Goal: Share content: Share content

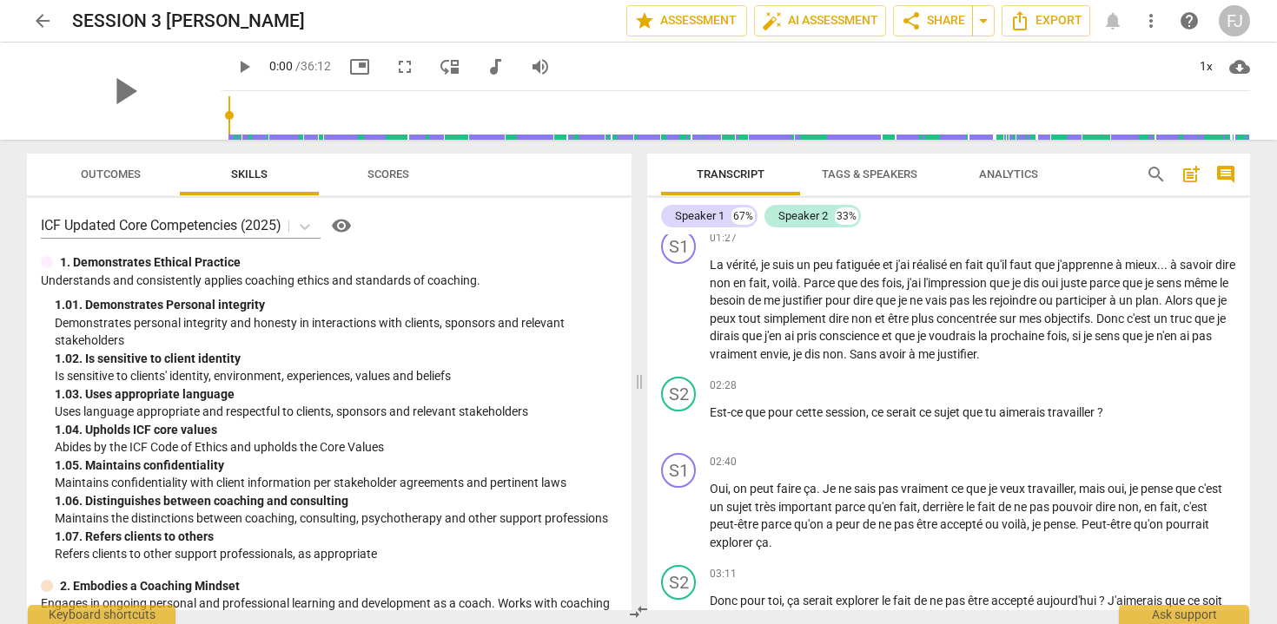
scroll to position [806, 0]
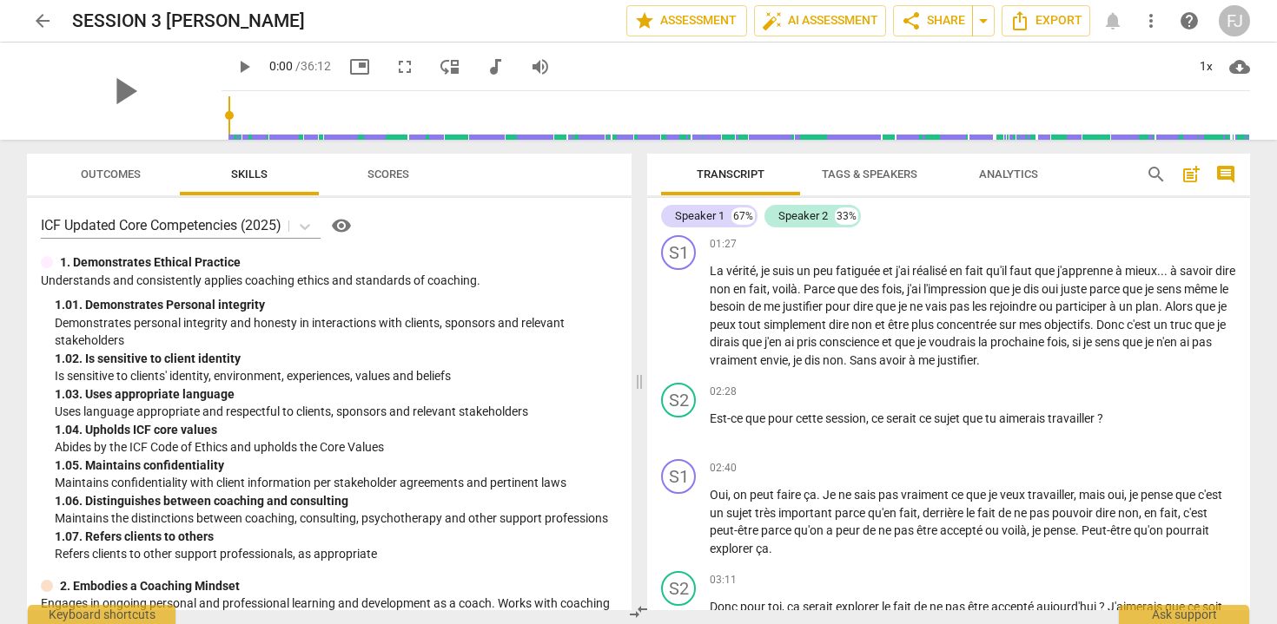
click at [896, 170] on span "Tags & Speakers" at bounding box center [870, 174] width 96 height 13
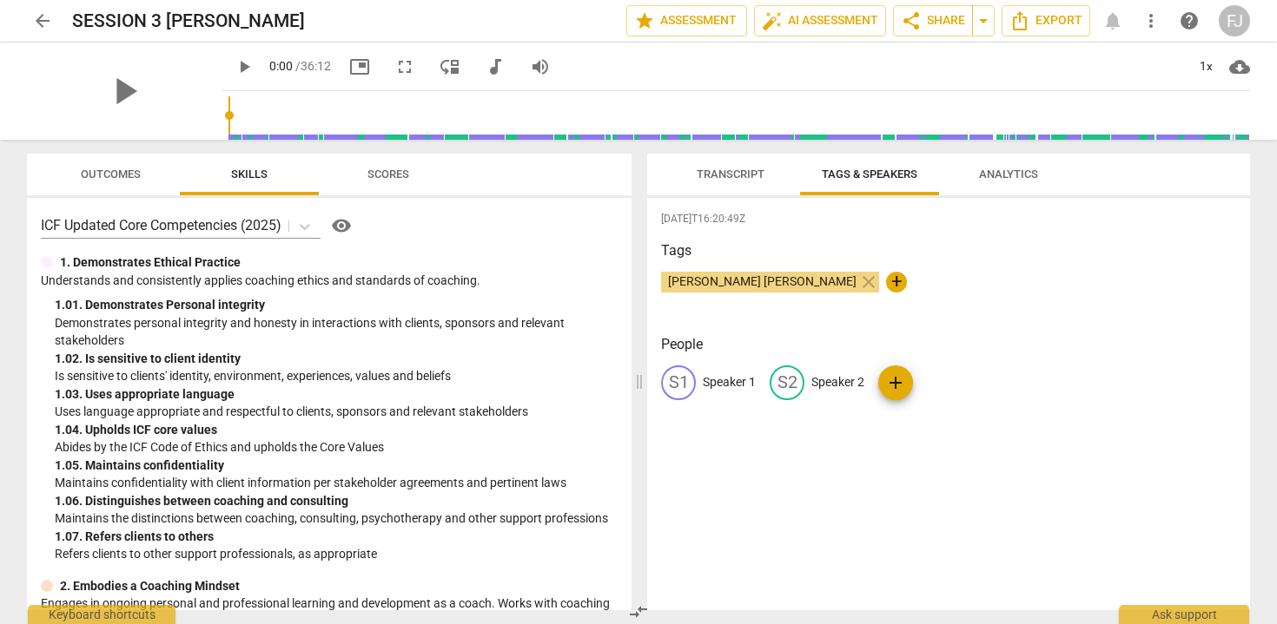
click at [863, 384] on p "Speaker 2" at bounding box center [837, 382] width 53 height 18
type input "[PERSON_NAME] [PERSON_NAME]"
click at [733, 384] on p "Speaker 1" at bounding box center [729, 382] width 53 height 18
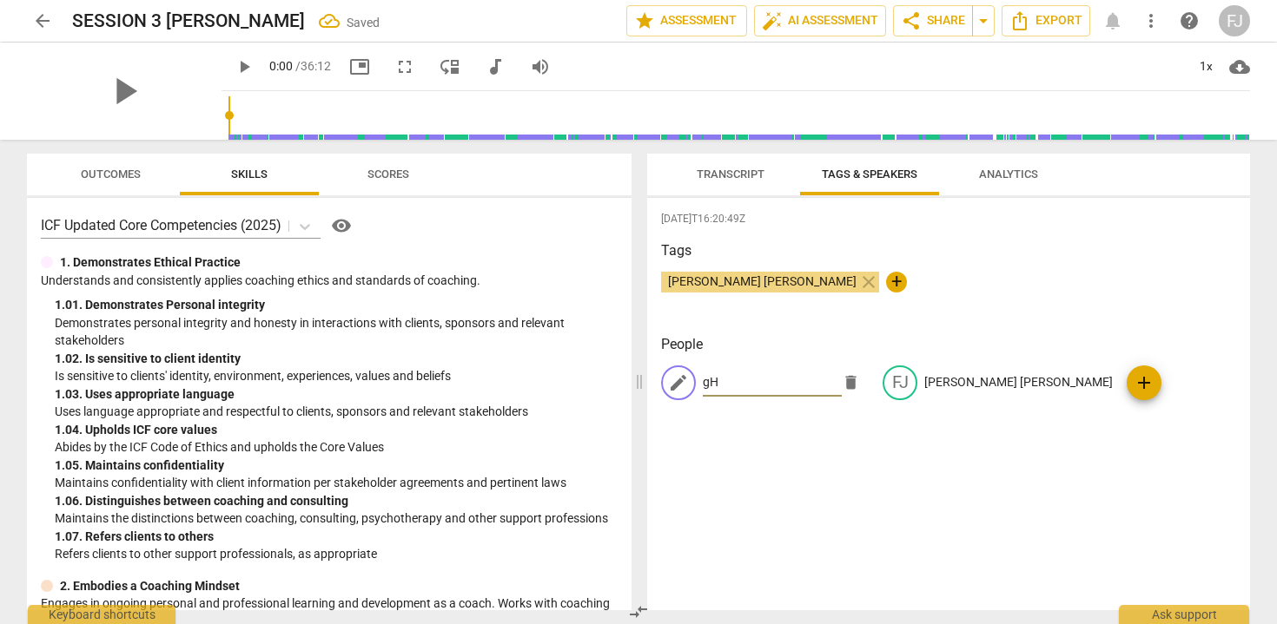
type input "g"
type input "[PERSON_NAME]"
click at [935, 445] on div "2025-09-30T16:20:49Z Tags Fanny Jeanne BERNADET close + People edit Ghita Bouya…" at bounding box center [948, 404] width 603 height 413
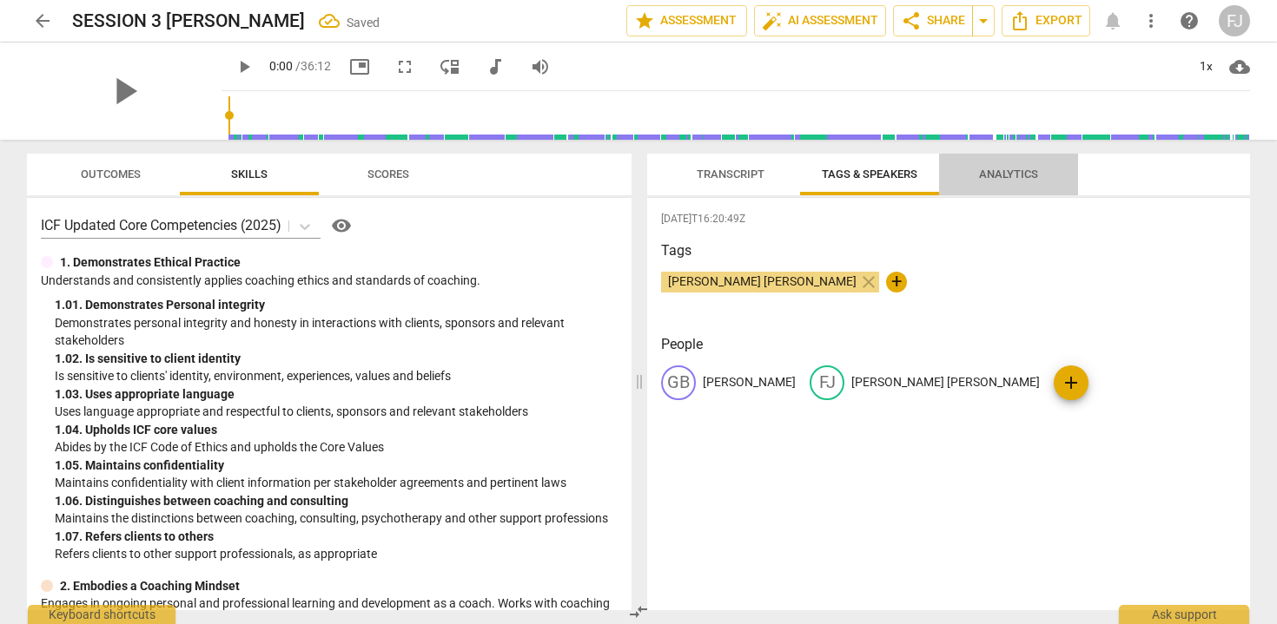
click at [1007, 174] on span "Analytics" at bounding box center [1008, 174] width 59 height 13
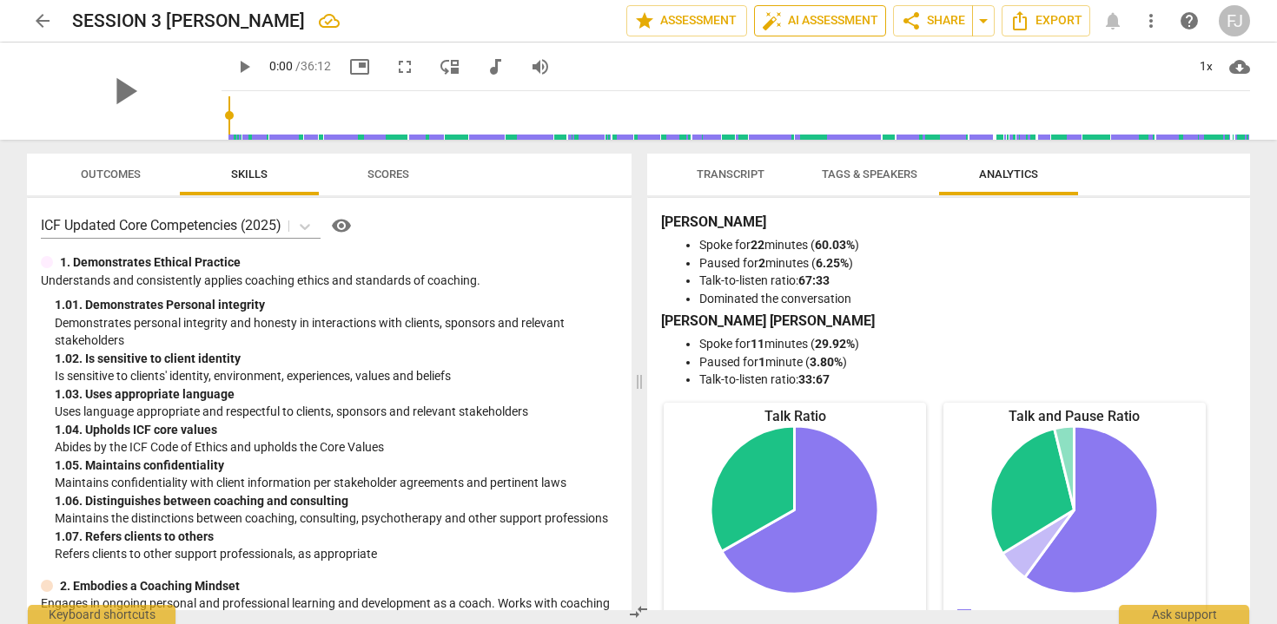
click at [776, 27] on span "auto_fix_high" at bounding box center [772, 20] width 21 height 21
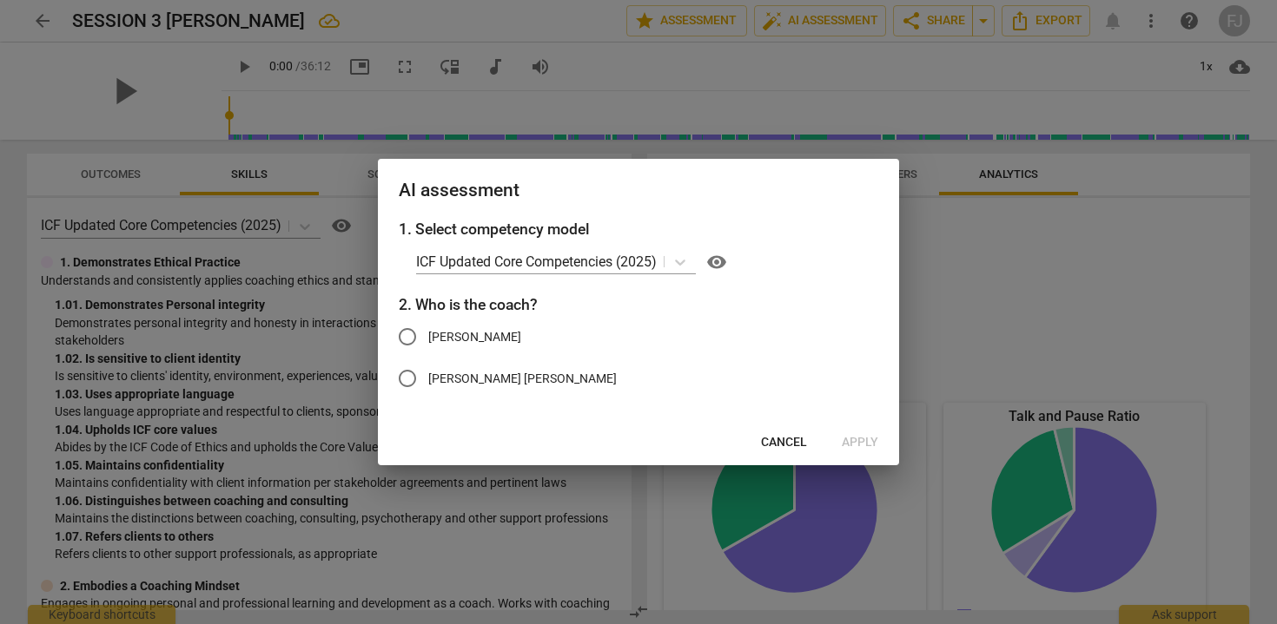
click at [514, 379] on span "[PERSON_NAME] [PERSON_NAME]" at bounding box center [522, 379] width 188 height 18
click at [428, 379] on input "[PERSON_NAME] [PERSON_NAME]" at bounding box center [407, 379] width 42 height 42
radio input "true"
click at [845, 447] on span "Apply" at bounding box center [860, 442] width 36 height 17
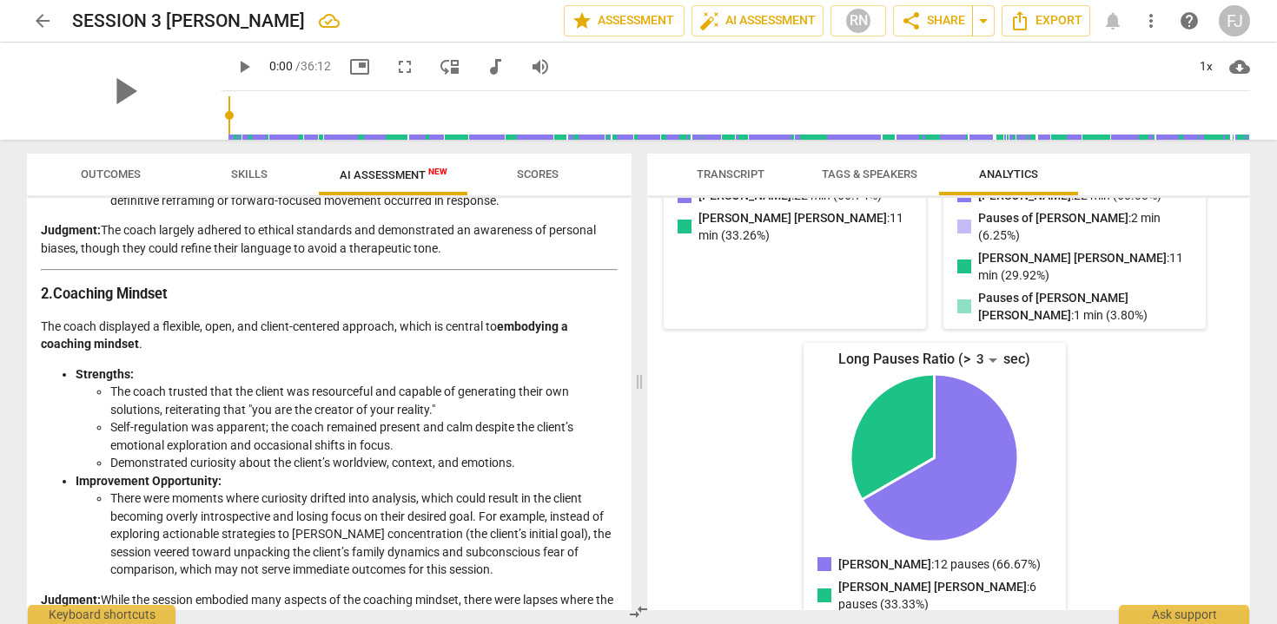
scroll to position [593, 0]
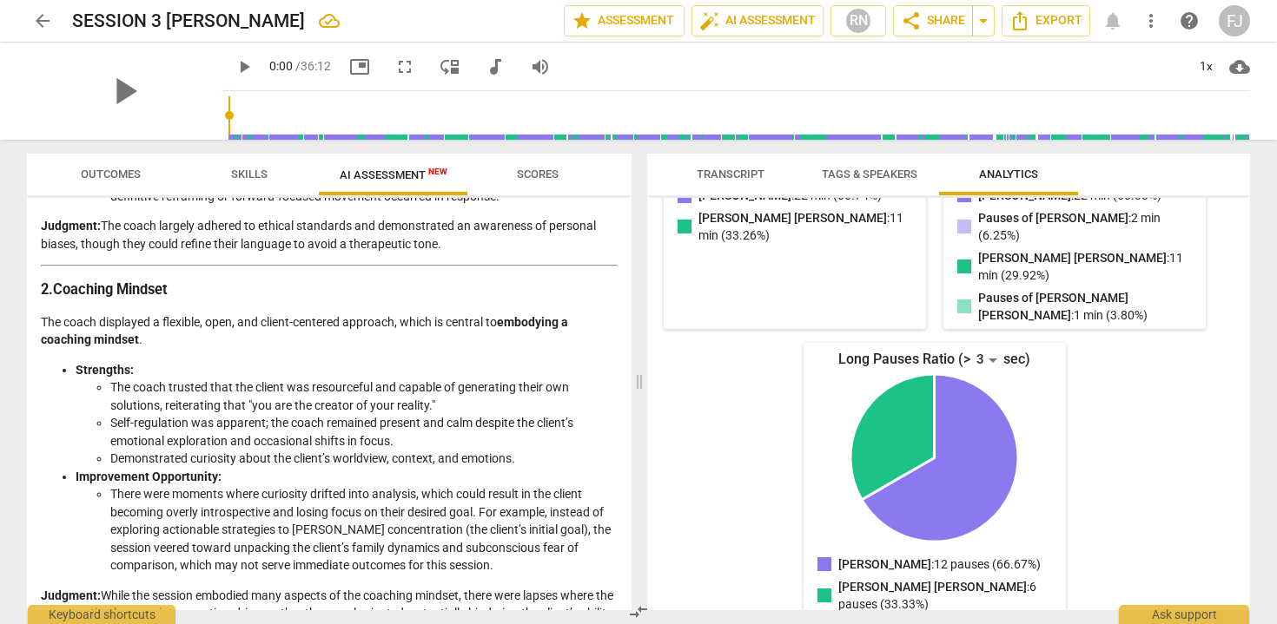
click at [43, 28] on span "arrow_back" at bounding box center [42, 20] width 21 height 21
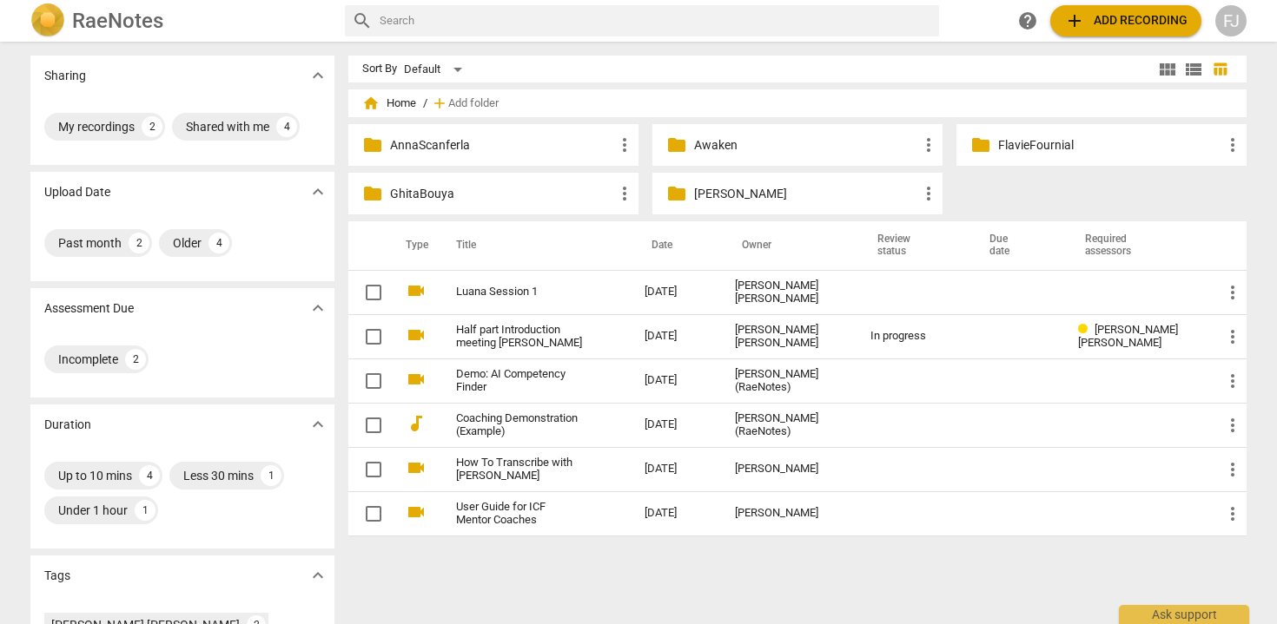
click at [746, 190] on p "[PERSON_NAME]" at bounding box center [806, 194] width 224 height 18
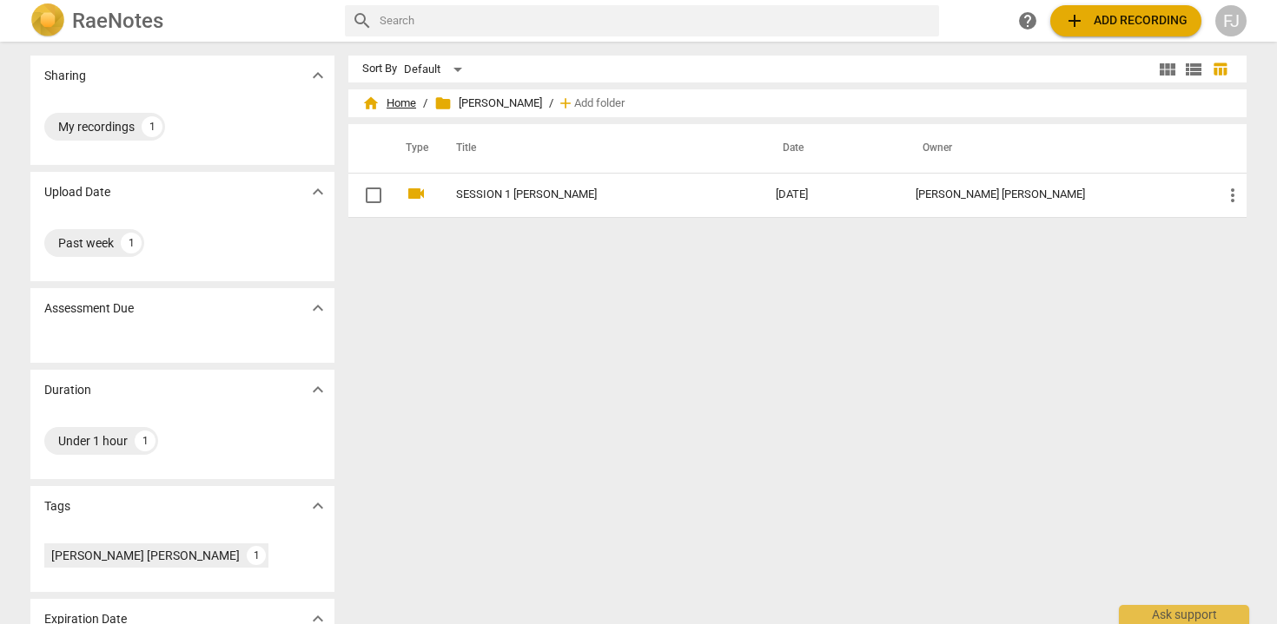
click at [399, 108] on span "home Home" at bounding box center [389, 103] width 54 height 17
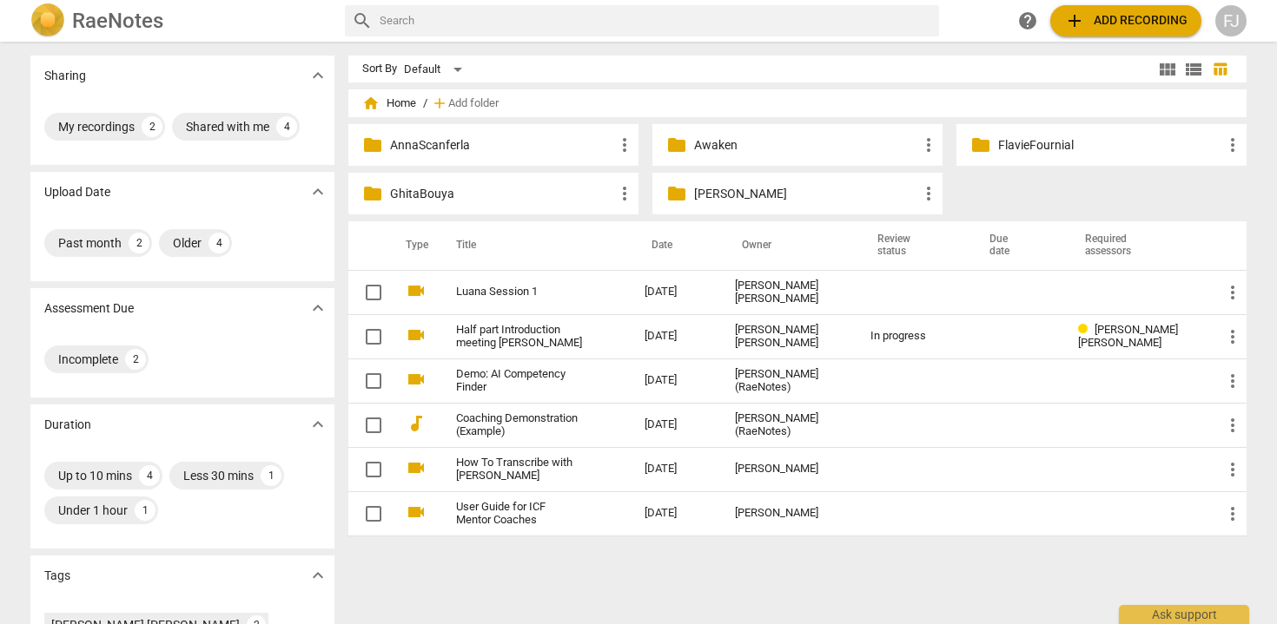
click at [443, 150] on p "AnnaScanferla" at bounding box center [502, 145] width 224 height 18
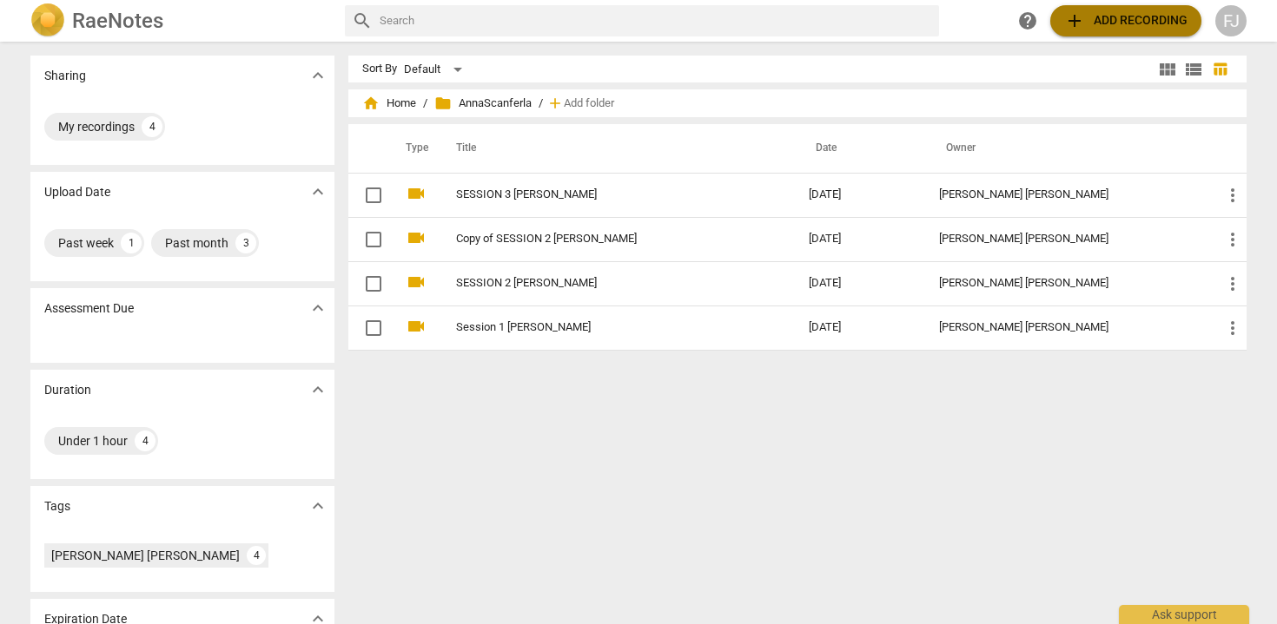
click at [1072, 27] on span "add" at bounding box center [1074, 20] width 21 height 21
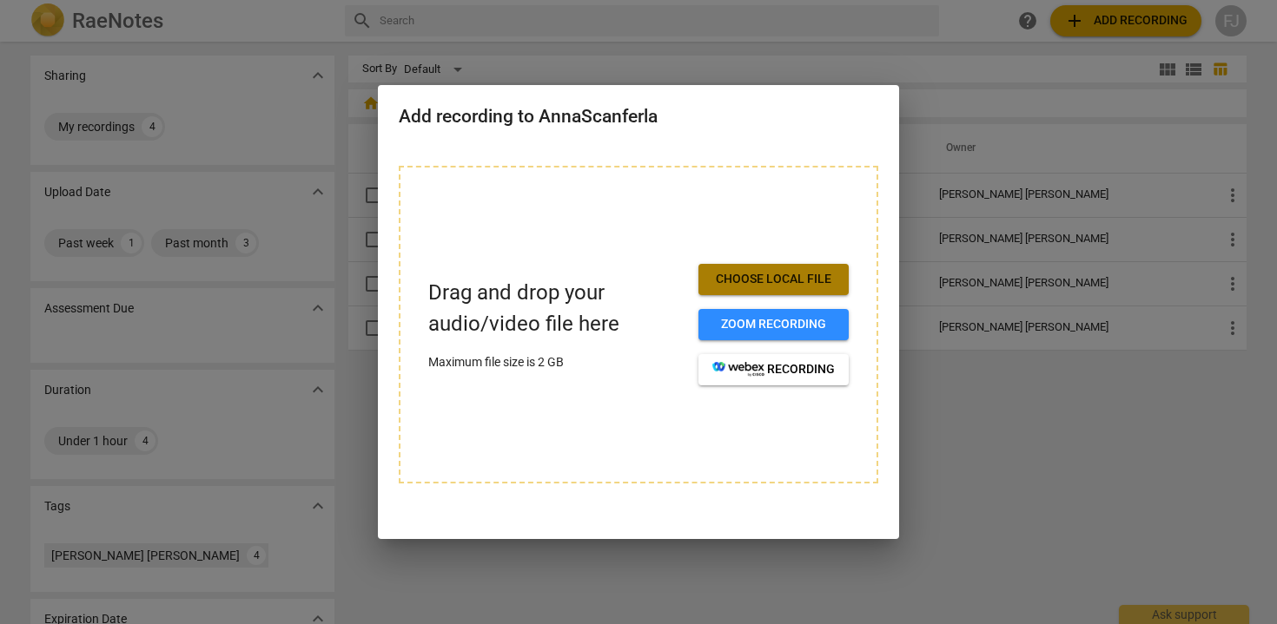
click at [811, 282] on span "Choose local file" at bounding box center [773, 279] width 122 height 17
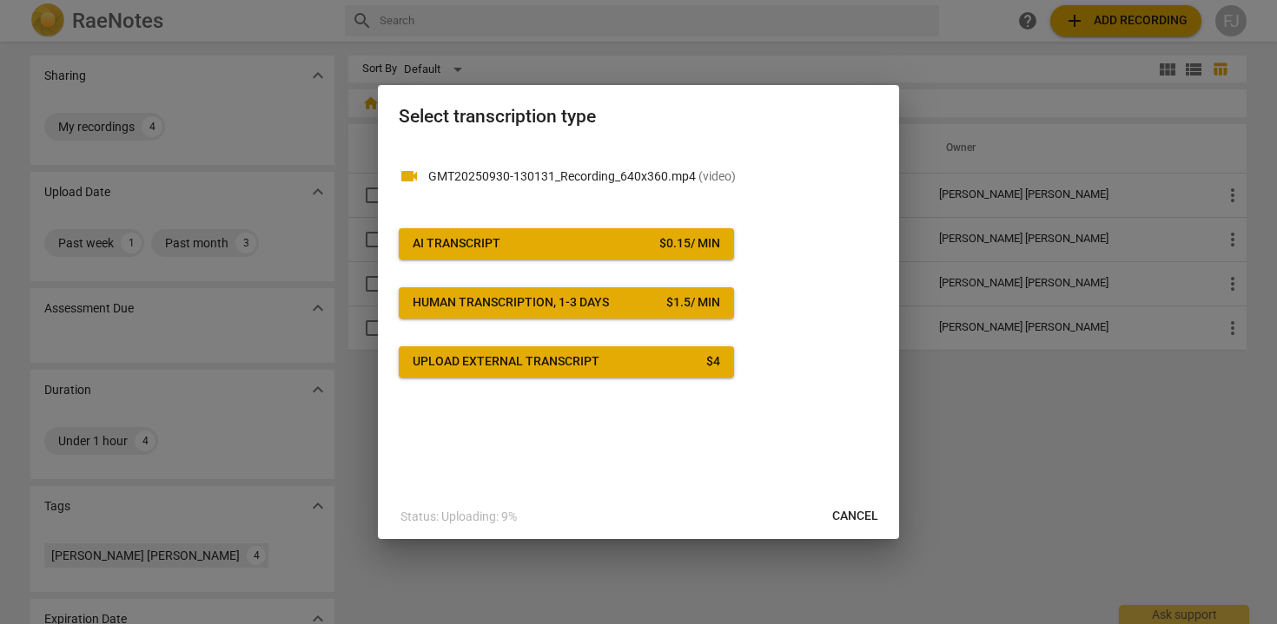
click at [674, 251] on div "$ 0.15 / min" at bounding box center [689, 243] width 61 height 17
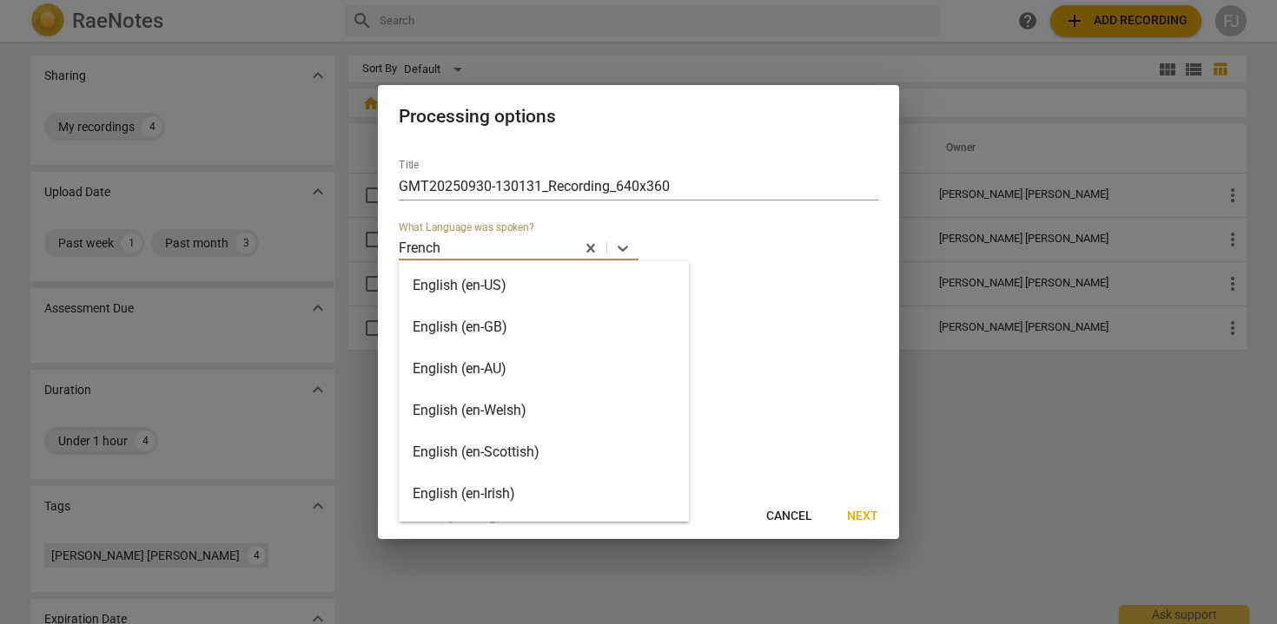
click at [527, 246] on div at bounding box center [507, 248] width 131 height 20
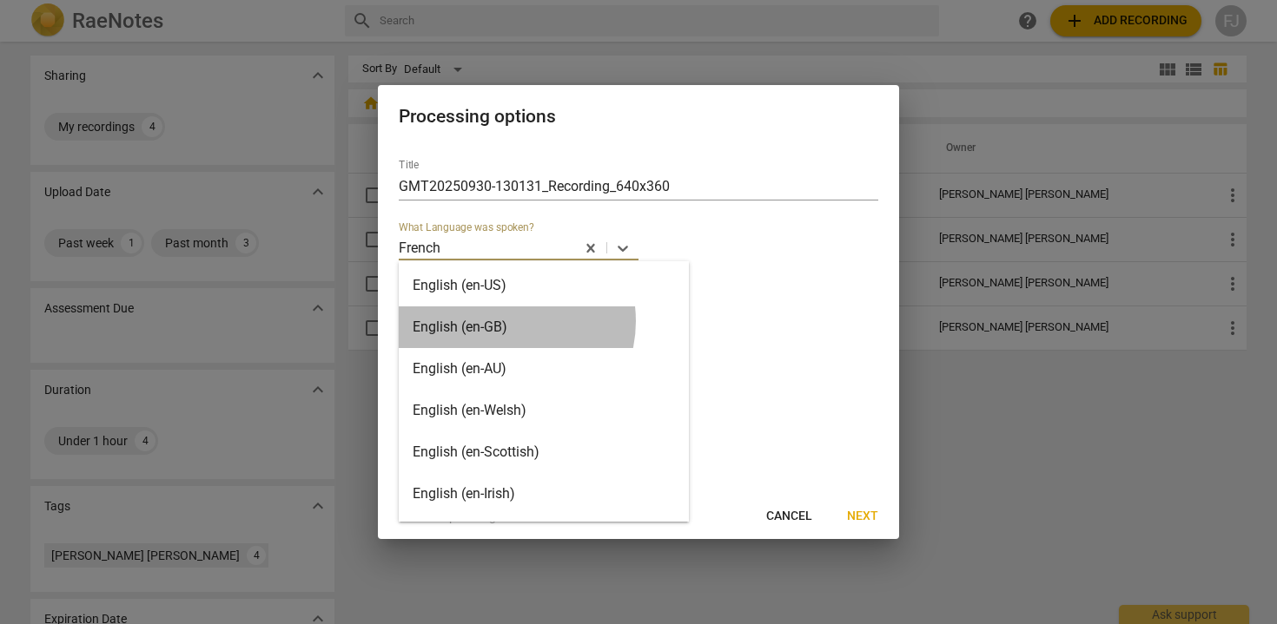
click at [503, 321] on div "English (en-GB)" at bounding box center [544, 328] width 290 height 42
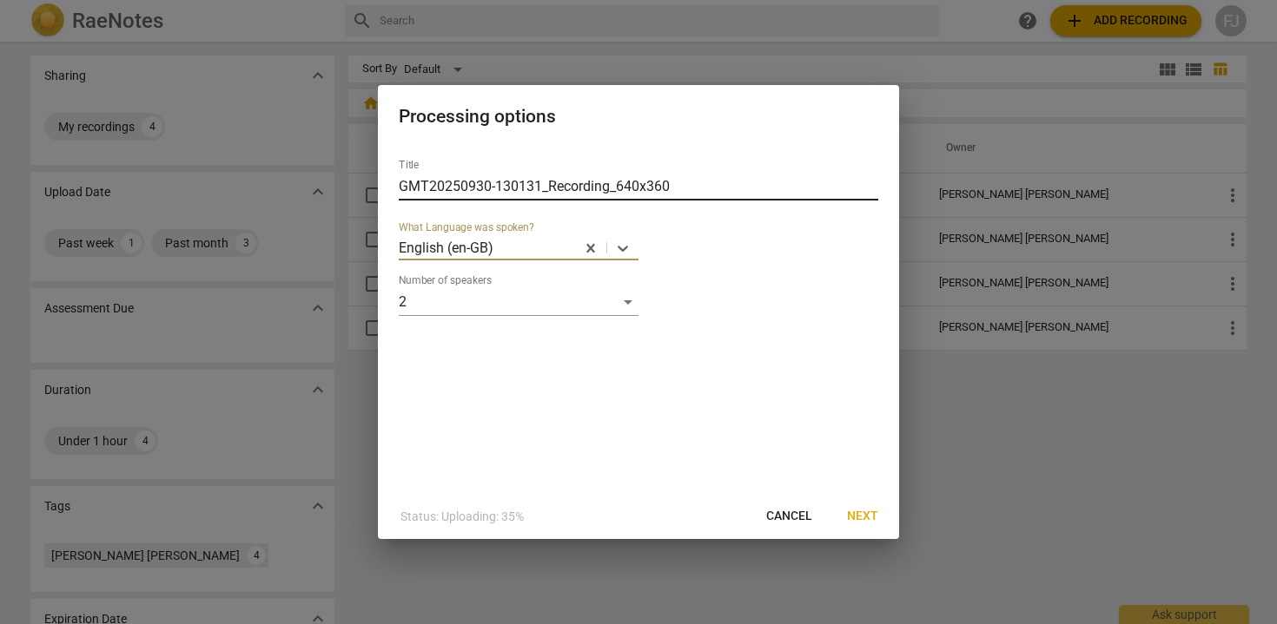
click at [515, 186] on input "GMT20250930-130131_Recording_640x360" at bounding box center [638, 187] width 479 height 28
drag, startPoint x: 740, startPoint y: 180, endPoint x: 240, endPoint y: 152, distance: 501.0
click at [240, 152] on div "Processing options Title GMT20250930-130131_Recording_640x360 What Language was…" at bounding box center [638, 312] width 1277 height 624
type input "SESSION 4 [PERSON_NAME]"
click at [856, 509] on span "Next" at bounding box center [862, 516] width 31 height 17
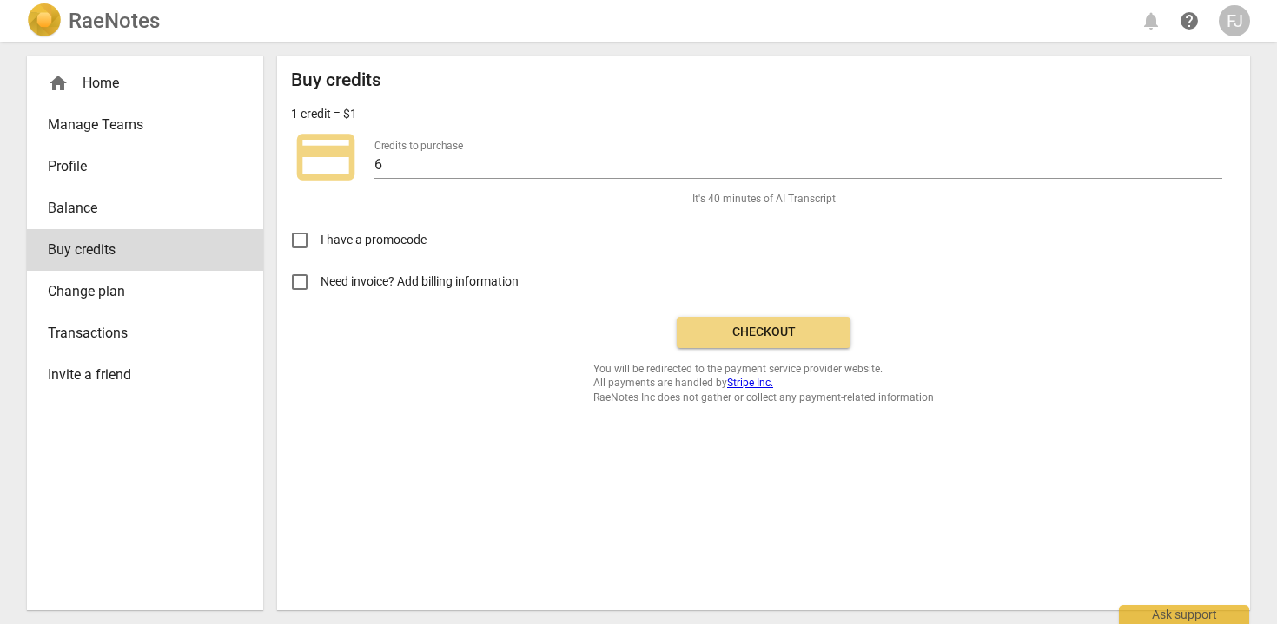
click at [811, 325] on span "Checkout" at bounding box center [763, 332] width 146 height 17
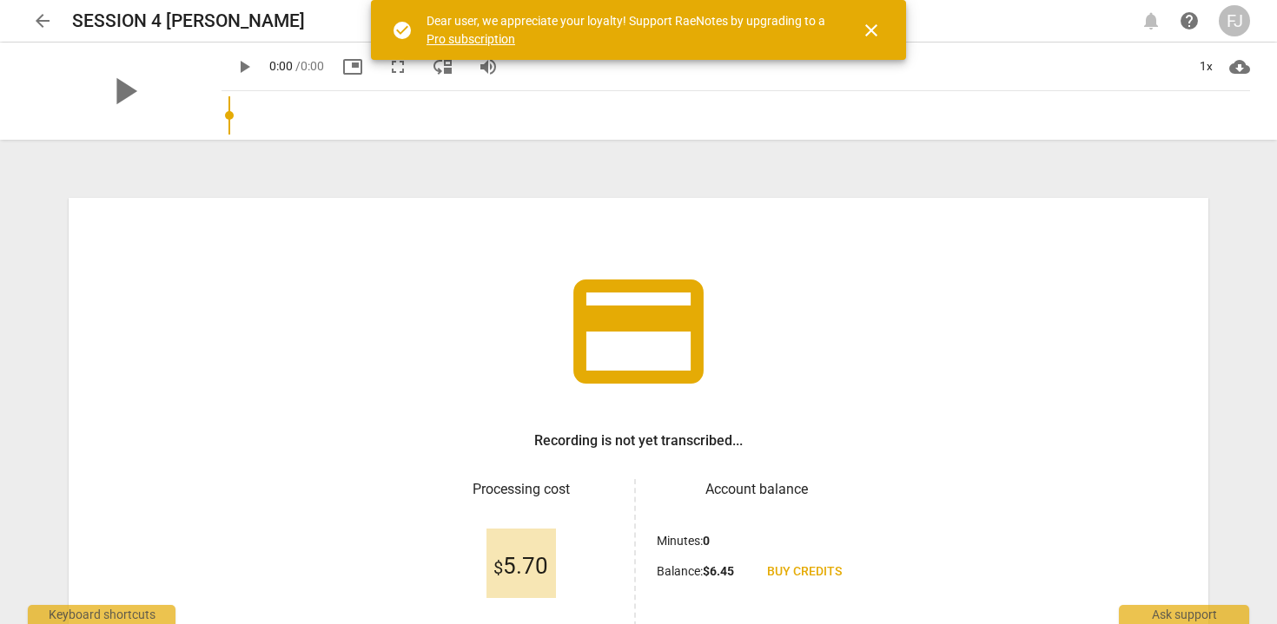
scroll to position [159, 0]
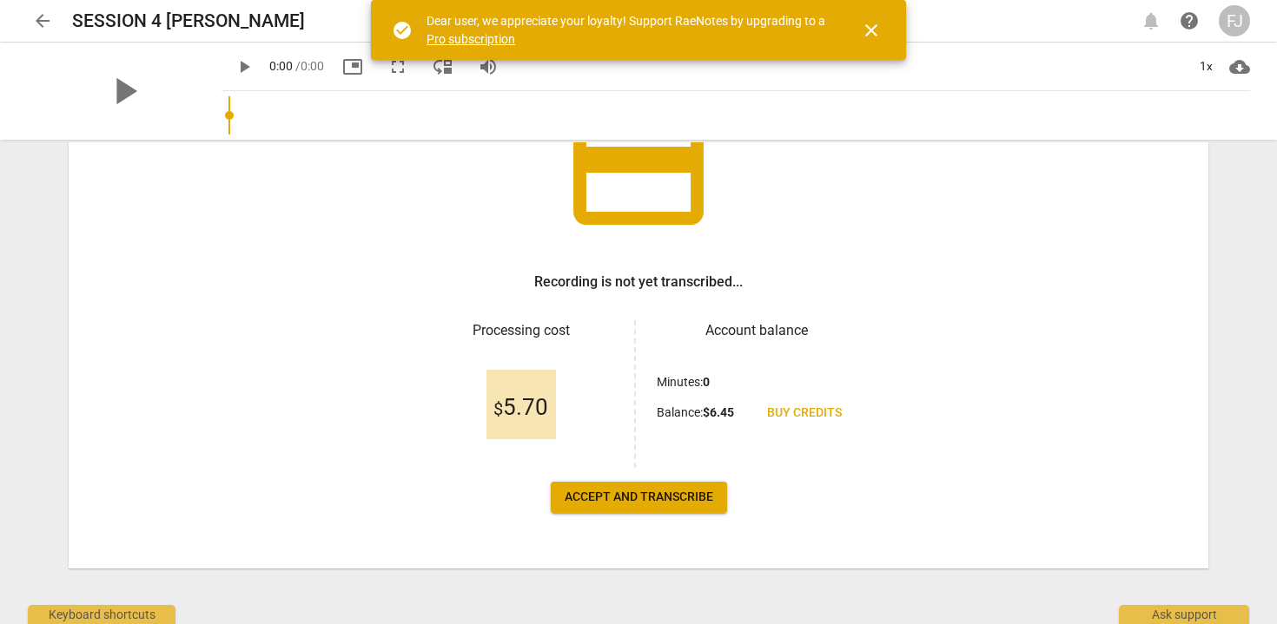
click at [650, 499] on span "Accept and transcribe" at bounding box center [639, 497] width 149 height 17
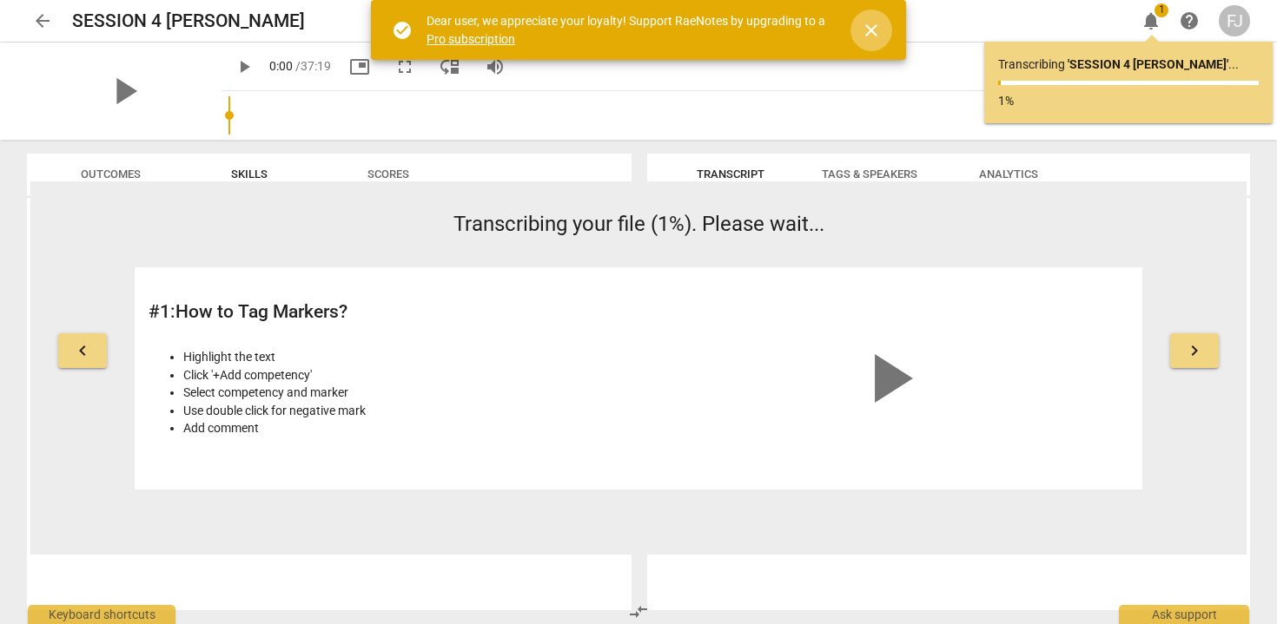
click at [871, 33] on span "close" at bounding box center [871, 30] width 21 height 21
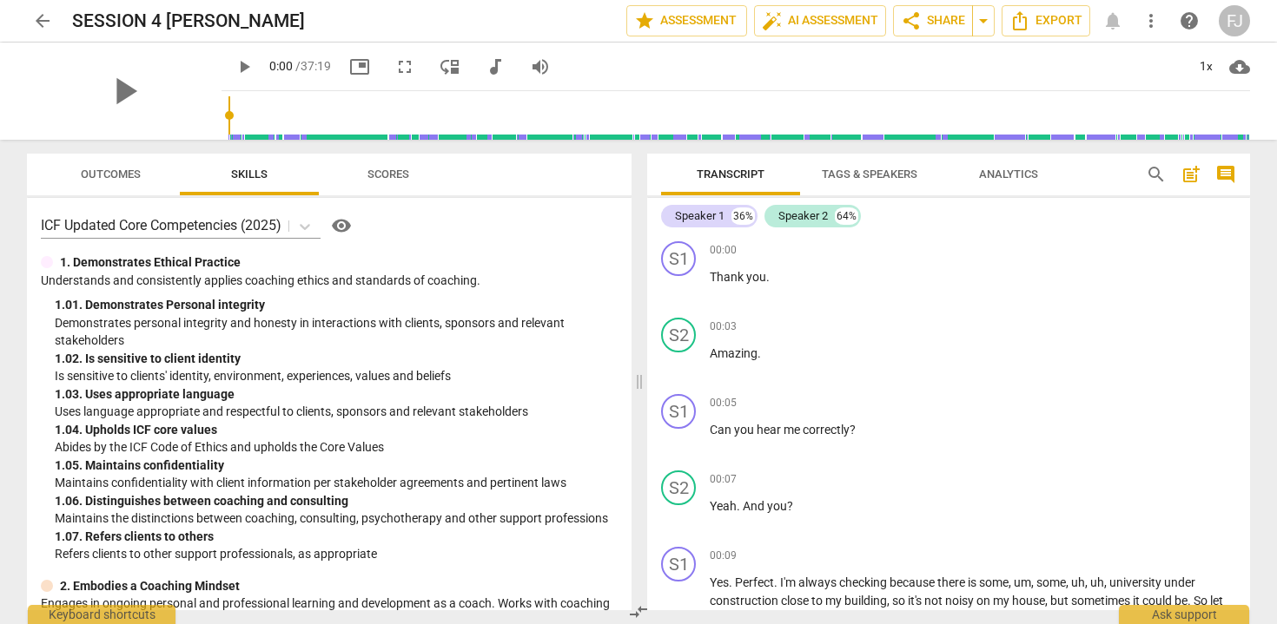
click at [1232, 22] on div "FJ" at bounding box center [1233, 20] width 31 height 31
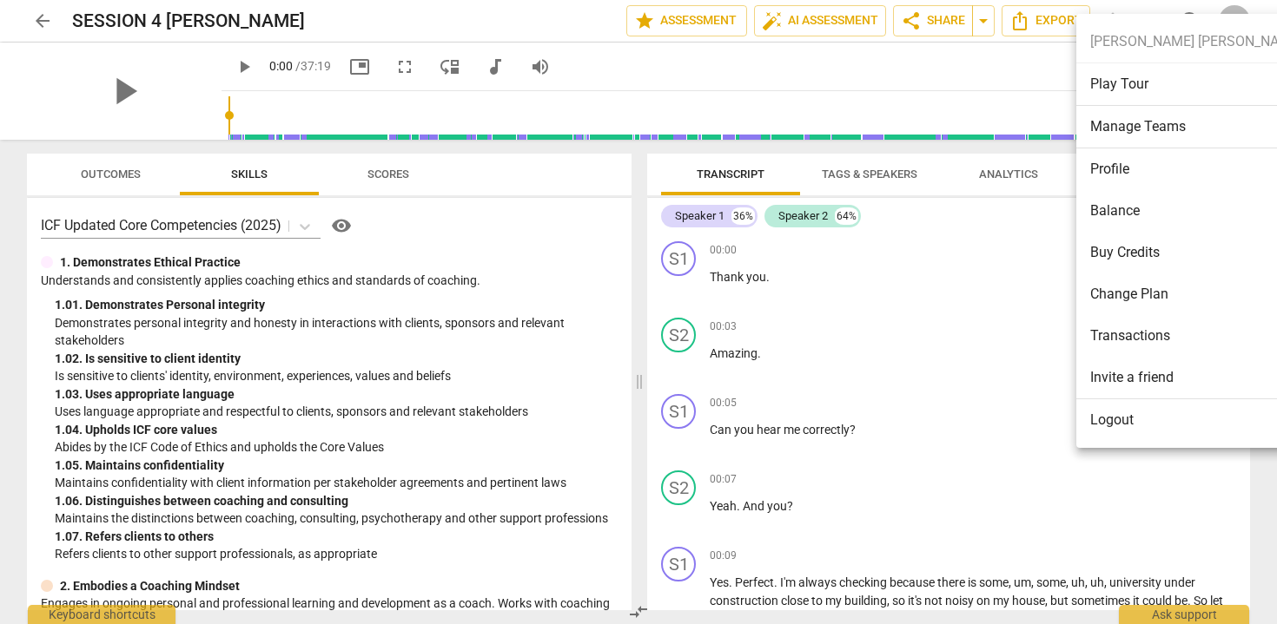
click at [41, 22] on div at bounding box center [638, 312] width 1277 height 624
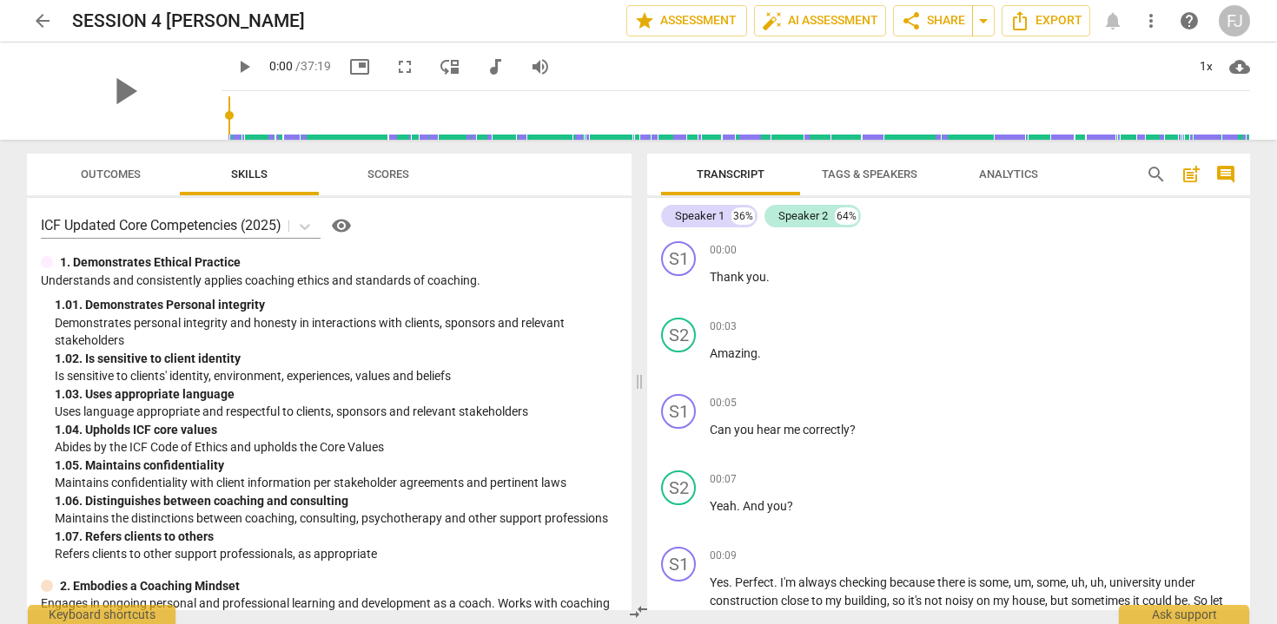
click at [43, 19] on span "arrow_back" at bounding box center [42, 20] width 21 height 21
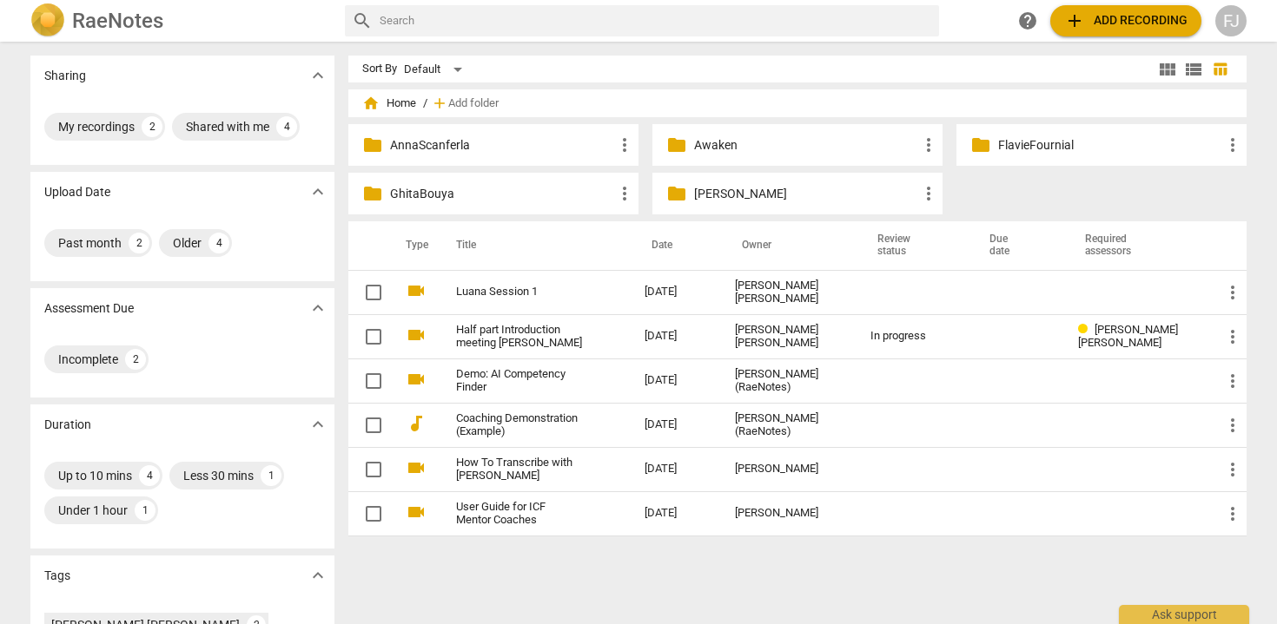
click at [470, 143] on p "AnnaScanferla" at bounding box center [502, 145] width 224 height 18
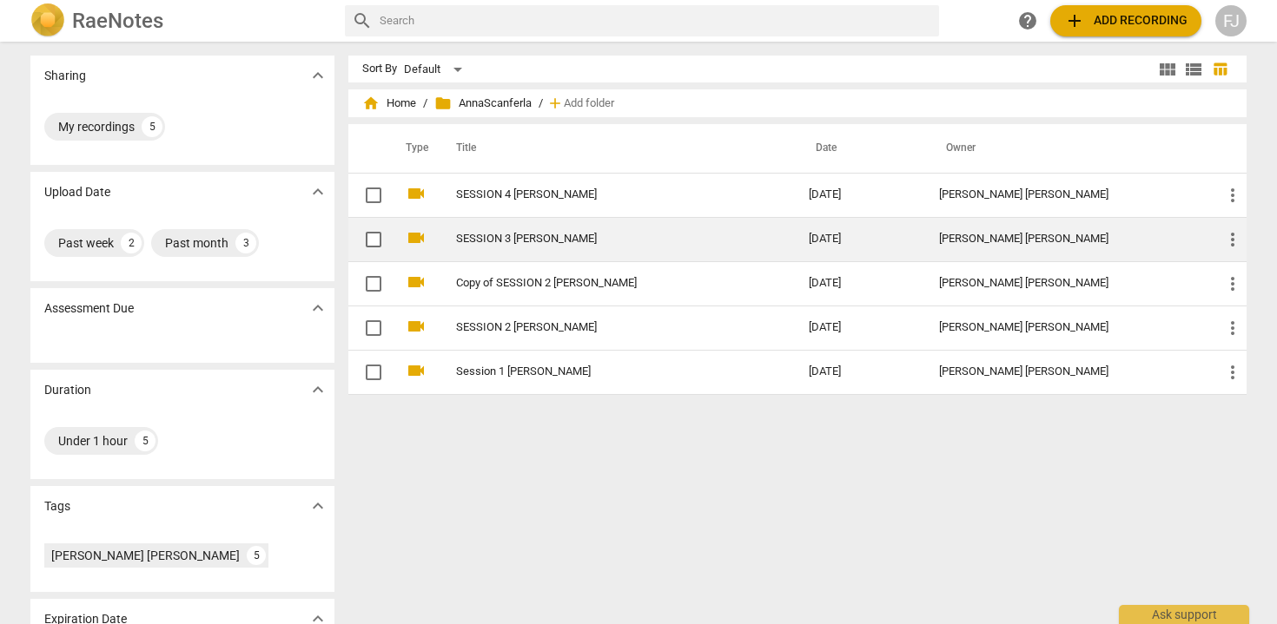
click at [550, 236] on link "SESSION 3 [PERSON_NAME]" at bounding box center [601, 239] width 290 height 13
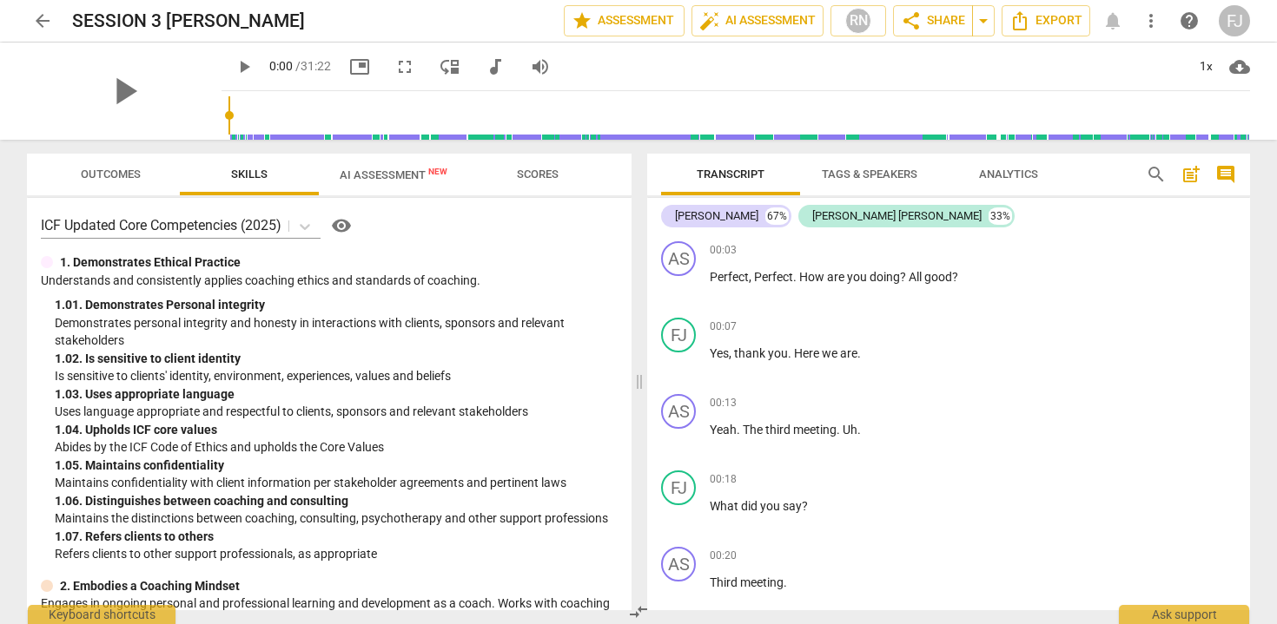
click at [43, 17] on span "arrow_back" at bounding box center [42, 20] width 21 height 21
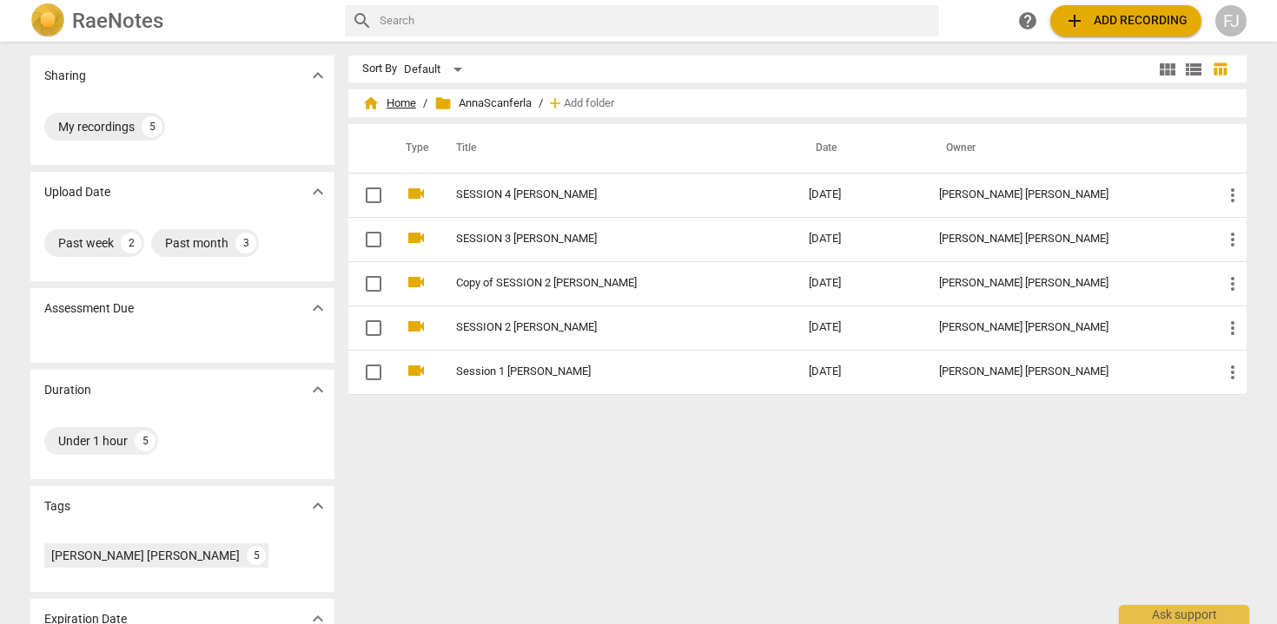
click at [395, 104] on span "home Home" at bounding box center [389, 103] width 54 height 17
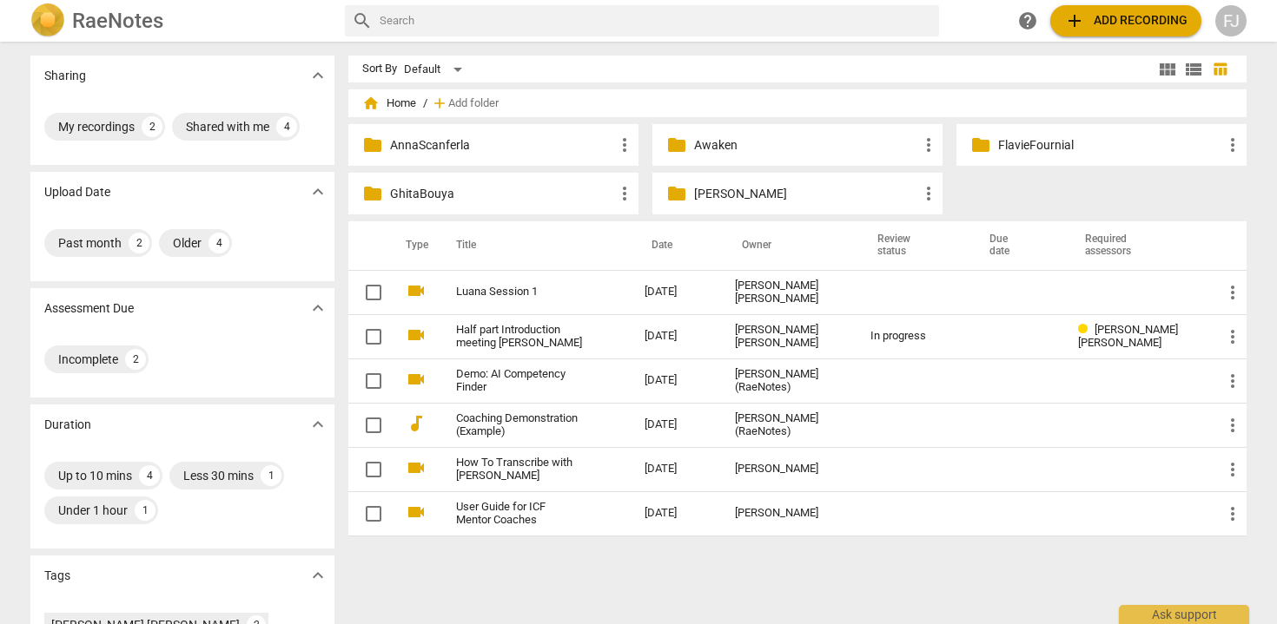
click at [463, 197] on p "GhitaBouya" at bounding box center [502, 194] width 224 height 18
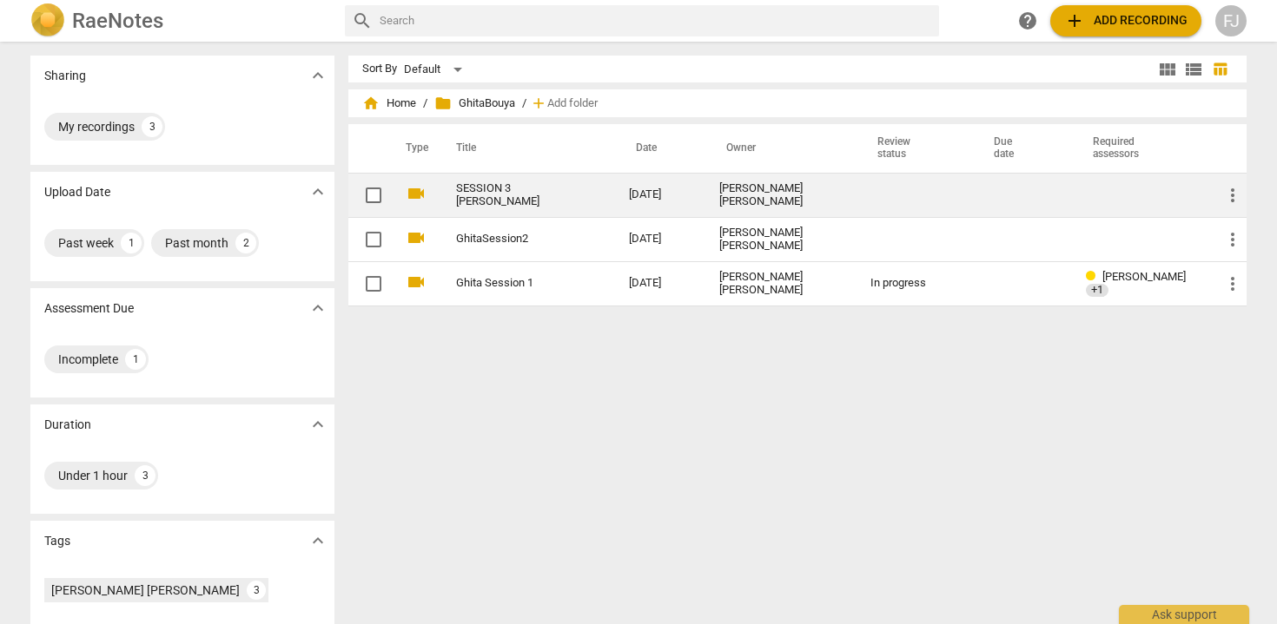
click at [494, 208] on td "SESSION 3 [PERSON_NAME]" at bounding box center [525, 195] width 180 height 44
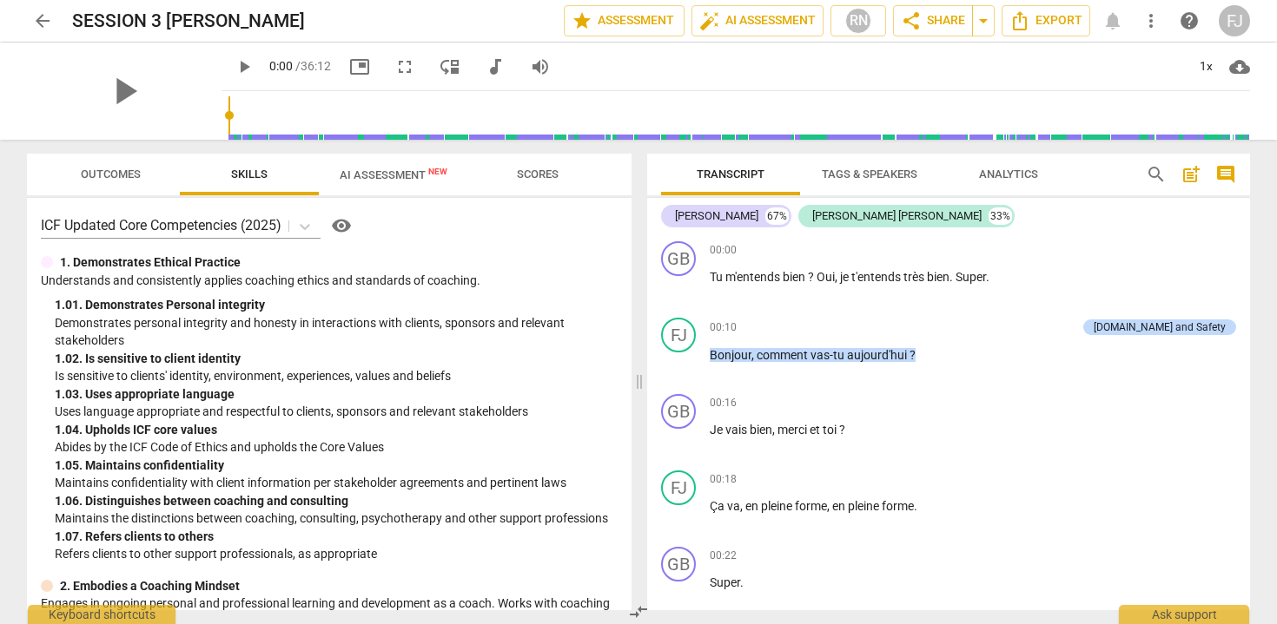
click at [426, 175] on span "AI Assessment New" at bounding box center [394, 174] width 108 height 13
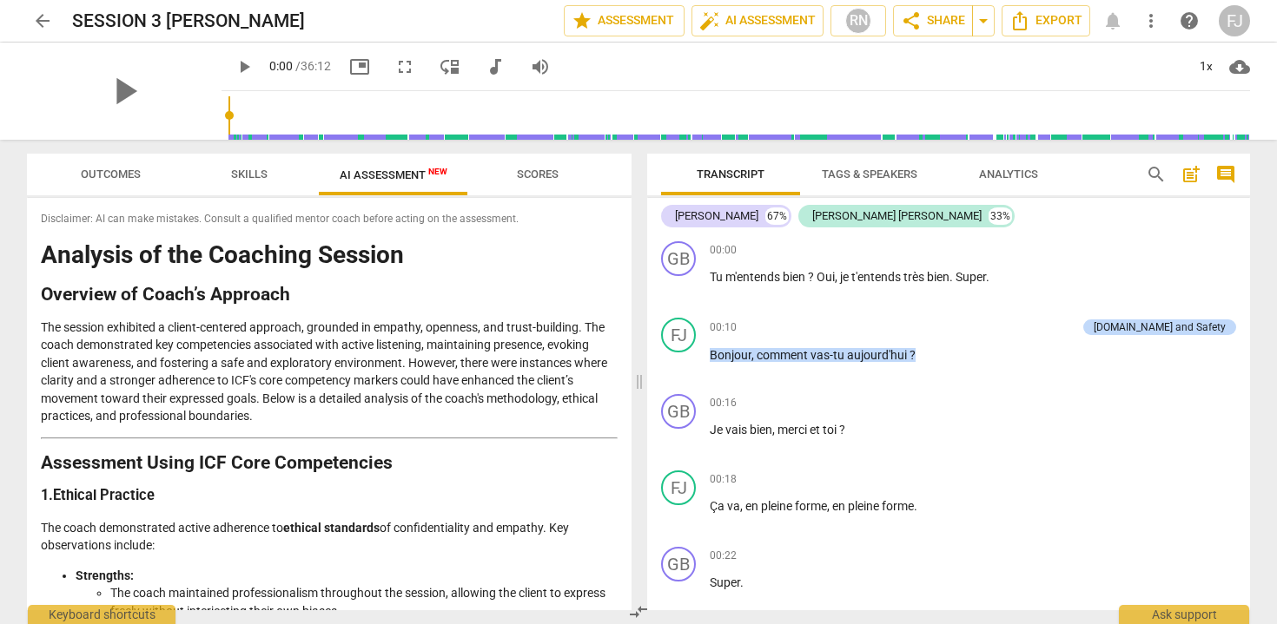
click at [44, 23] on span "arrow_back" at bounding box center [42, 20] width 21 height 21
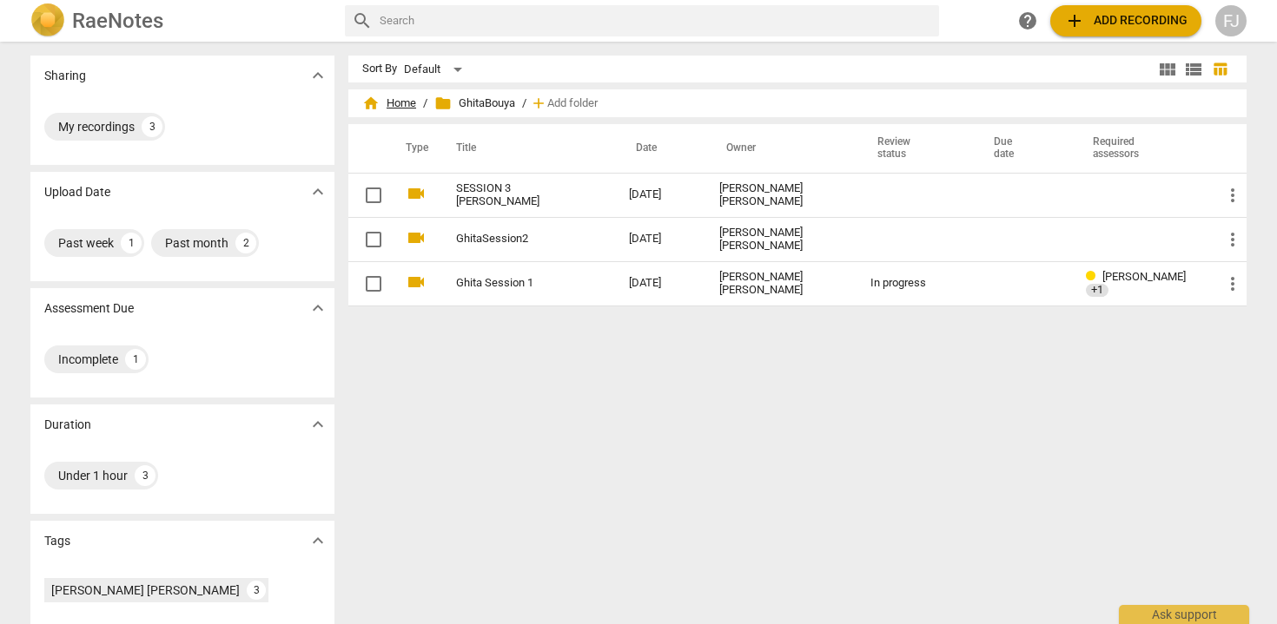
click at [397, 104] on span "home Home" at bounding box center [389, 103] width 54 height 17
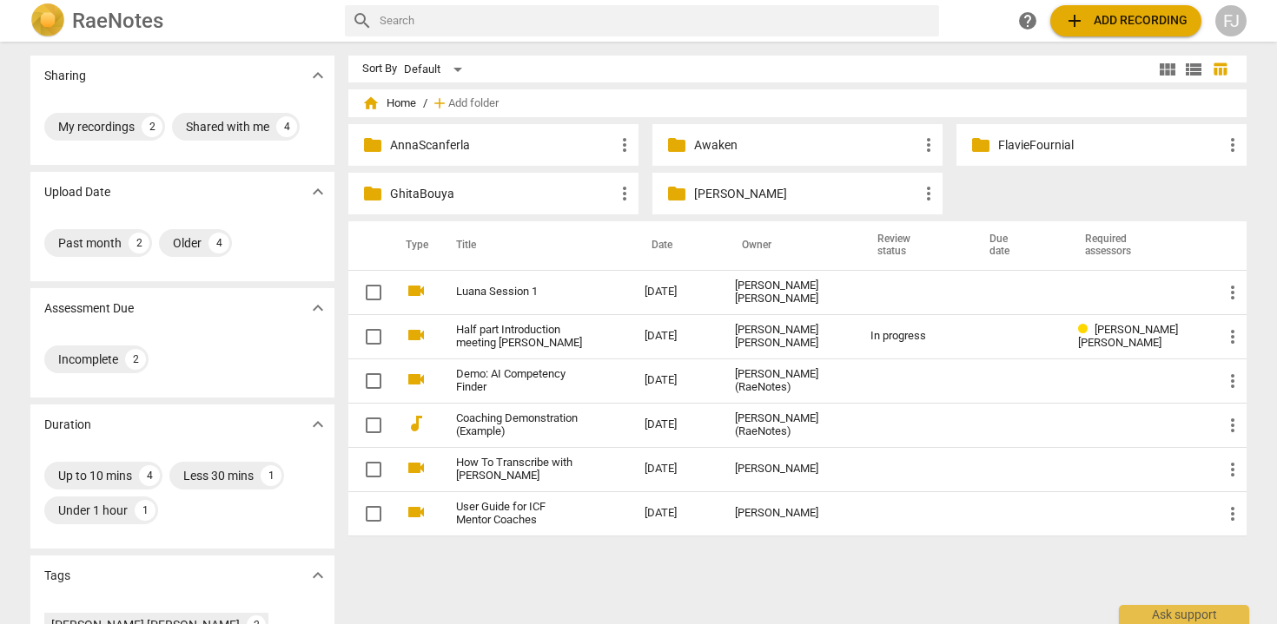
click at [514, 144] on p "AnnaScanferla" at bounding box center [502, 145] width 224 height 18
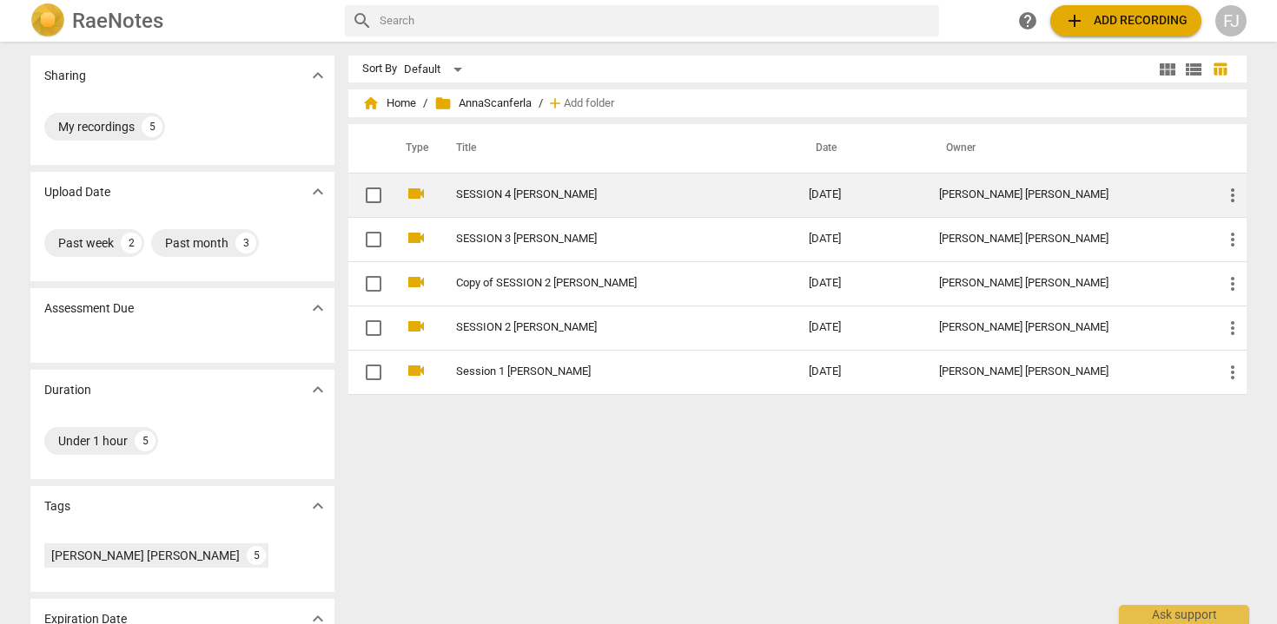
click at [562, 187] on td "SESSION 4 [PERSON_NAME]" at bounding box center [615, 195] width 360 height 44
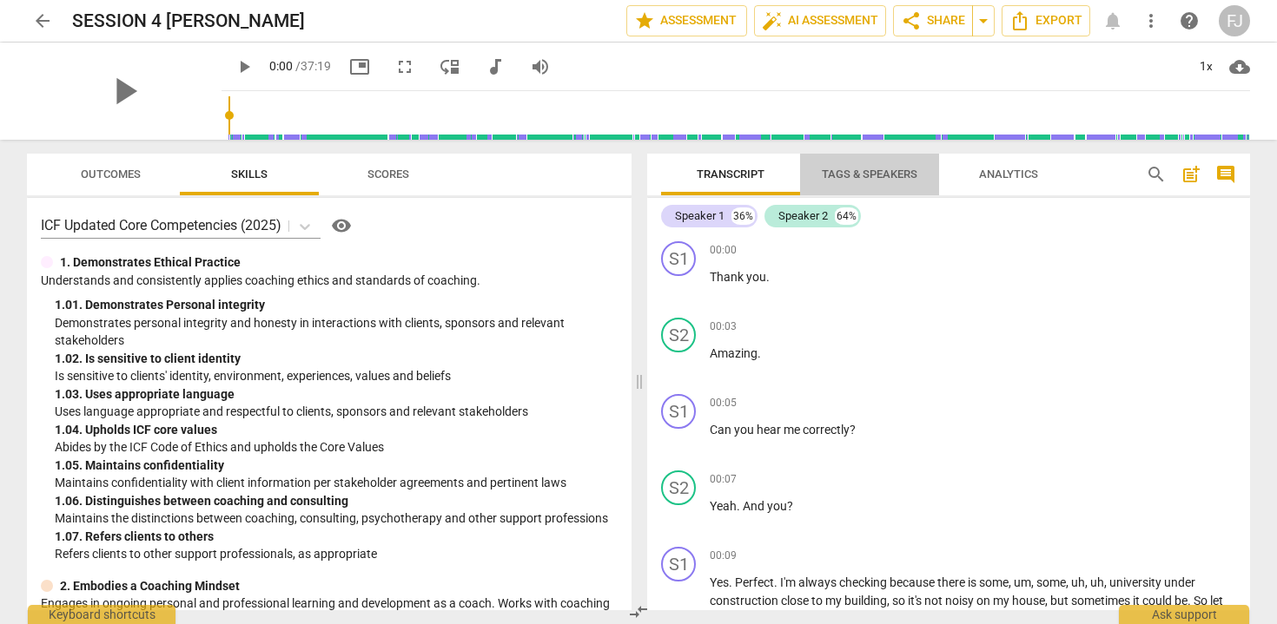
click at [885, 177] on span "Tags & Speakers" at bounding box center [870, 174] width 96 height 13
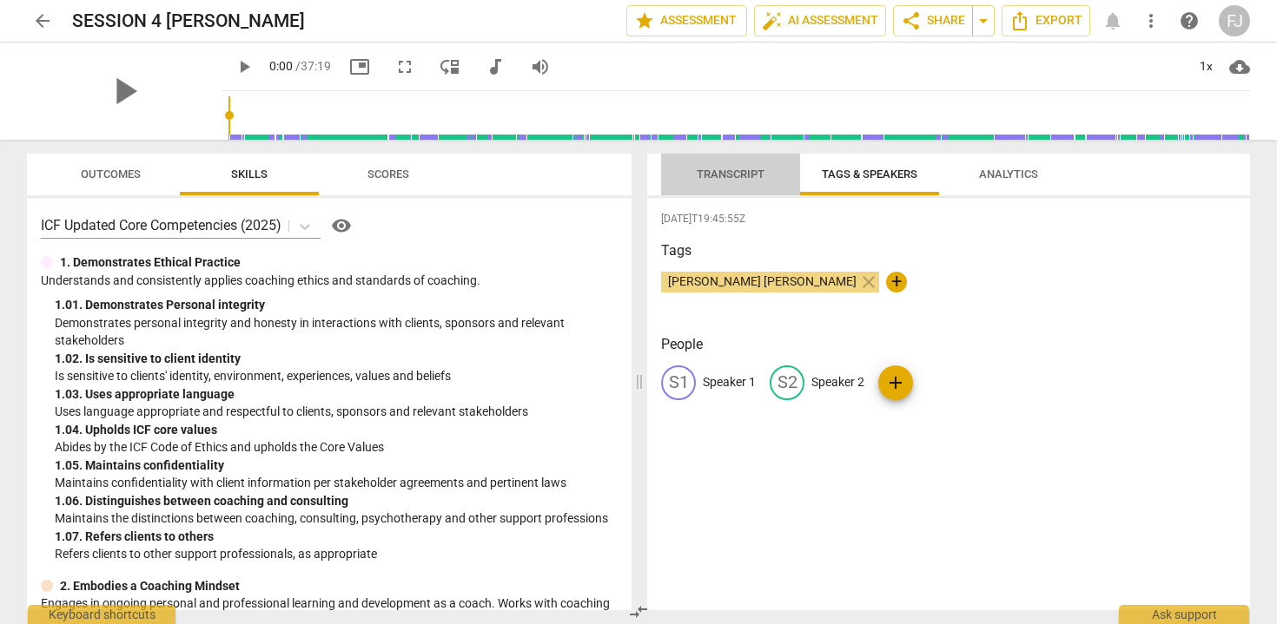
click at [740, 171] on span "Transcript" at bounding box center [731, 174] width 68 height 13
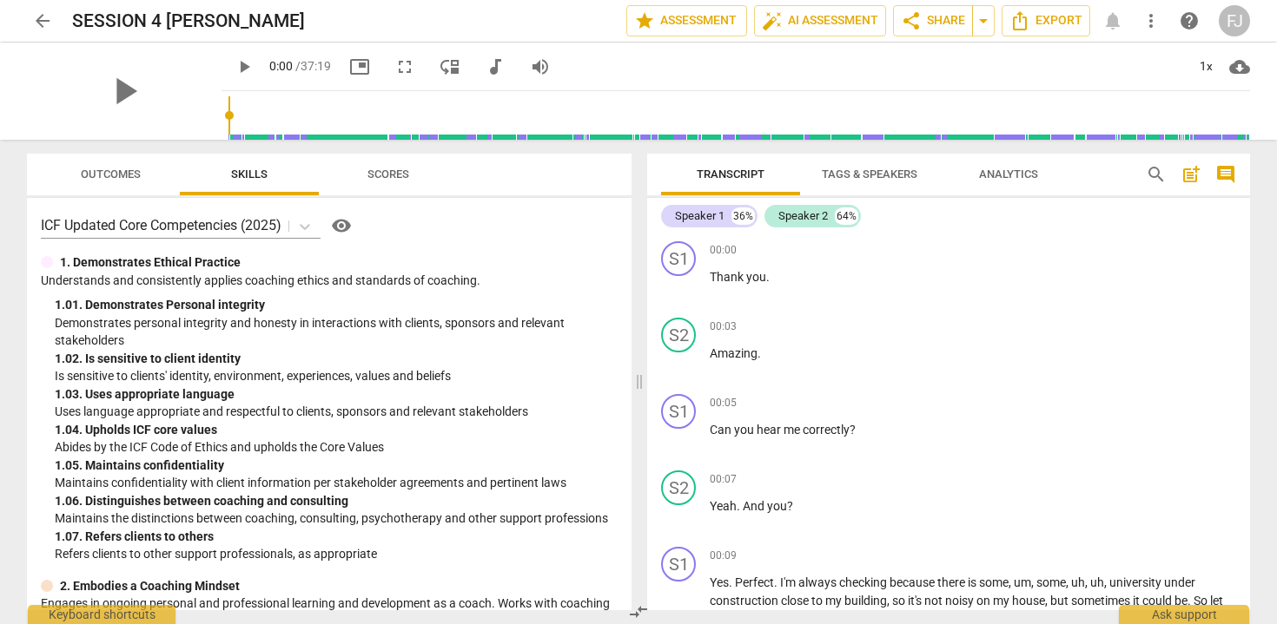
click at [902, 175] on span "Tags & Speakers" at bounding box center [870, 174] width 96 height 13
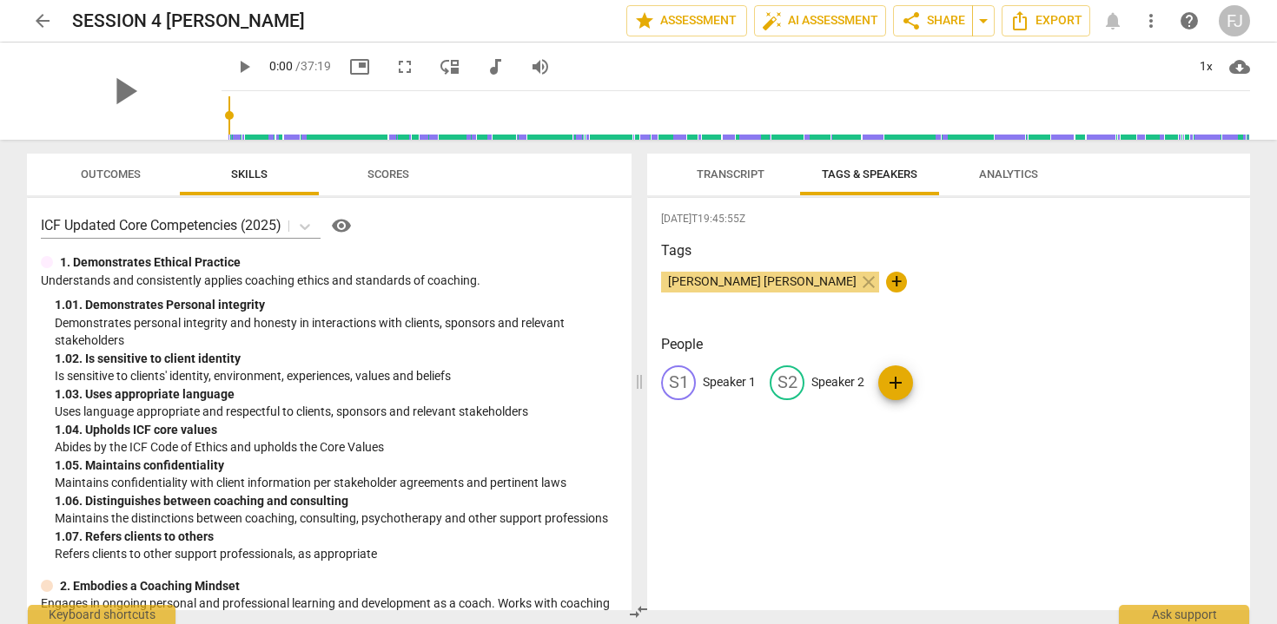
click at [720, 173] on span "Transcript" at bounding box center [731, 174] width 68 height 13
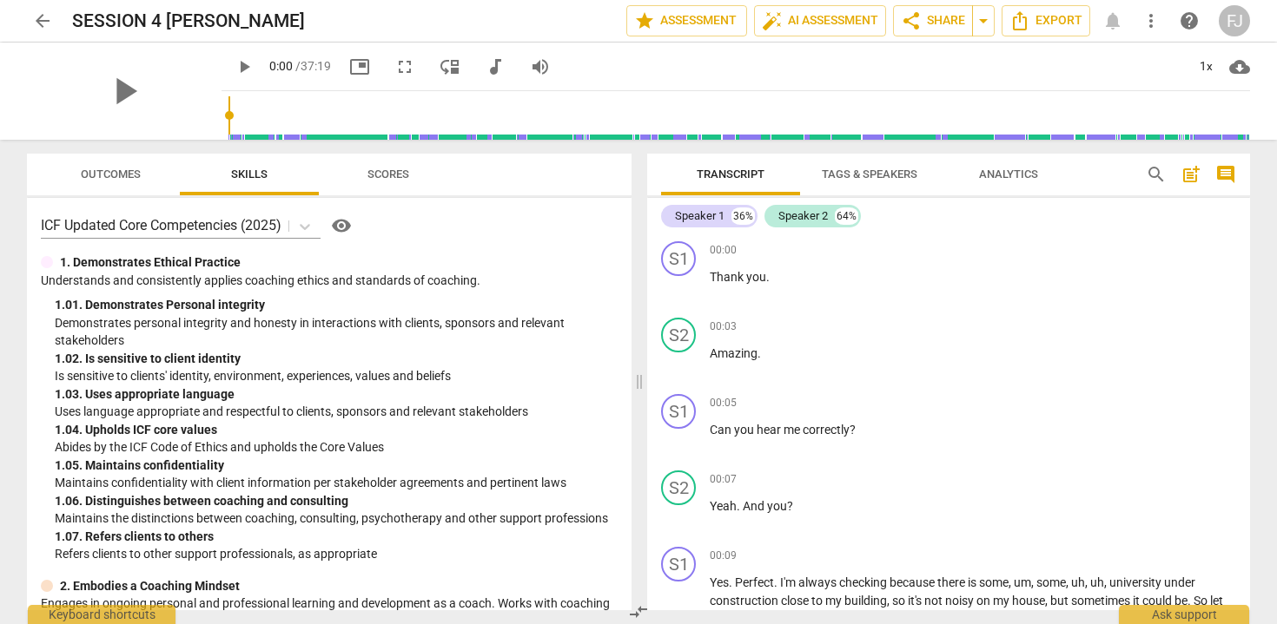
click at [857, 173] on span "Tags & Speakers" at bounding box center [870, 174] width 96 height 13
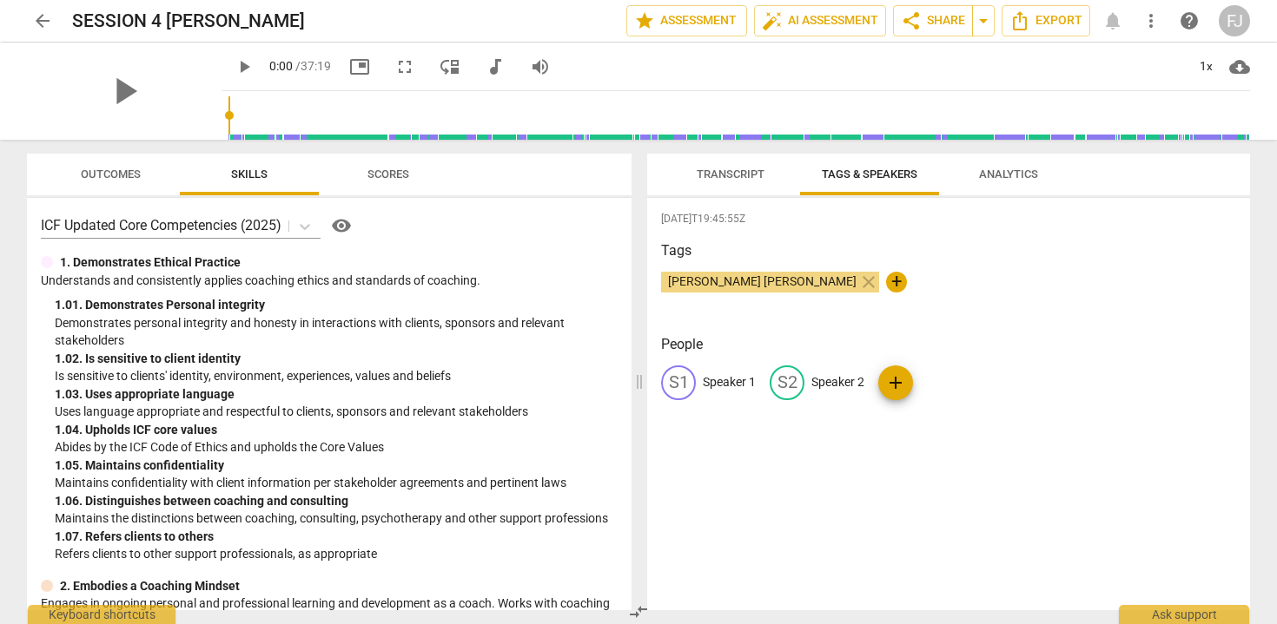
click at [718, 386] on p "Speaker 1" at bounding box center [729, 382] width 53 height 18
type input "[PERSON_NAME] [PERSON_NAME]"
click at [924, 389] on p "Speaker 2" at bounding box center [950, 382] width 53 height 18
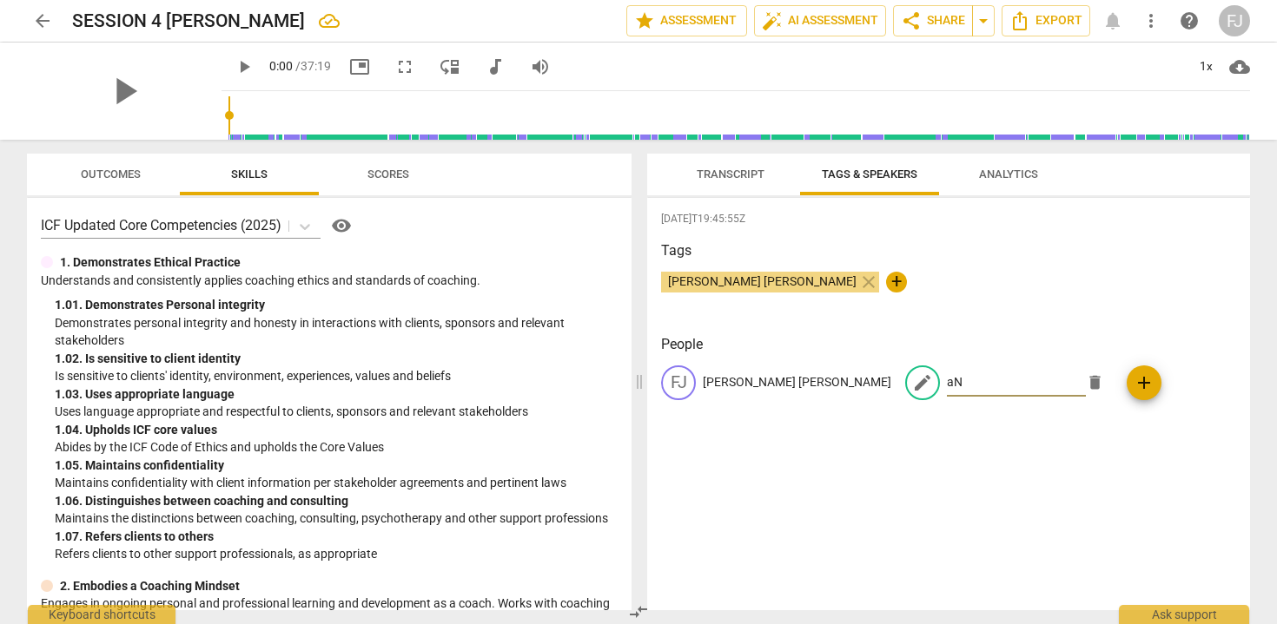
type input "a"
type input "[PERSON_NAME]"
click at [1131, 336] on h3 "People" at bounding box center [948, 344] width 575 height 21
click at [701, 179] on span "Transcript" at bounding box center [731, 174] width 68 height 13
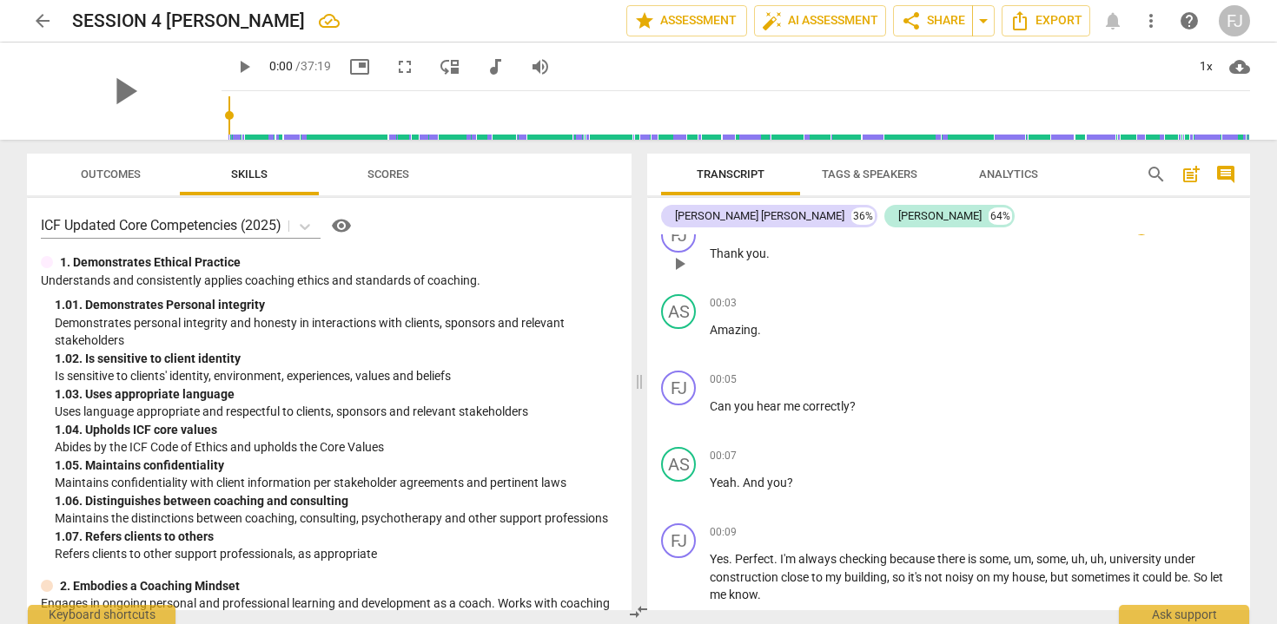
scroll to position [40, 0]
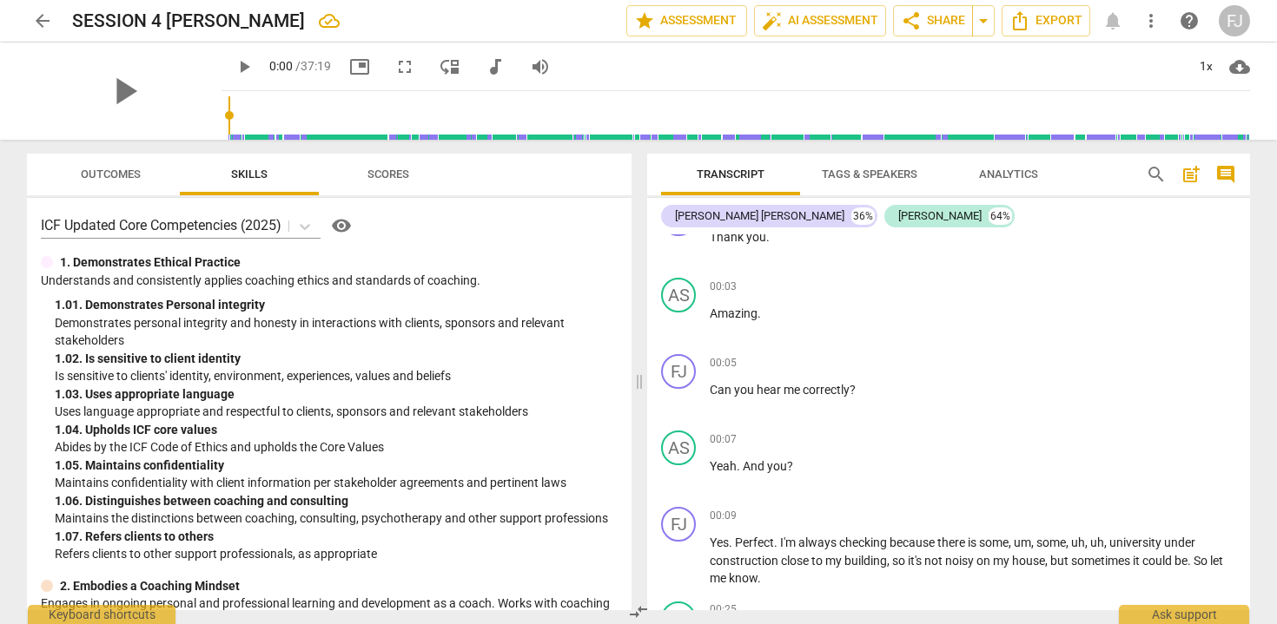
click at [1001, 170] on span "Analytics" at bounding box center [1008, 174] width 59 height 13
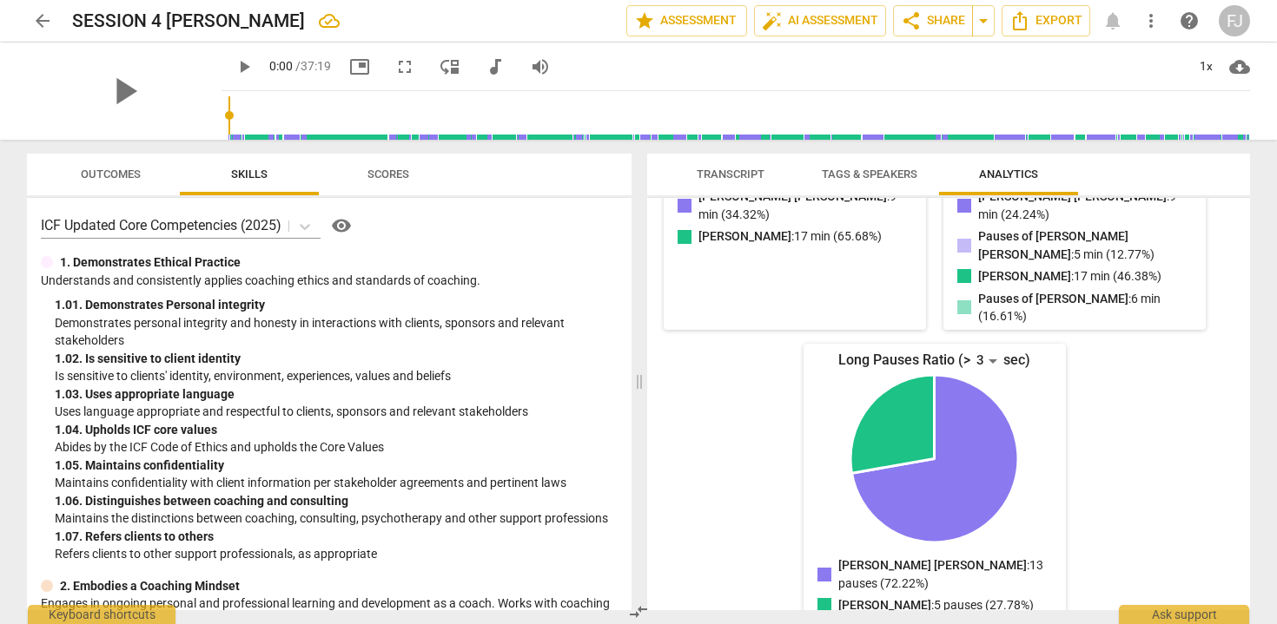
scroll to position [439, 0]
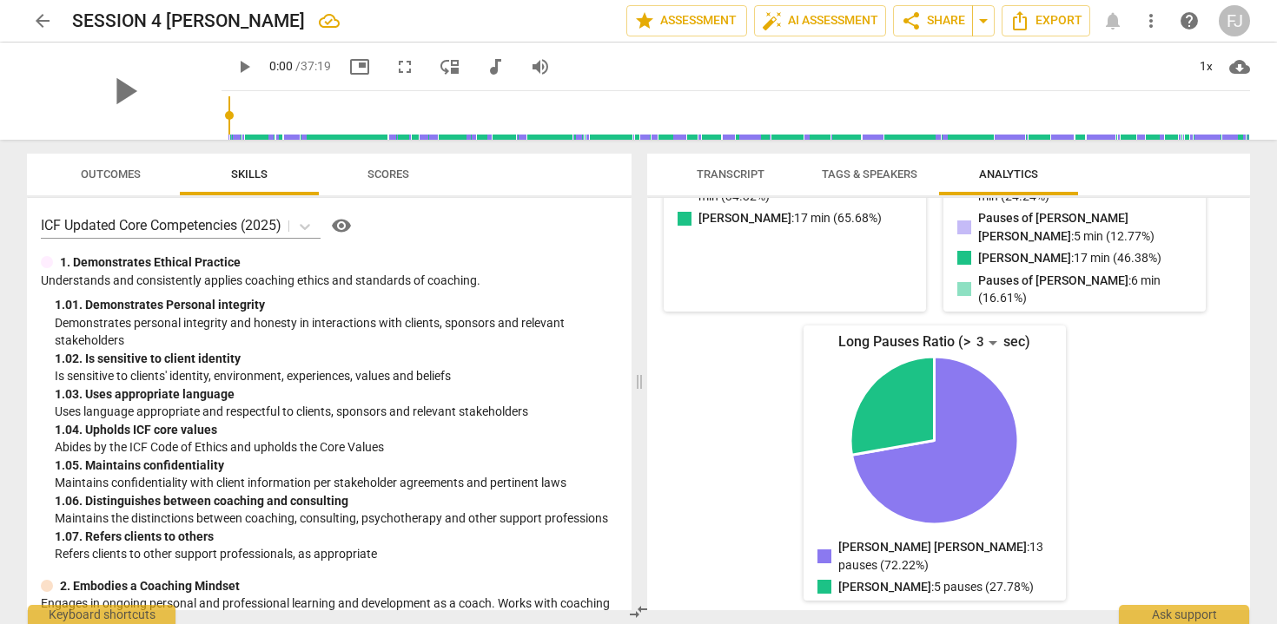
click at [722, 178] on span "Transcript" at bounding box center [731, 174] width 68 height 13
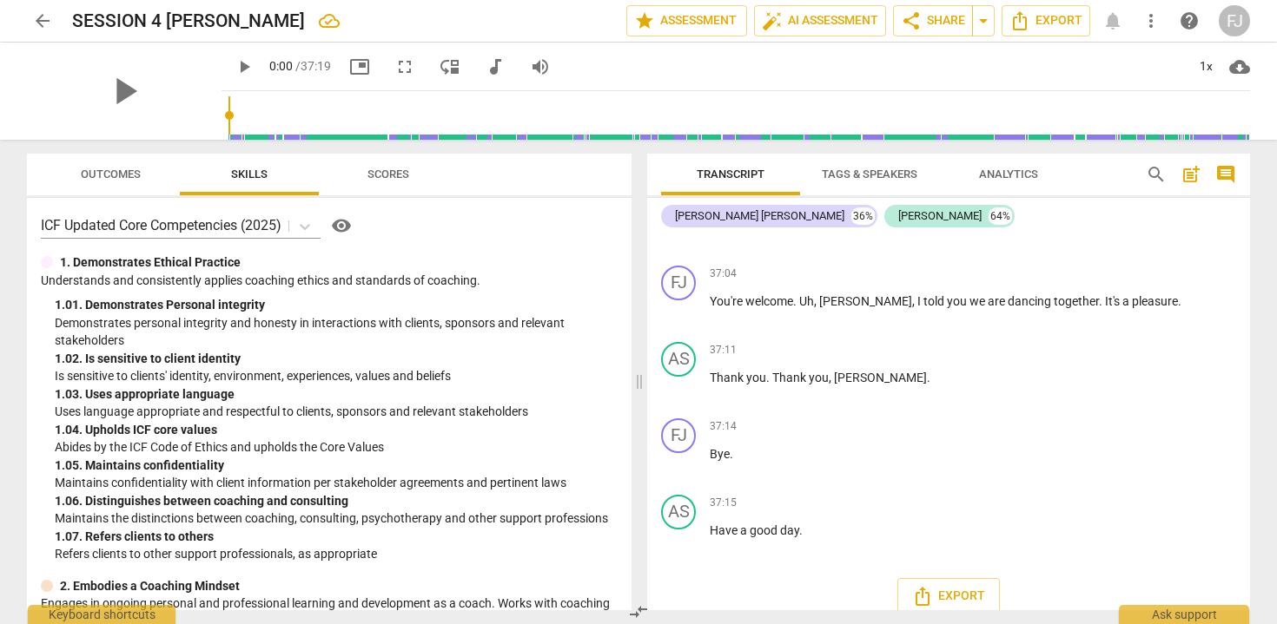
scroll to position [53, 0]
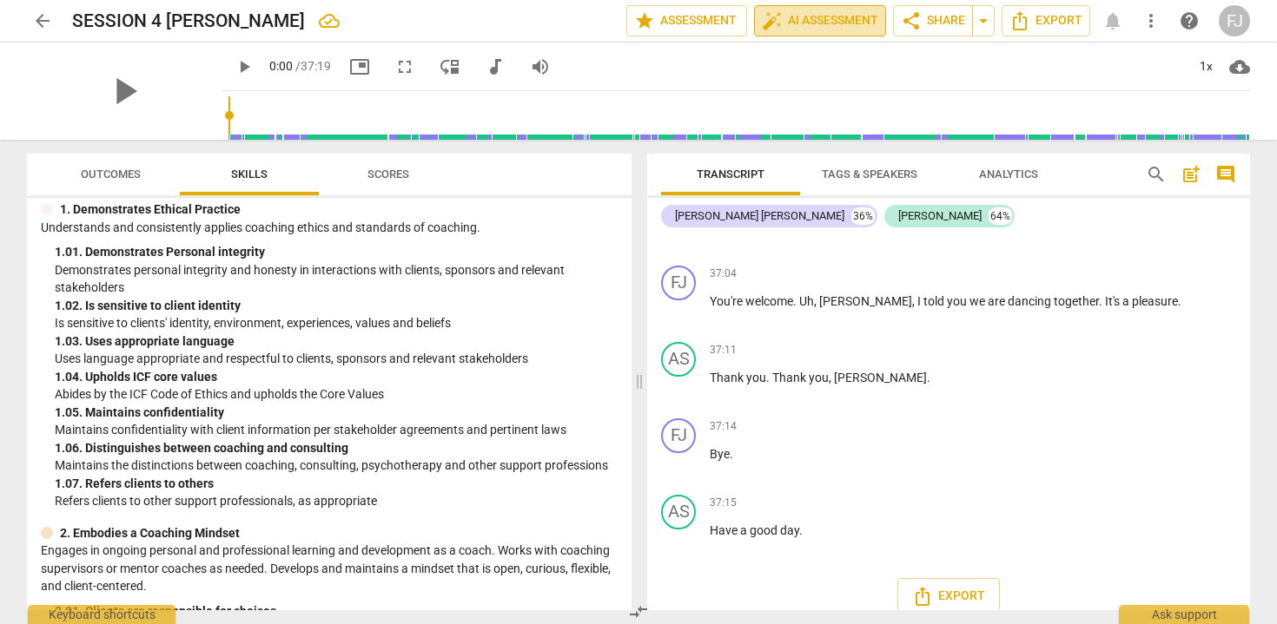
click at [769, 25] on span "auto_fix_high" at bounding box center [772, 20] width 21 height 21
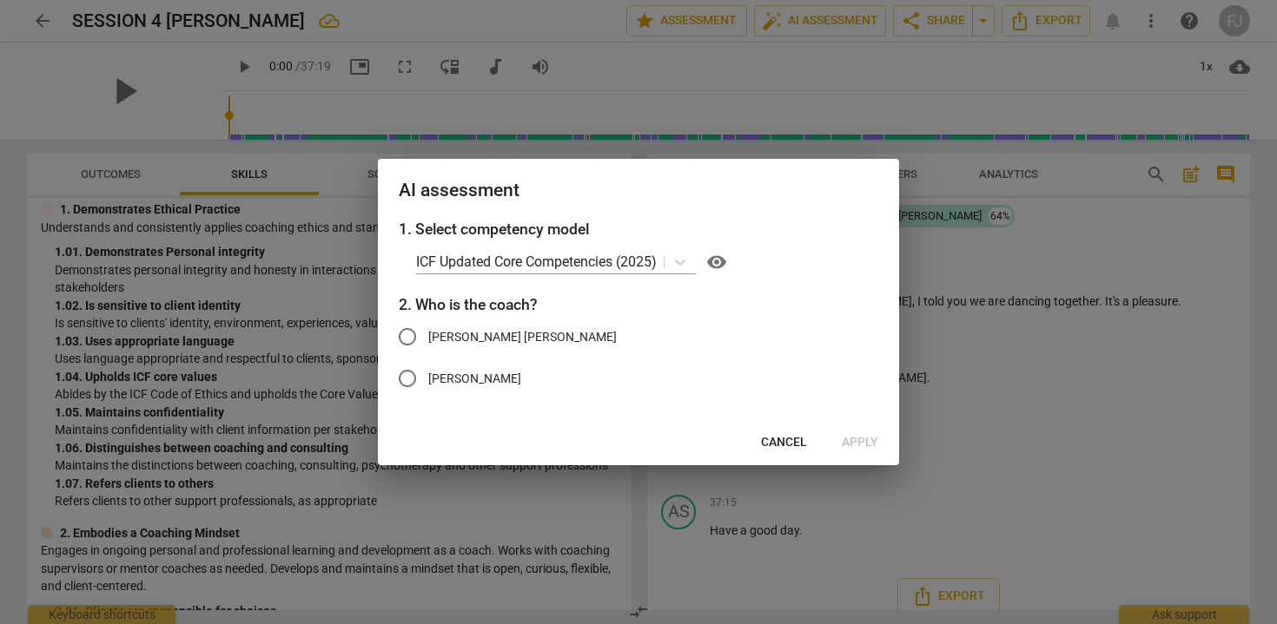
click at [534, 328] on span "[PERSON_NAME] [PERSON_NAME]" at bounding box center [522, 337] width 188 height 18
click at [428, 328] on input "[PERSON_NAME] [PERSON_NAME]" at bounding box center [407, 337] width 42 height 42
radio input "true"
click at [851, 439] on span "Apply" at bounding box center [860, 442] width 36 height 17
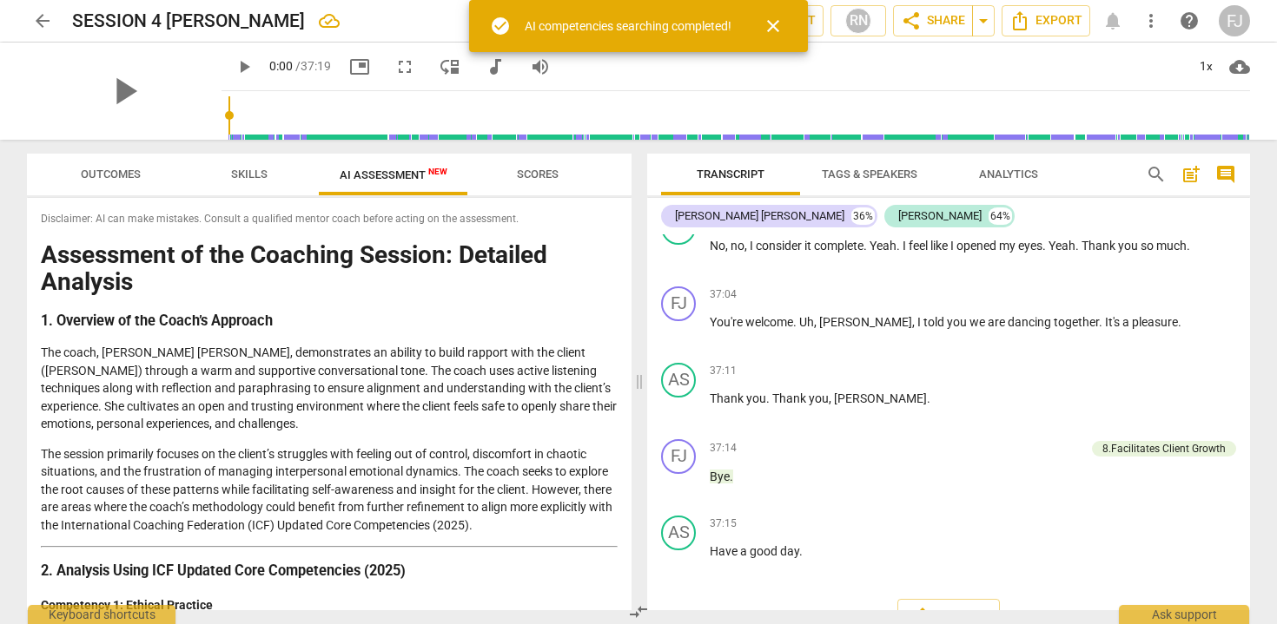
scroll to position [9783, 0]
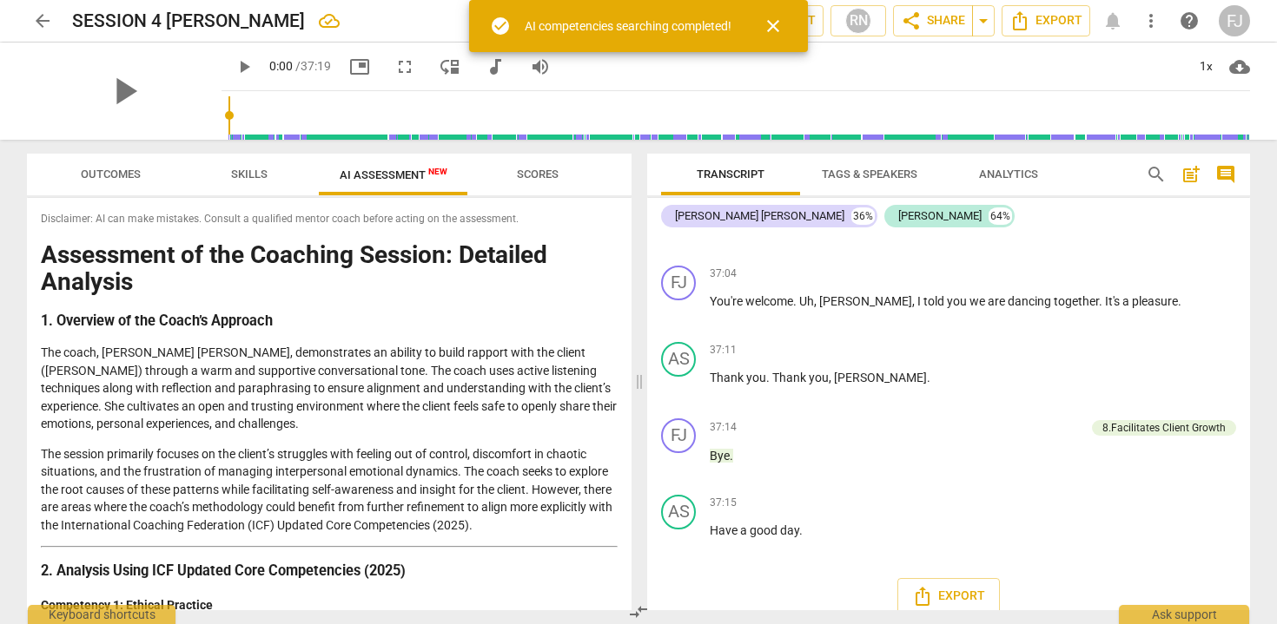
click at [245, 181] on span "Skills" at bounding box center [249, 174] width 78 height 23
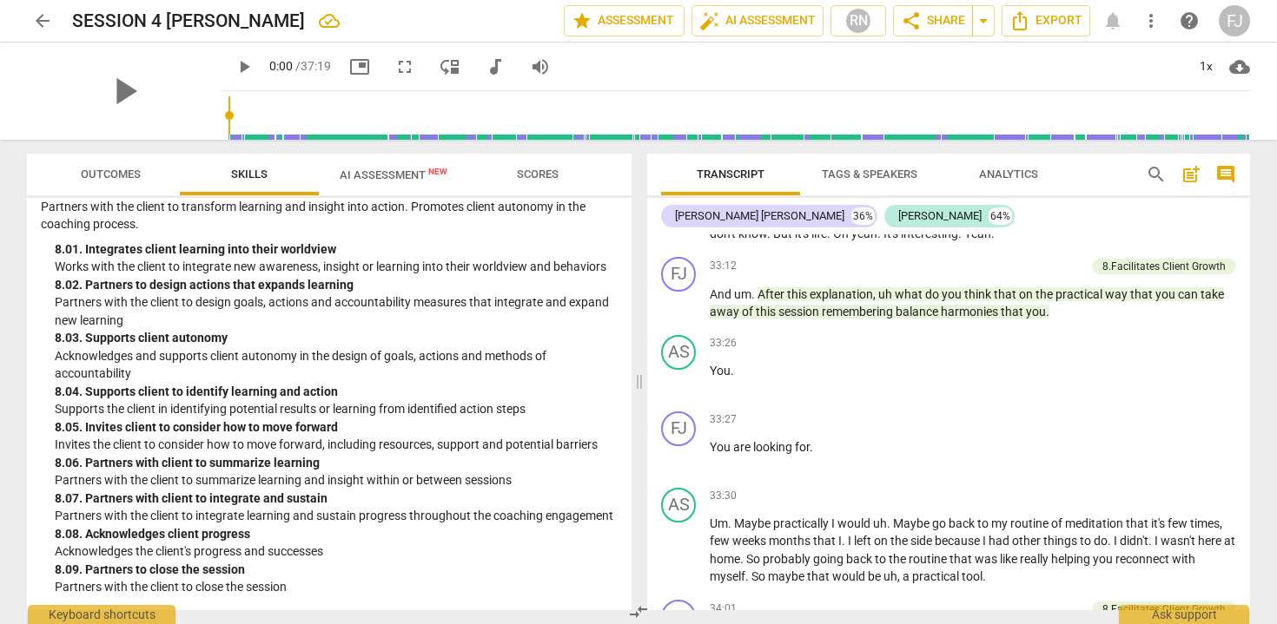
scroll to position [3086, 0]
click at [763, 28] on span "auto_fix_high AI Assessment" at bounding box center [757, 20] width 116 height 21
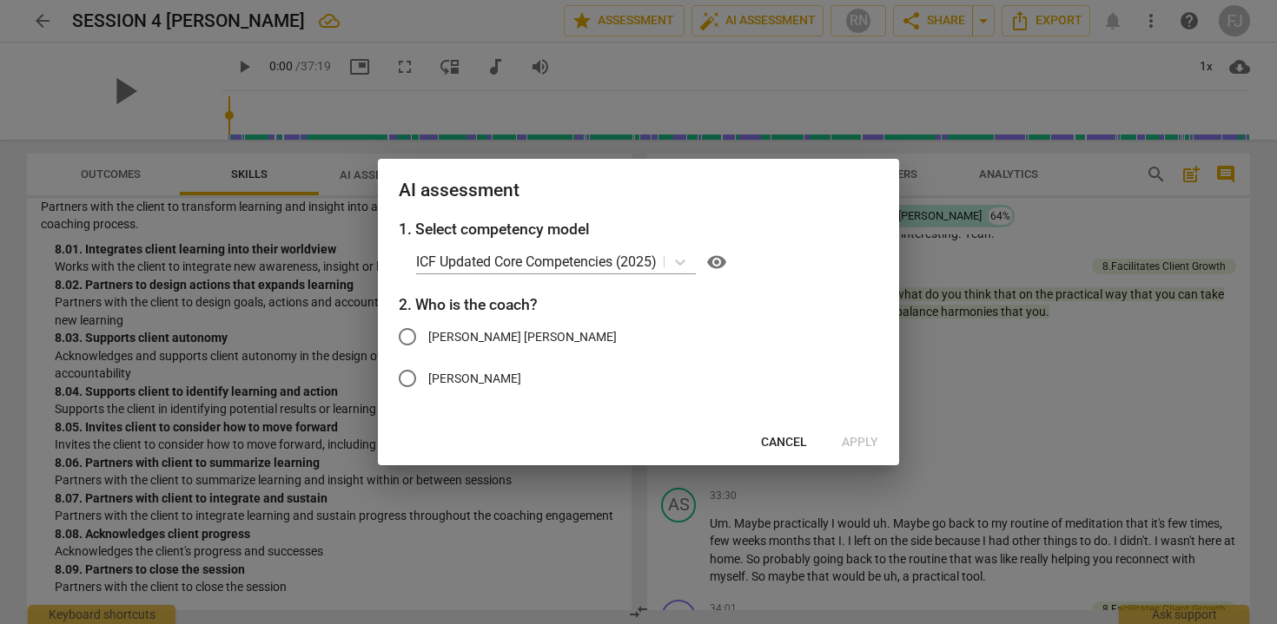
click at [502, 376] on span "[PERSON_NAME]" at bounding box center [474, 379] width 93 height 18
click at [428, 376] on input "[PERSON_NAME]" at bounding box center [407, 379] width 42 height 42
radio input "true"
click at [867, 444] on span "Apply" at bounding box center [860, 442] width 36 height 17
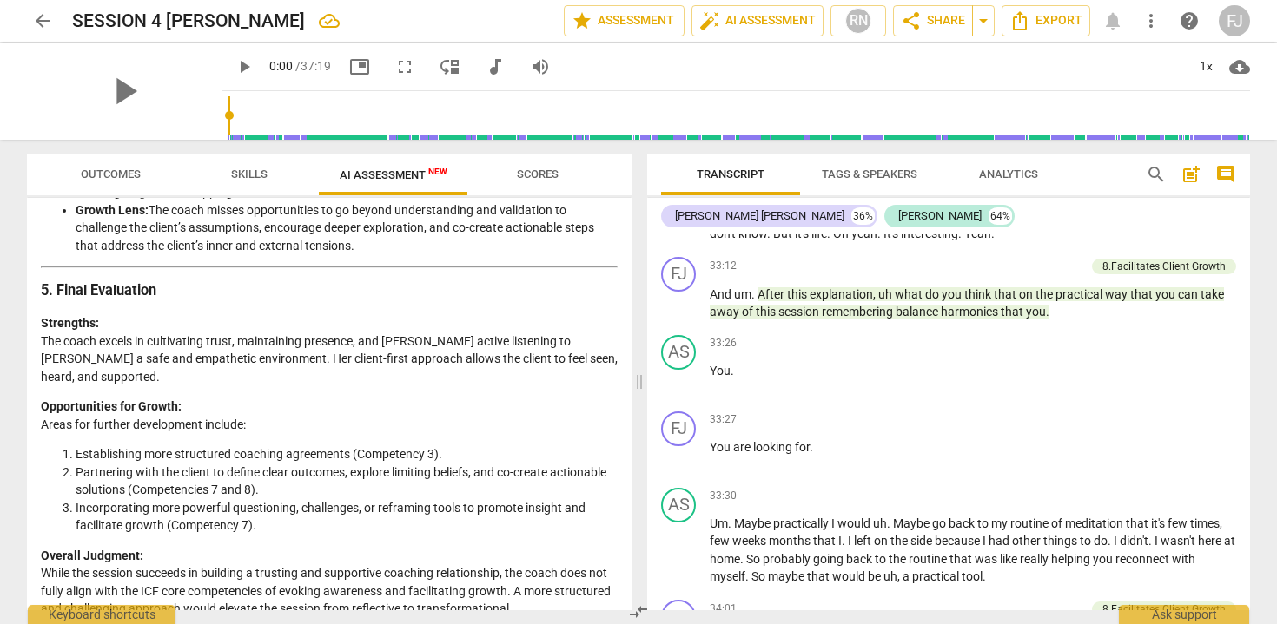
scroll to position [2596, 0]
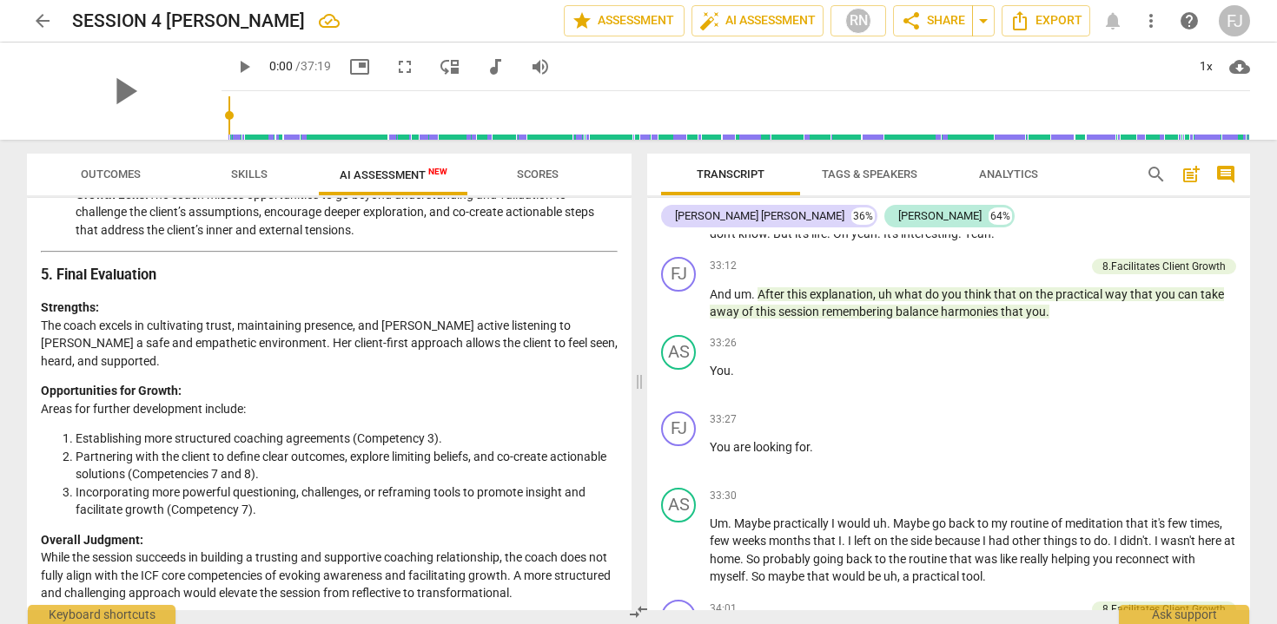
click at [549, 169] on span "Scores" at bounding box center [538, 174] width 42 height 13
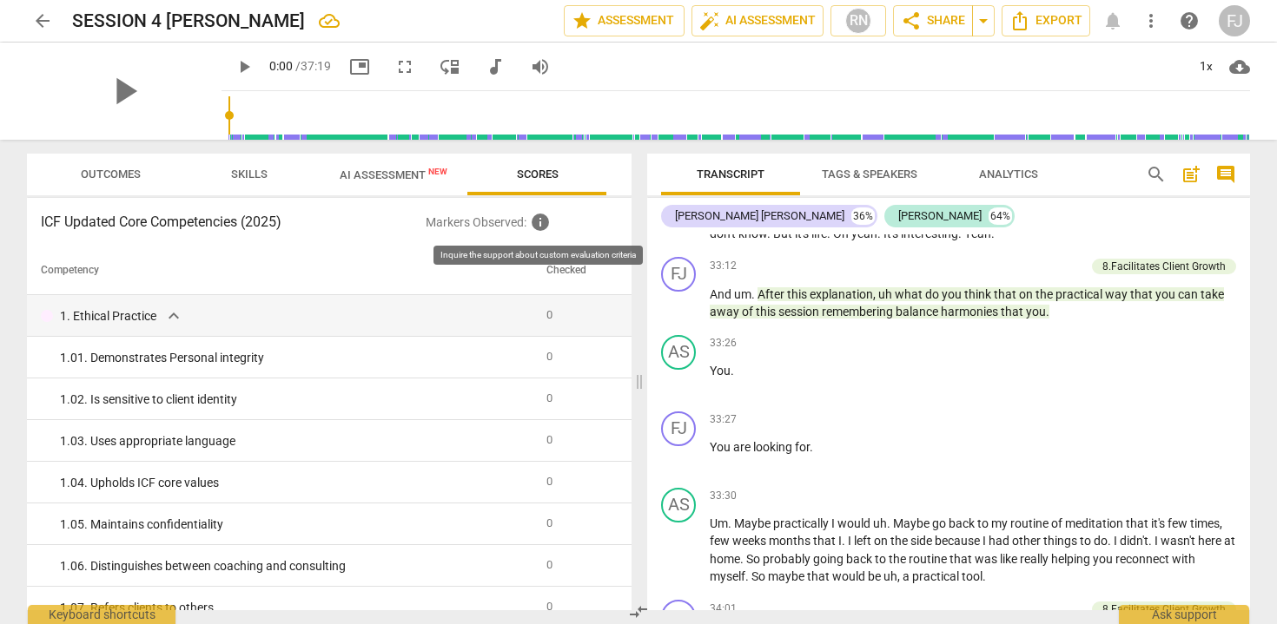
click at [539, 221] on span "info" at bounding box center [540, 222] width 21 height 21
click at [130, 168] on span "Outcomes" at bounding box center [111, 174] width 60 height 13
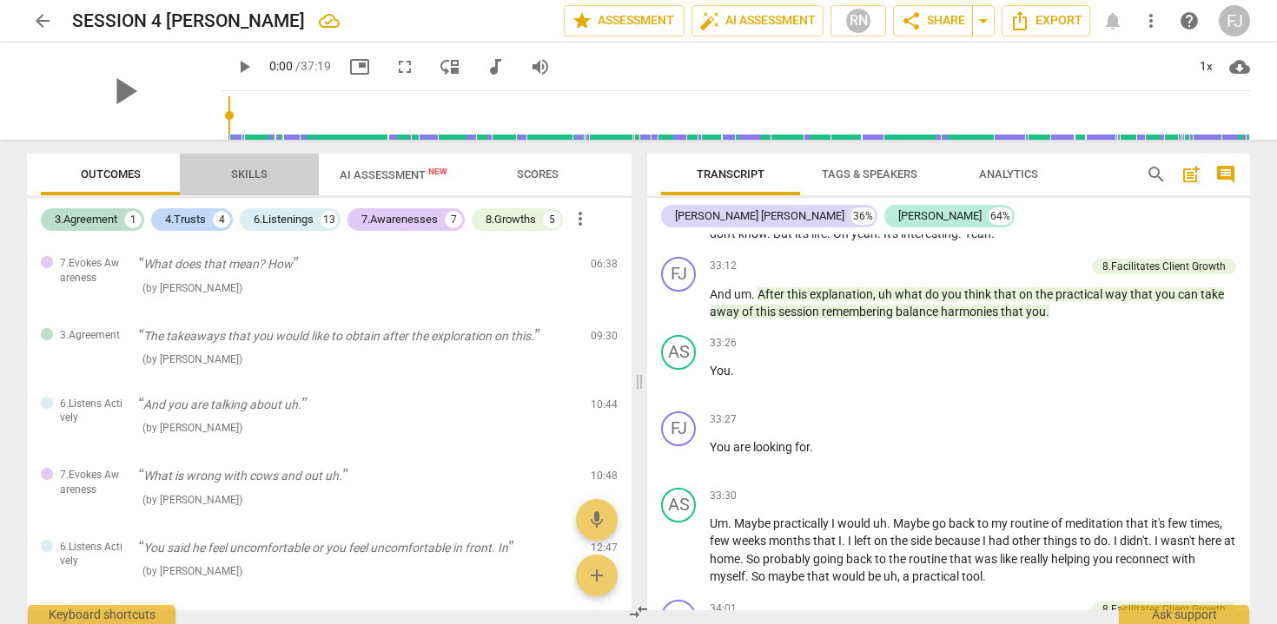
click at [240, 182] on span "Skills" at bounding box center [249, 174] width 78 height 23
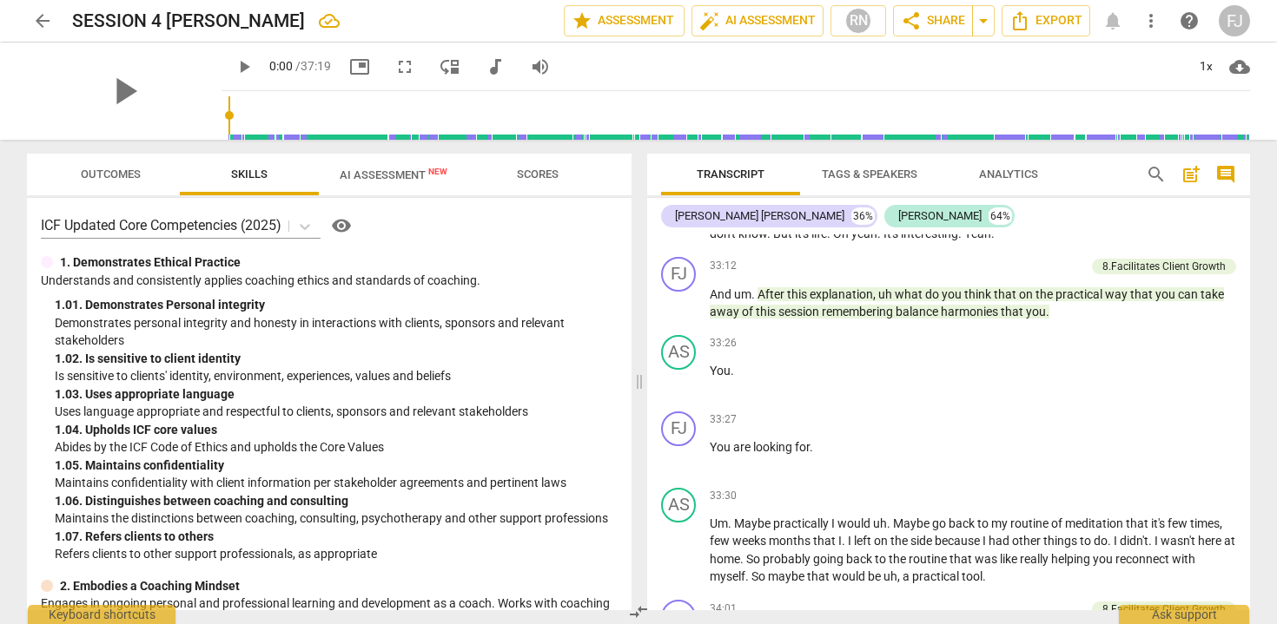
click at [352, 185] on span "AI Assessment New" at bounding box center [393, 175] width 149 height 26
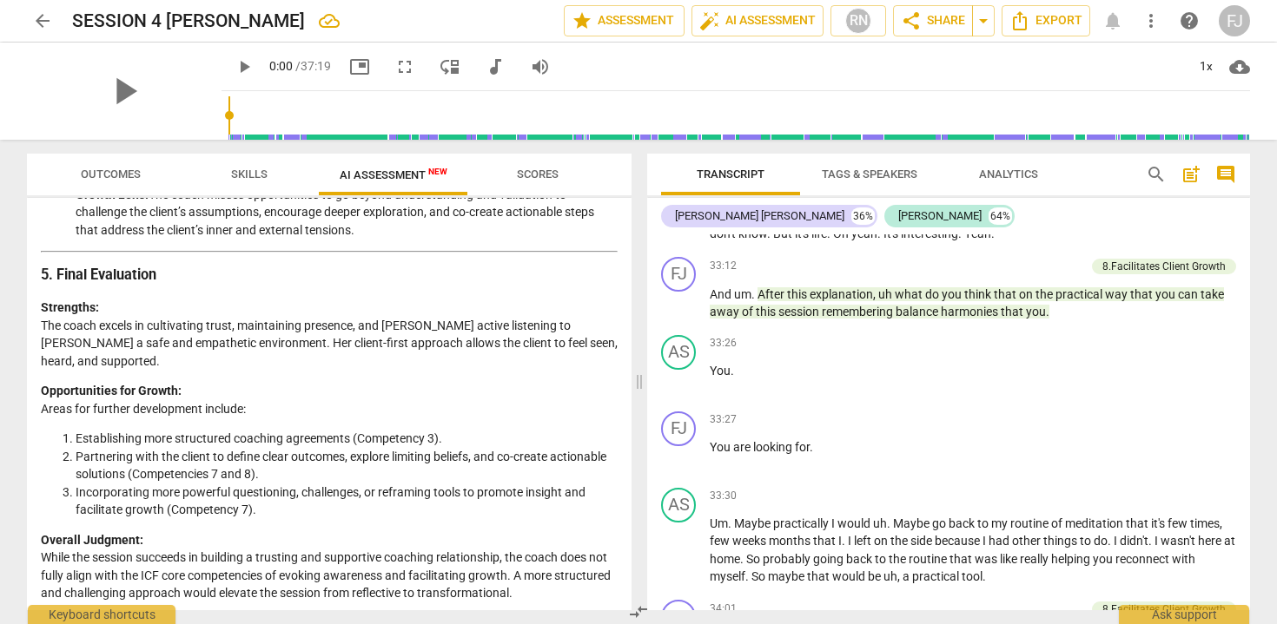
drag, startPoint x: 466, startPoint y: 585, endPoint x: 39, endPoint y: 256, distance: 539.4
click at [39, 256] on div "Disclaimer: AI can make mistakes. Consult a qualified mentor coach before actin…" at bounding box center [329, 404] width 604 height 413
copy div "5. Final Evaluation Strengths: The coach excels in cultivating trust, maintaini…"
click at [43, 19] on span "arrow_back" at bounding box center [42, 20] width 21 height 21
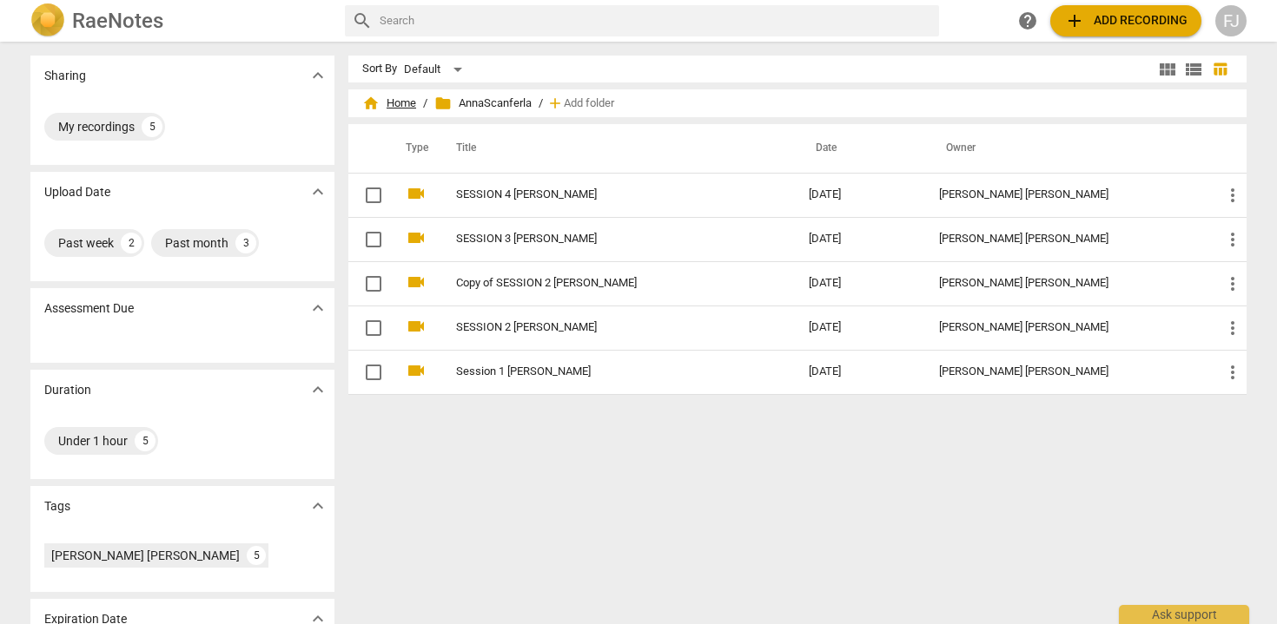
click at [389, 101] on span "home Home" at bounding box center [389, 103] width 54 height 17
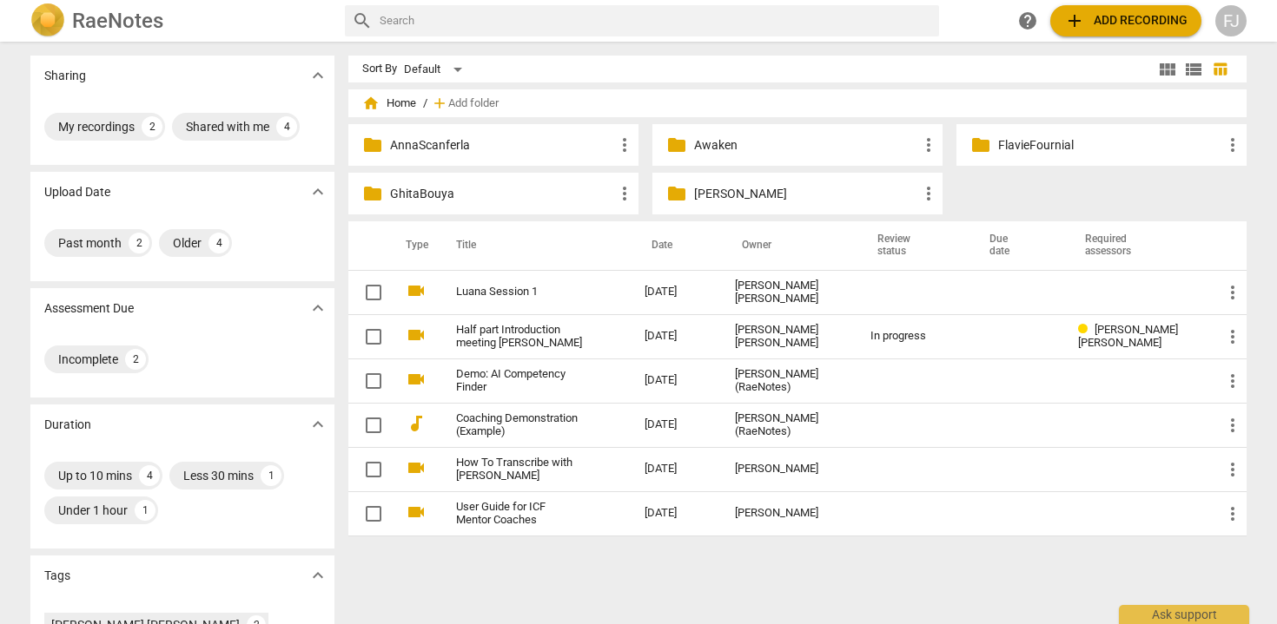
click at [689, 205] on div "folder [PERSON_NAME] more_vert" at bounding box center [797, 194] width 290 height 42
click at [695, 198] on p "[PERSON_NAME]" at bounding box center [806, 194] width 224 height 18
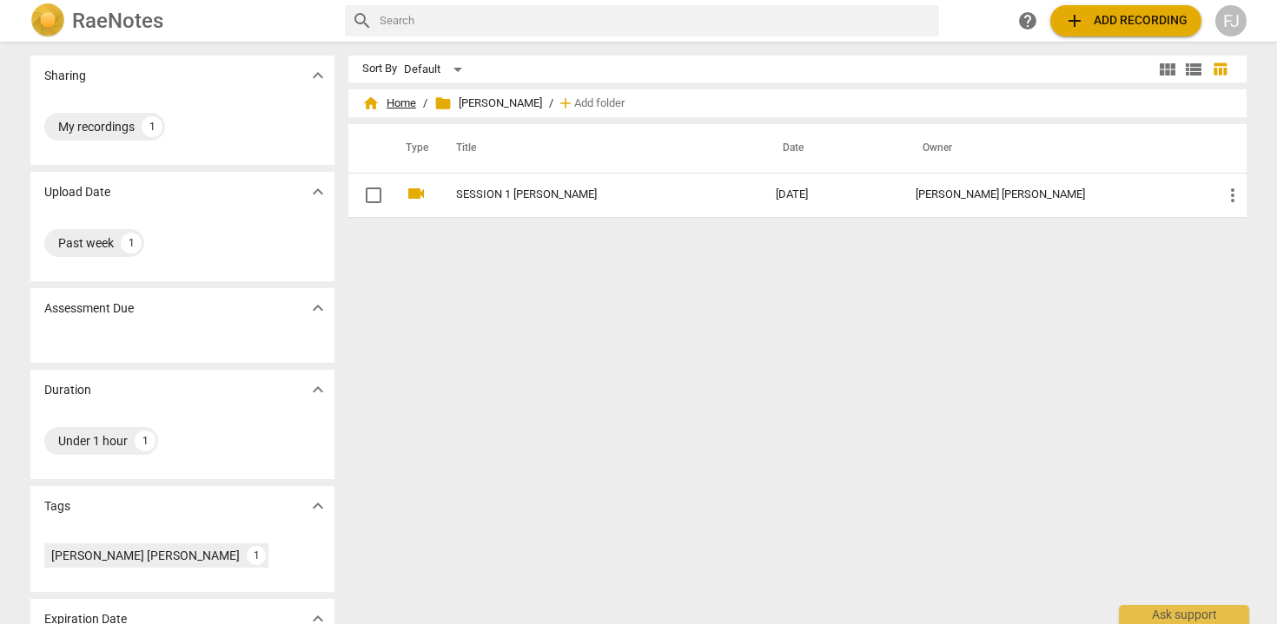
click at [393, 100] on span "home Home" at bounding box center [389, 103] width 54 height 17
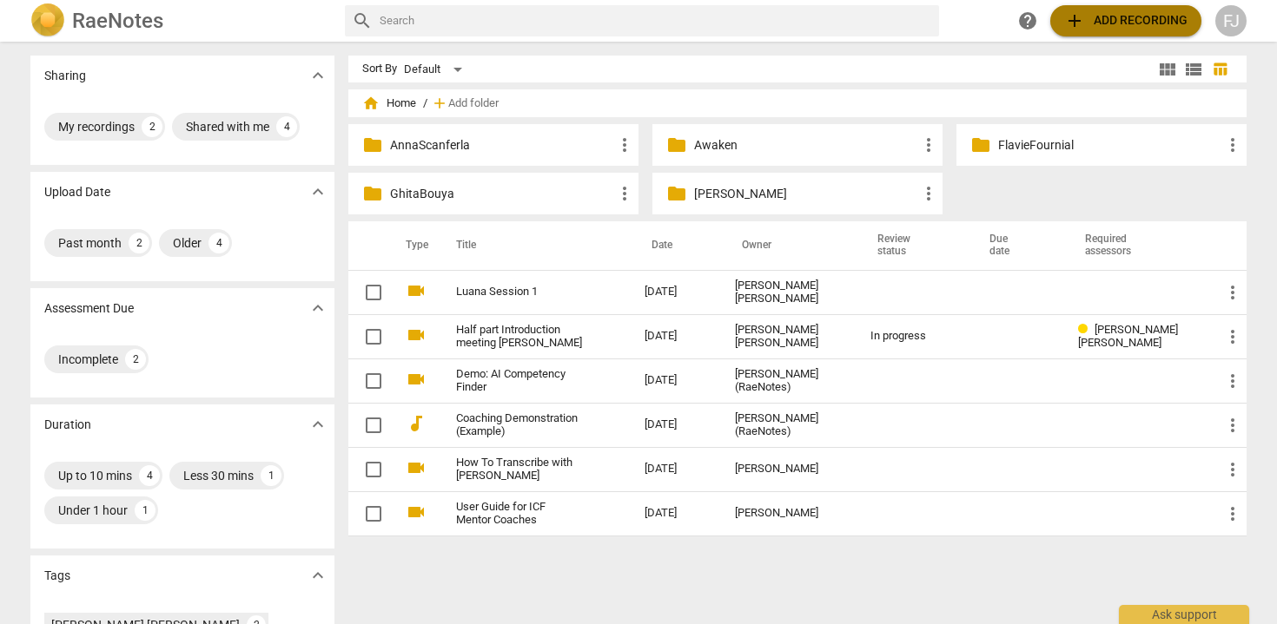
click at [1137, 22] on span "add Add recording" at bounding box center [1125, 20] width 123 height 21
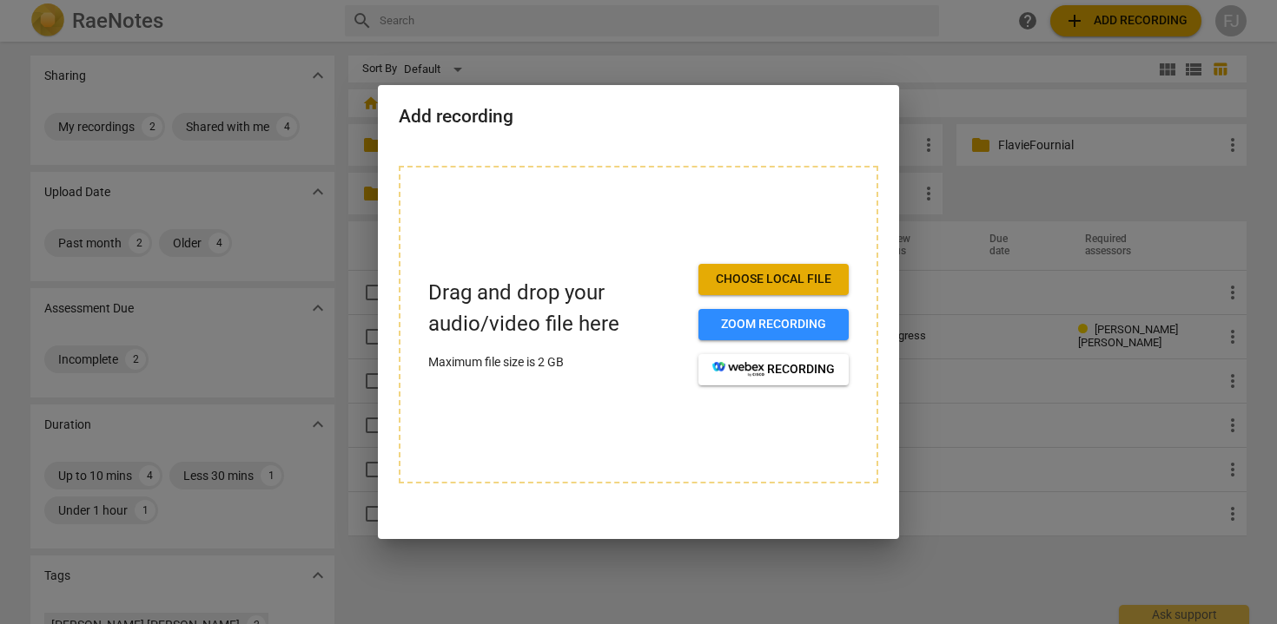
click at [809, 281] on span "Choose local file" at bounding box center [773, 279] width 122 height 17
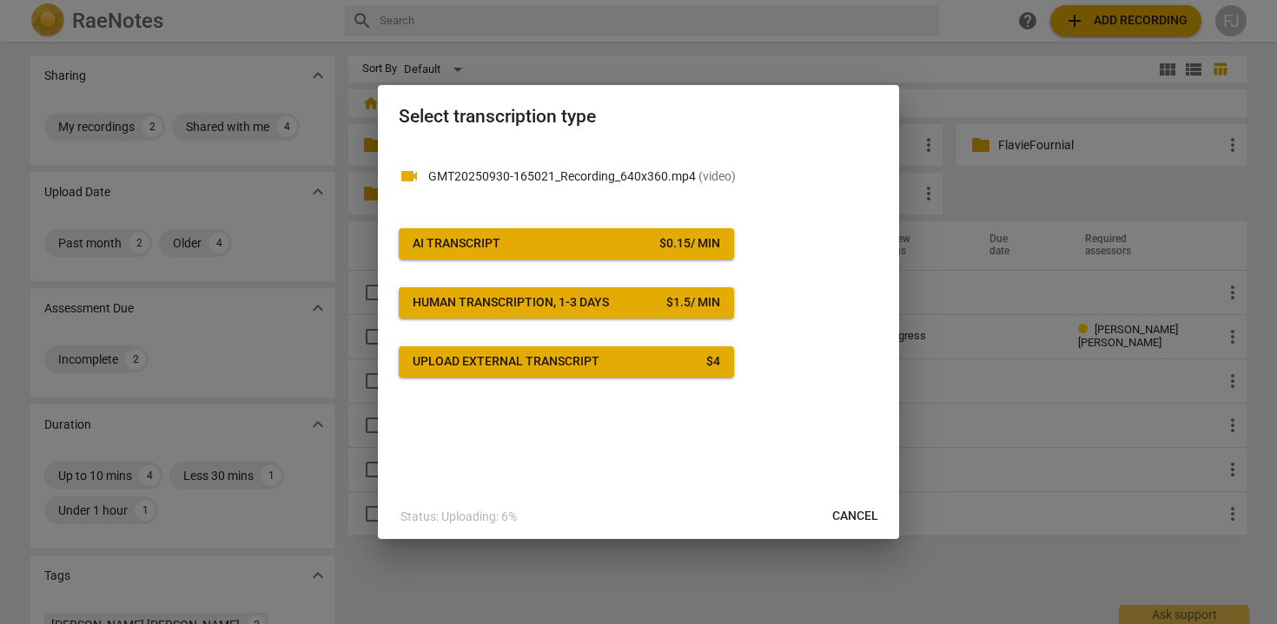
click at [621, 244] on span "AI Transcript $ 0.15 / min" at bounding box center [566, 243] width 307 height 17
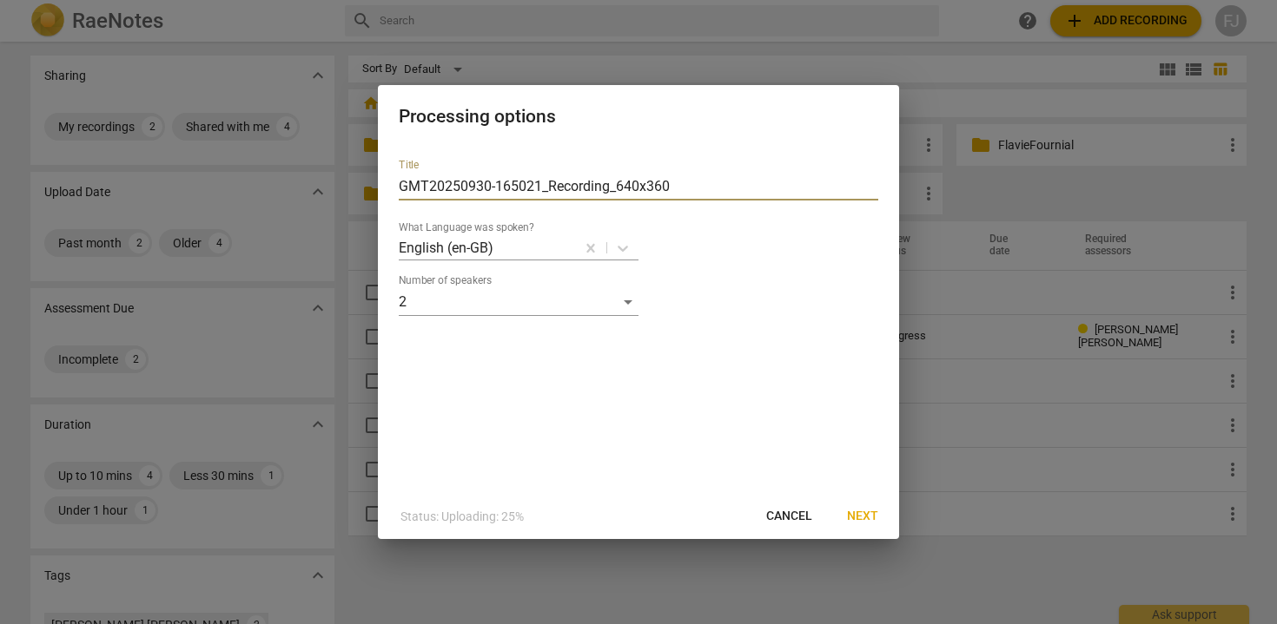
click at [577, 189] on input "GMT20250930-165021_Recording_640x360" at bounding box center [638, 187] width 479 height 28
drag, startPoint x: 687, startPoint y: 185, endPoint x: 307, endPoint y: 163, distance: 380.1
click at [307, 163] on div "Processing options Title GMT20250930-165021_Recording_640x360 What Language was…" at bounding box center [638, 312] width 1277 height 624
type input "s"
type input "SESSION 2 [PERSON_NAME]"
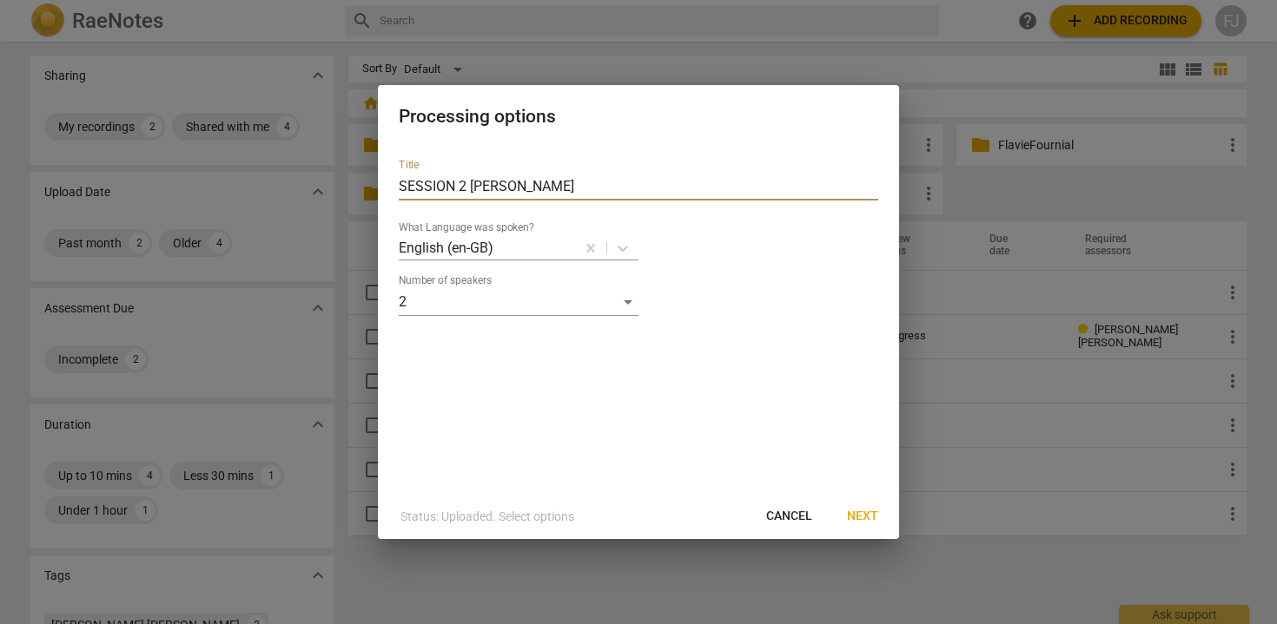
click at [856, 513] on span "Next" at bounding box center [862, 516] width 31 height 17
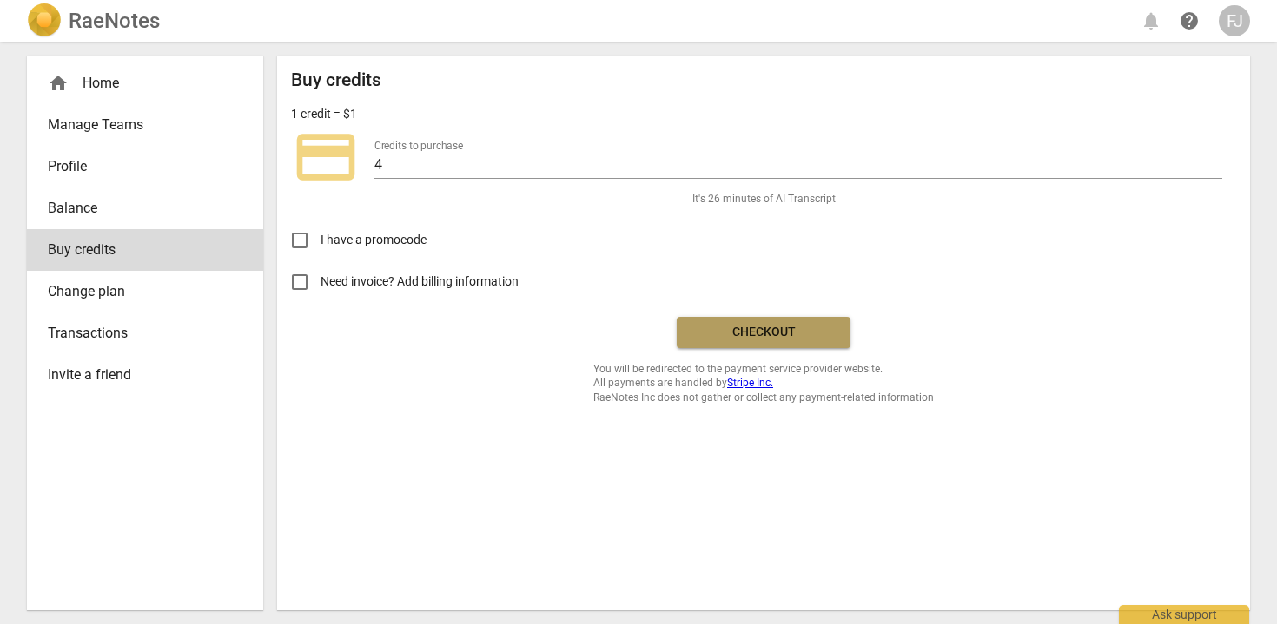
click at [818, 343] on button "Checkout" at bounding box center [764, 332] width 174 height 31
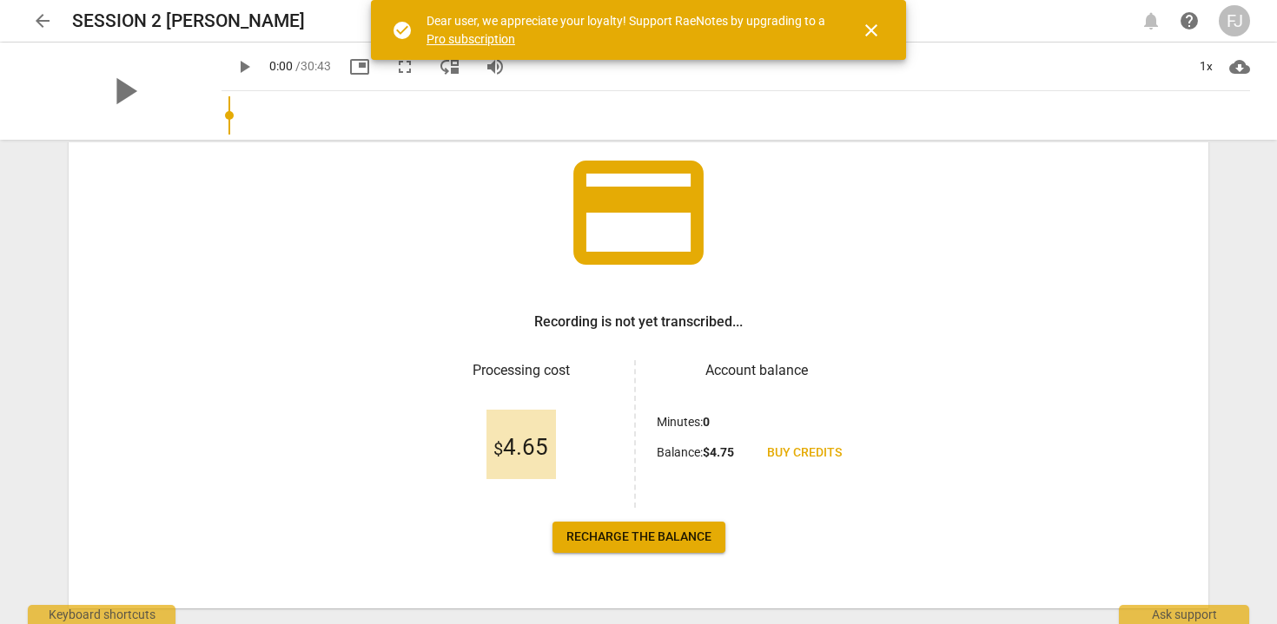
scroll to position [159, 0]
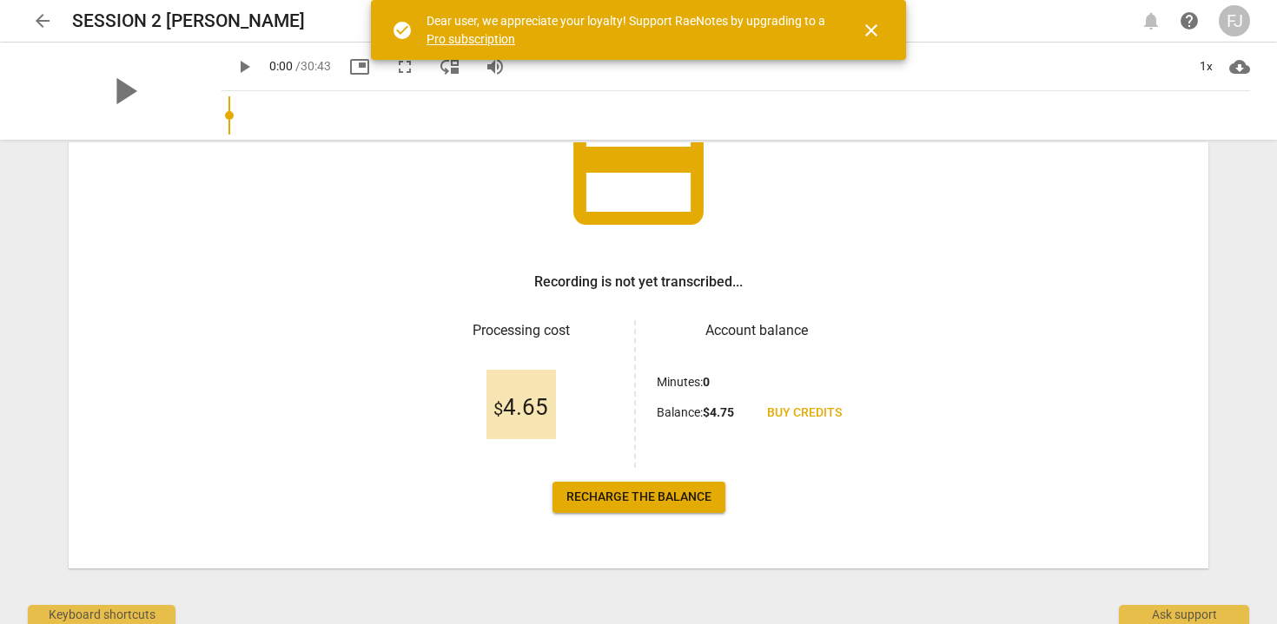
click at [684, 502] on span "Recharge the balance" at bounding box center [638, 497] width 145 height 17
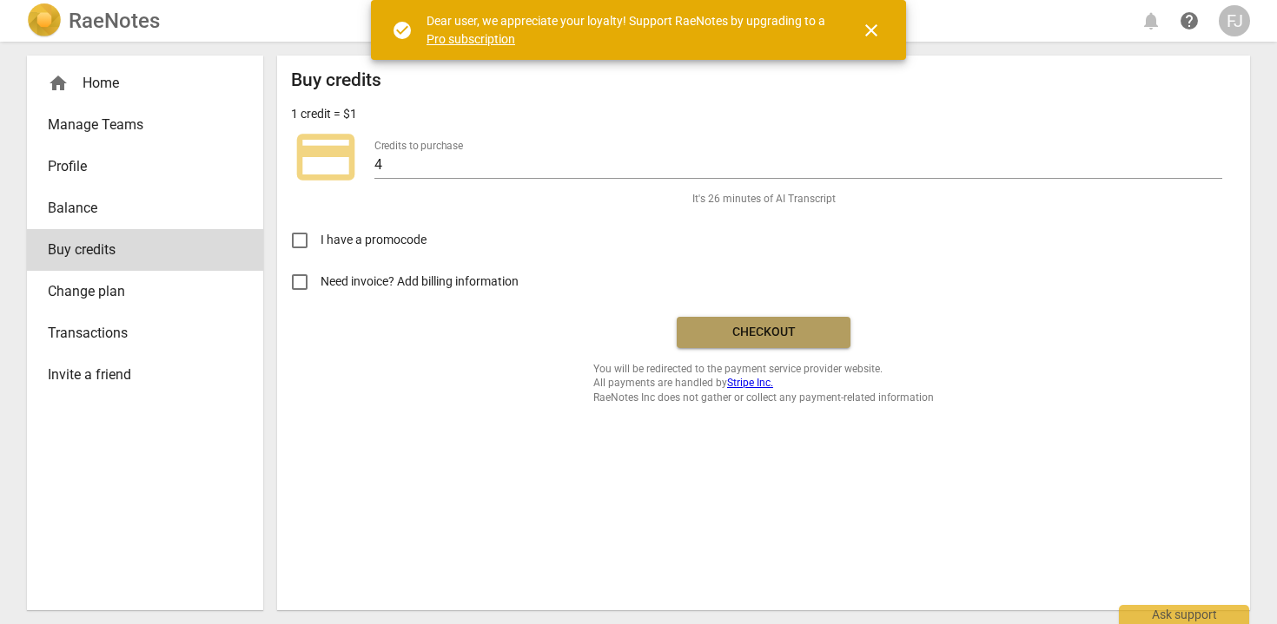
click at [786, 333] on span "Checkout" at bounding box center [763, 332] width 146 height 17
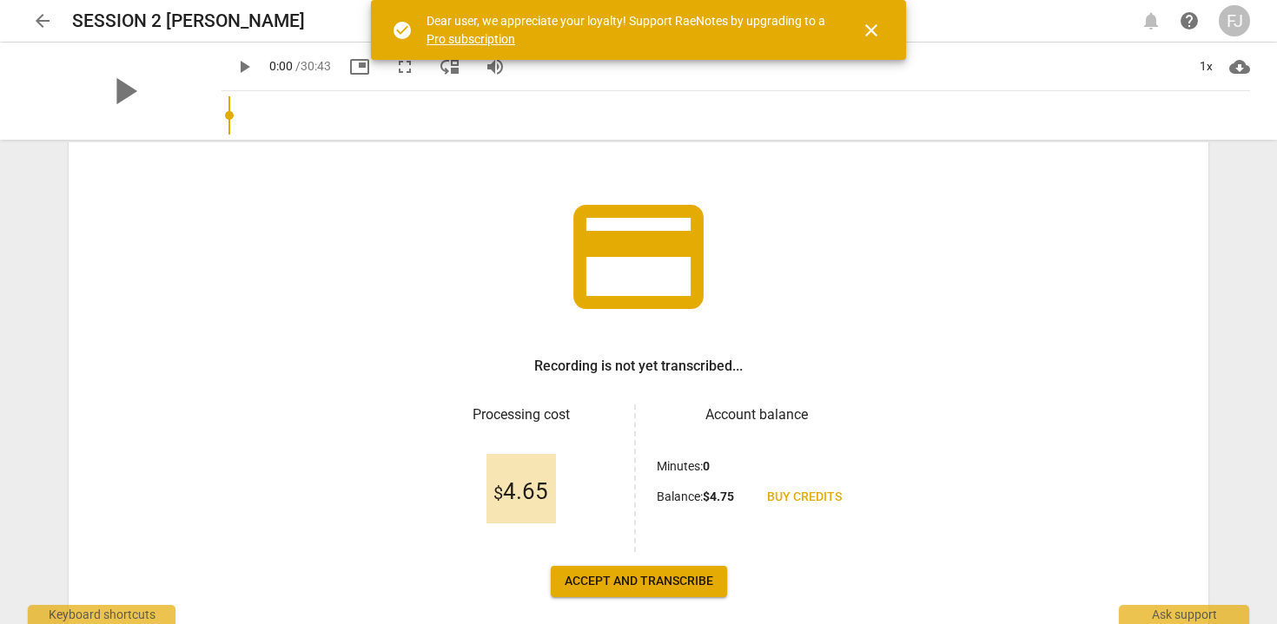
scroll to position [159, 0]
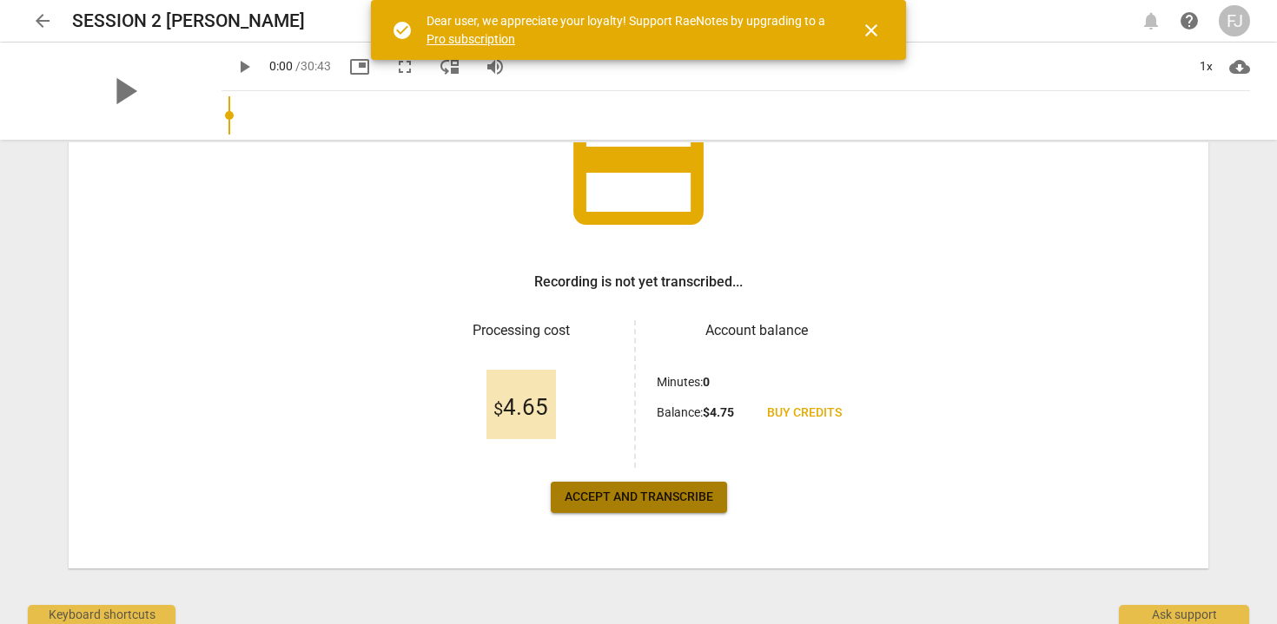
click at [628, 496] on span "Accept and transcribe" at bounding box center [639, 497] width 149 height 17
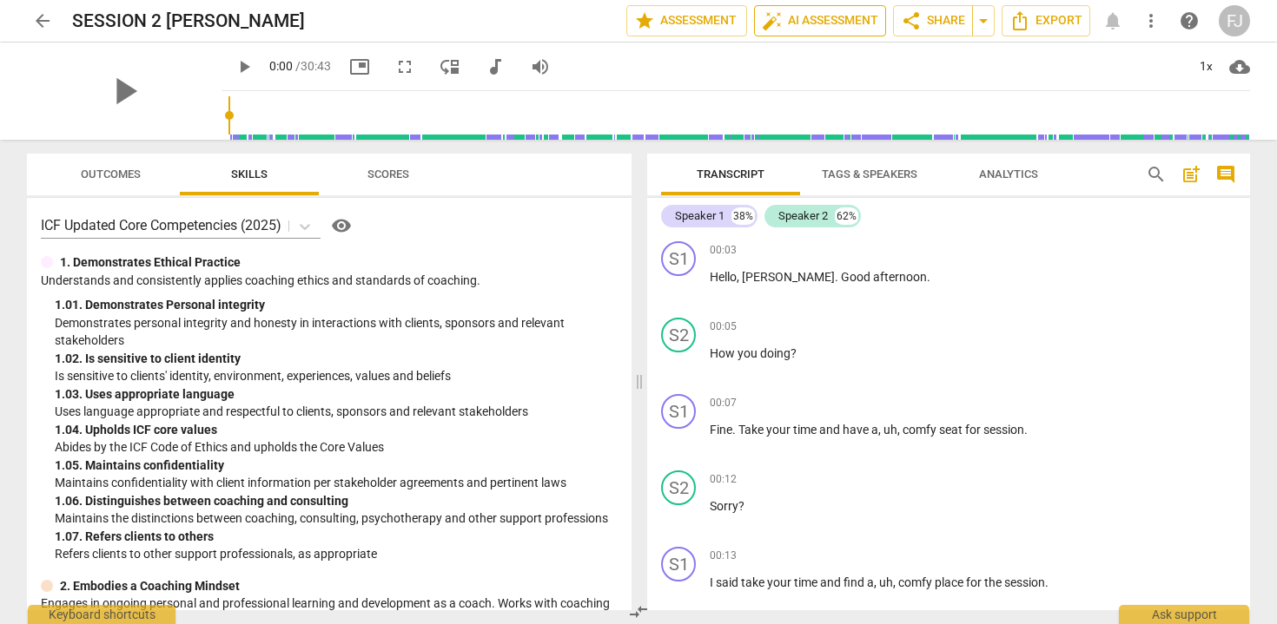
click at [778, 28] on span "auto_fix_high" at bounding box center [772, 20] width 21 height 21
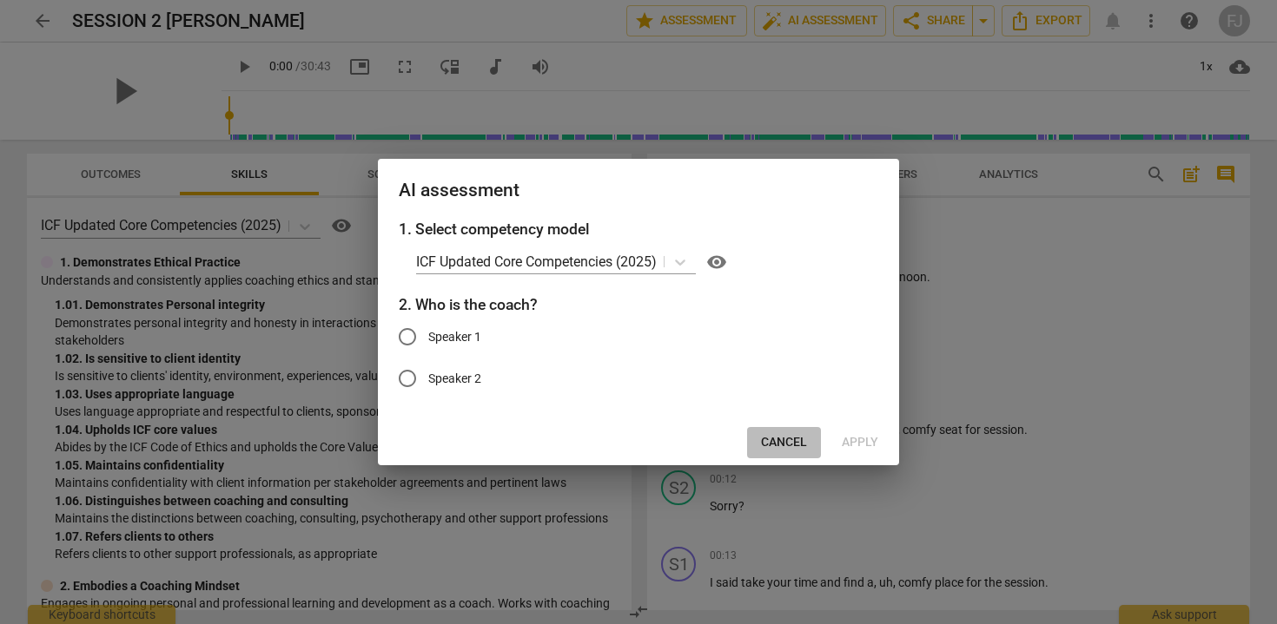
click at [787, 440] on span "Cancel" at bounding box center [784, 442] width 46 height 17
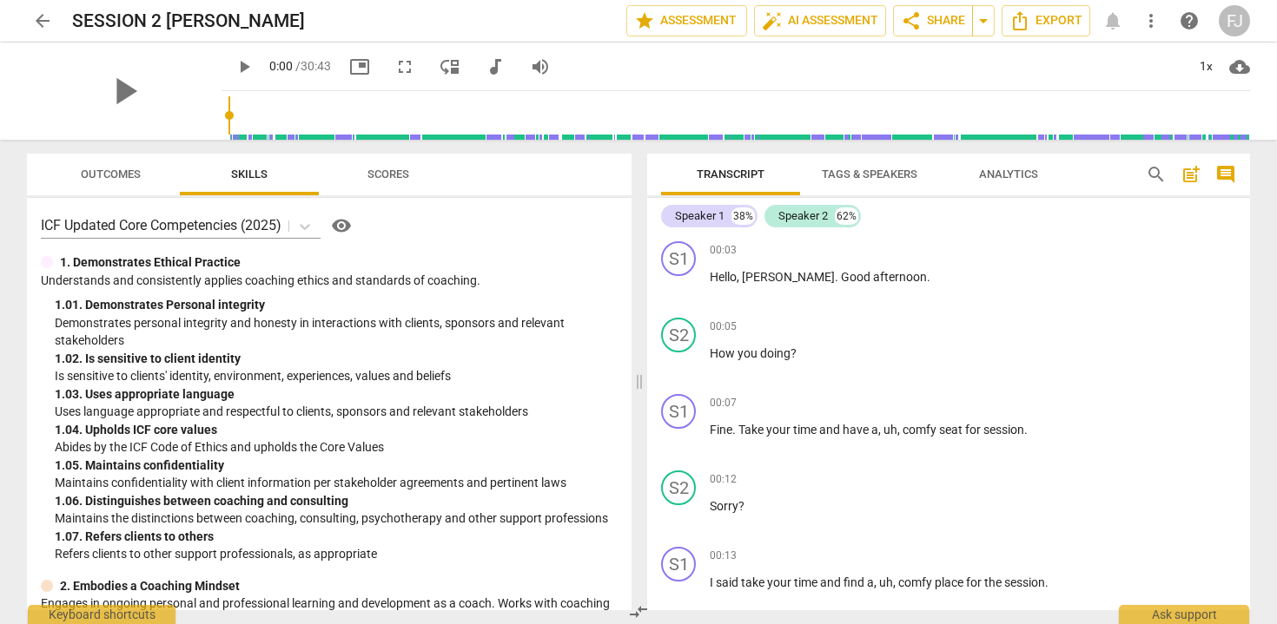
click at [895, 177] on span "Tags & Speakers" at bounding box center [870, 174] width 96 height 13
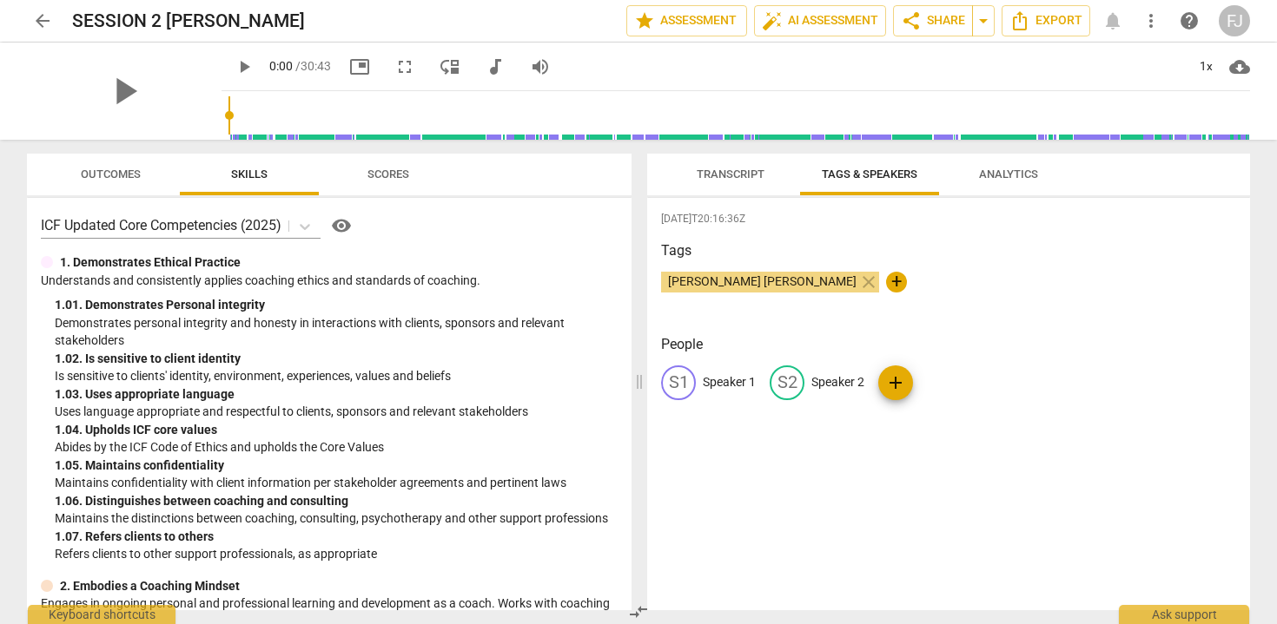
click at [725, 375] on p "Speaker 1" at bounding box center [729, 382] width 53 height 18
type input "f"
type input "[PERSON_NAME] [PERSON_NAME]"
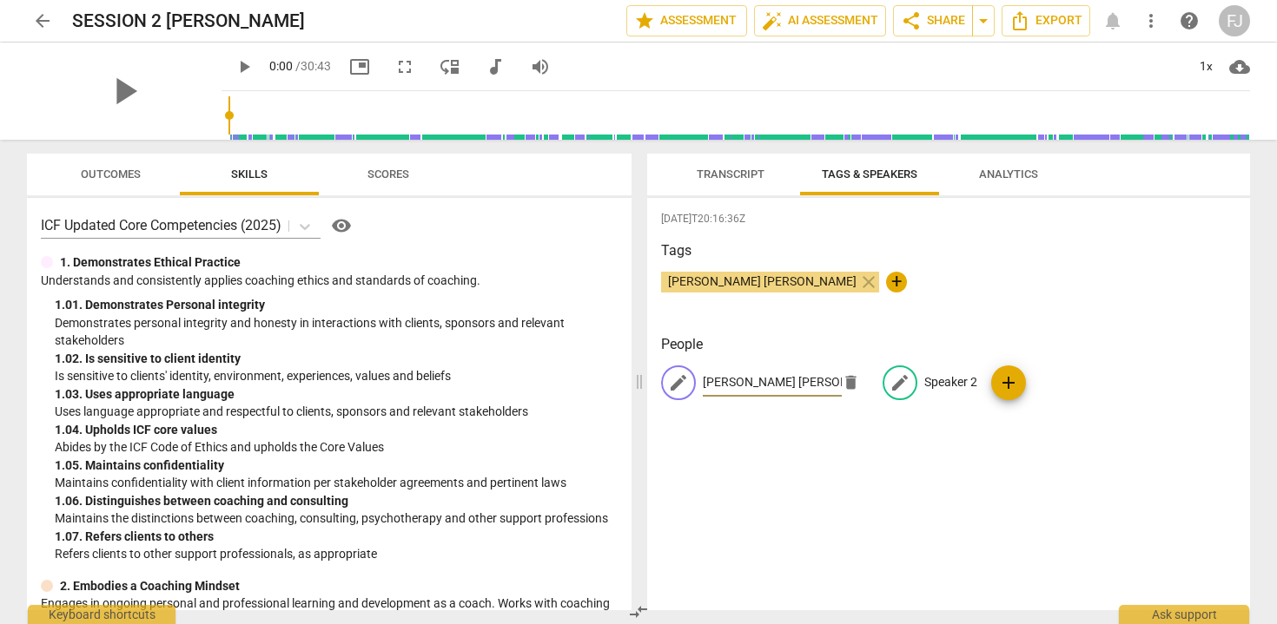
click at [936, 380] on p "Speaker 2" at bounding box center [950, 382] width 53 height 18
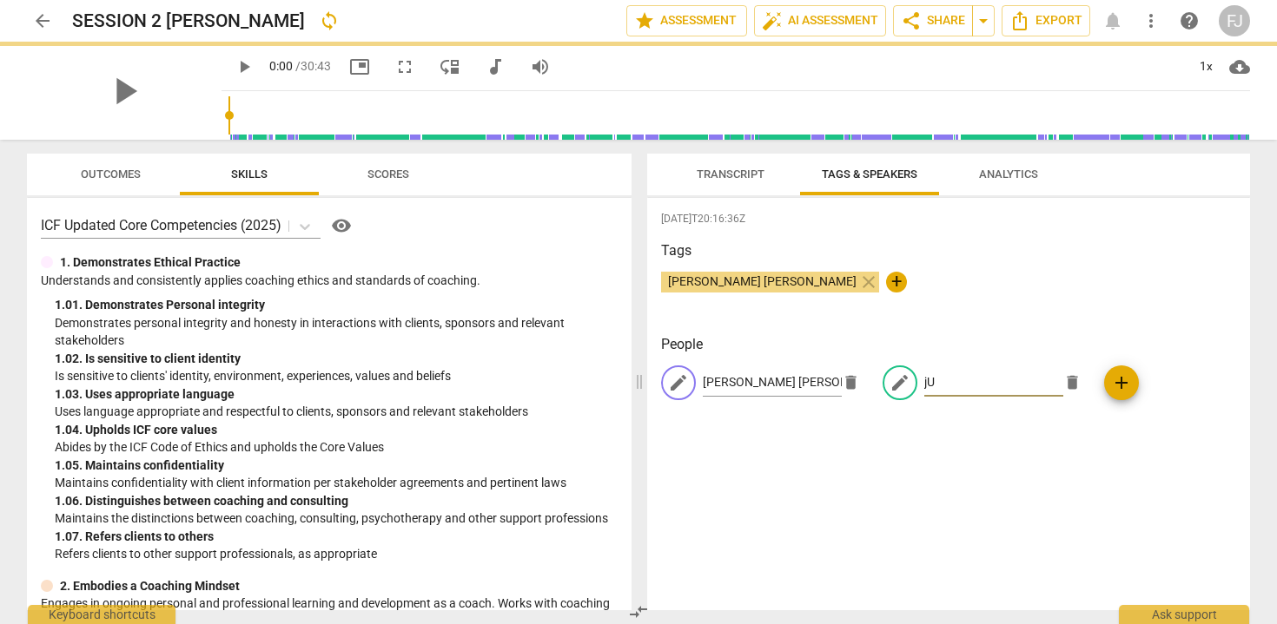
type input "j"
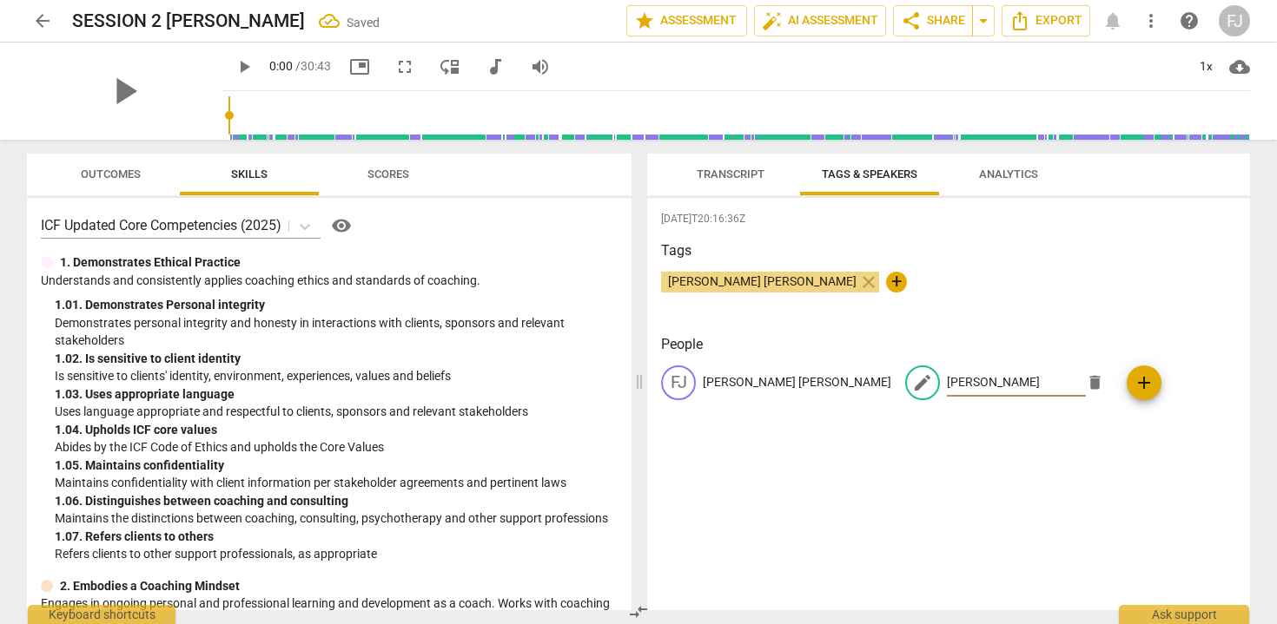
type input "[PERSON_NAME]"
click at [1027, 479] on div "2025-09-30T20:16:36Z Tags Fanny Jeanne BERNADET close + People FJ Fanny Jeanne …" at bounding box center [948, 404] width 603 height 413
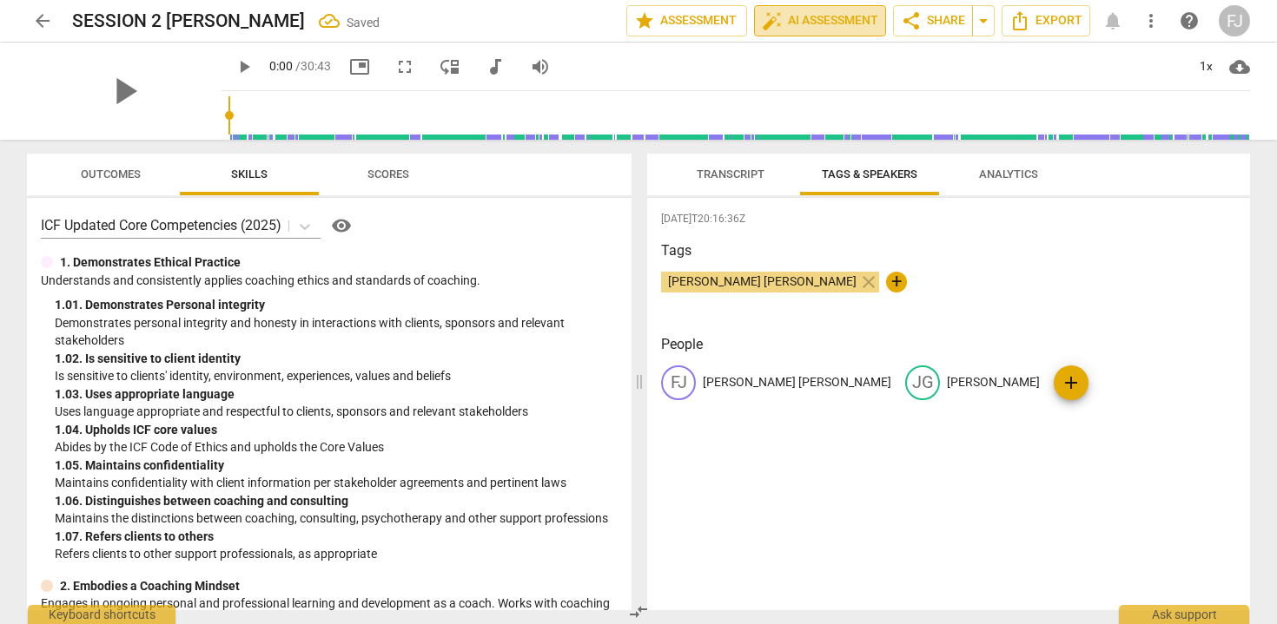
click at [791, 22] on span "auto_fix_high AI Assessment" at bounding box center [820, 20] width 116 height 21
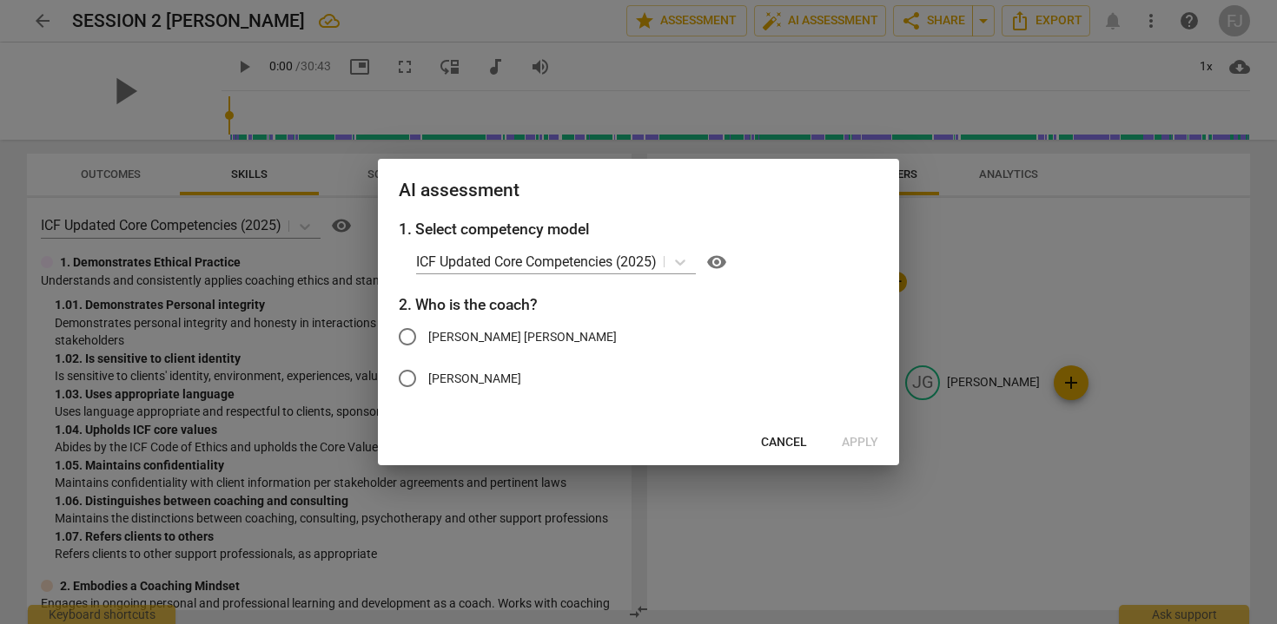
click at [439, 381] on span "Justin Green" at bounding box center [474, 379] width 93 height 18
click at [428, 381] on input "Justin Green" at bounding box center [407, 379] width 42 height 42
radio input "true"
click at [516, 338] on span "[PERSON_NAME] [PERSON_NAME]" at bounding box center [522, 337] width 188 height 18
click at [428, 338] on input "[PERSON_NAME] [PERSON_NAME]" at bounding box center [407, 337] width 42 height 42
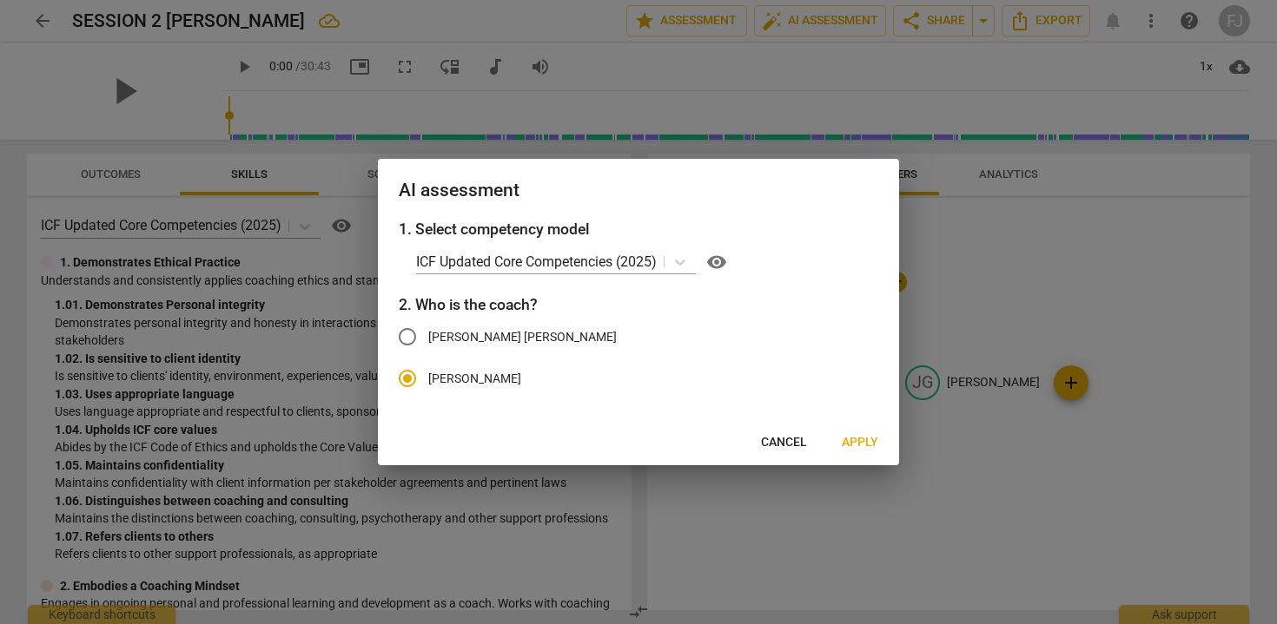
radio input "true"
radio input "false"
click at [852, 443] on span "Apply" at bounding box center [860, 442] width 36 height 17
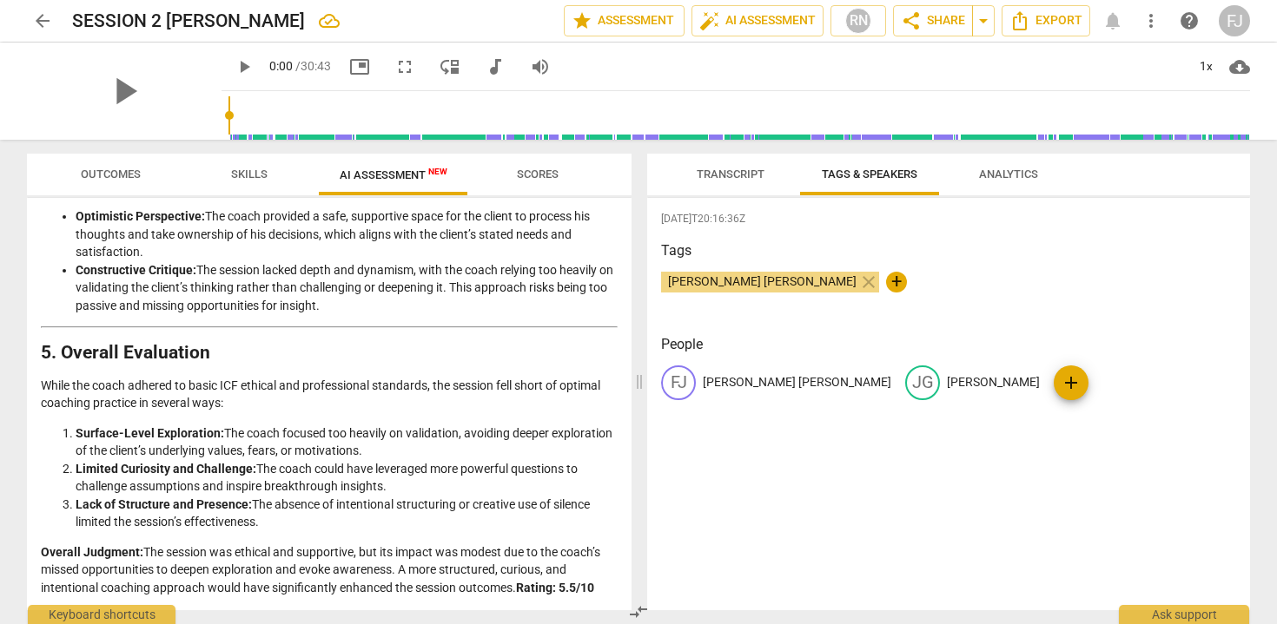
scroll to position [2557, 0]
click at [48, 23] on span "arrow_back" at bounding box center [42, 20] width 21 height 21
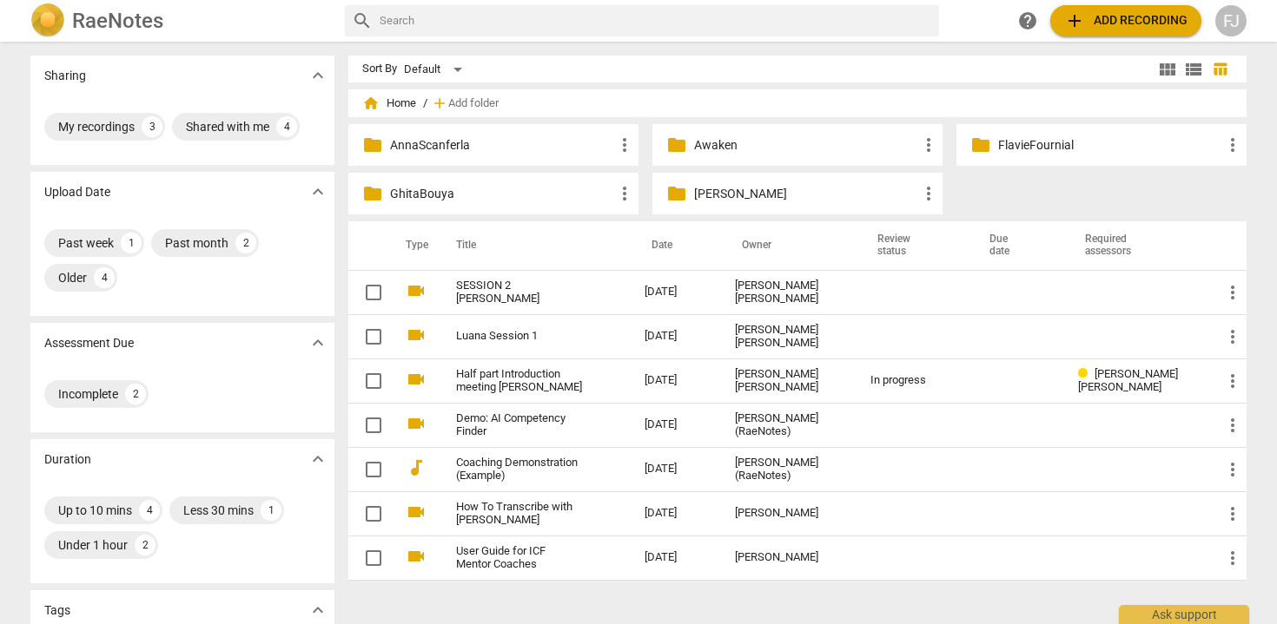
click at [476, 155] on div "folder AnnaScanferla more_vert" at bounding box center [493, 145] width 290 height 42
click at [463, 146] on p "AnnaScanferla" at bounding box center [502, 145] width 224 height 18
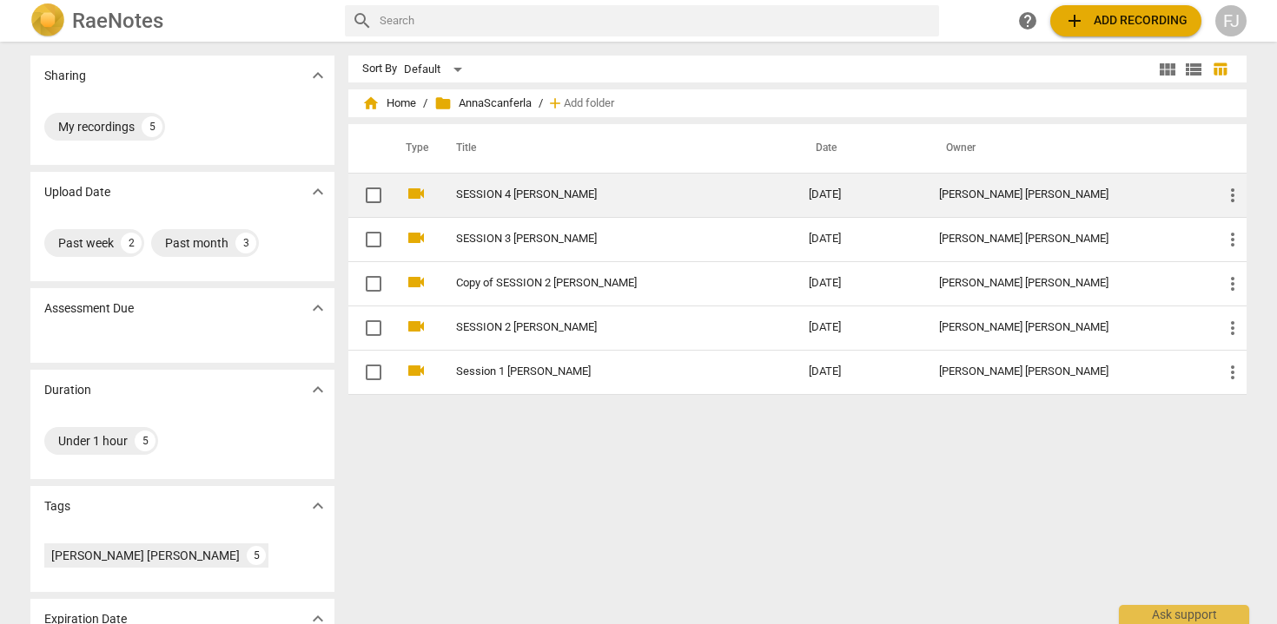
click at [501, 197] on link "SESSION 4 [PERSON_NAME]" at bounding box center [601, 194] width 290 height 13
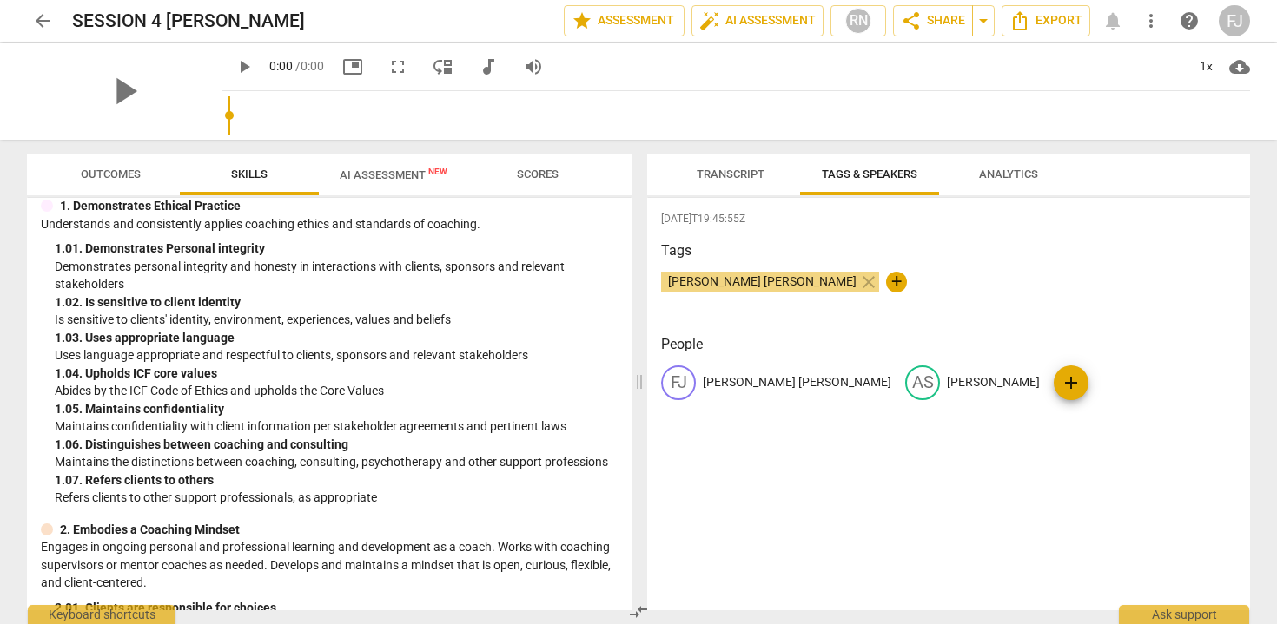
scroll to position [83, 0]
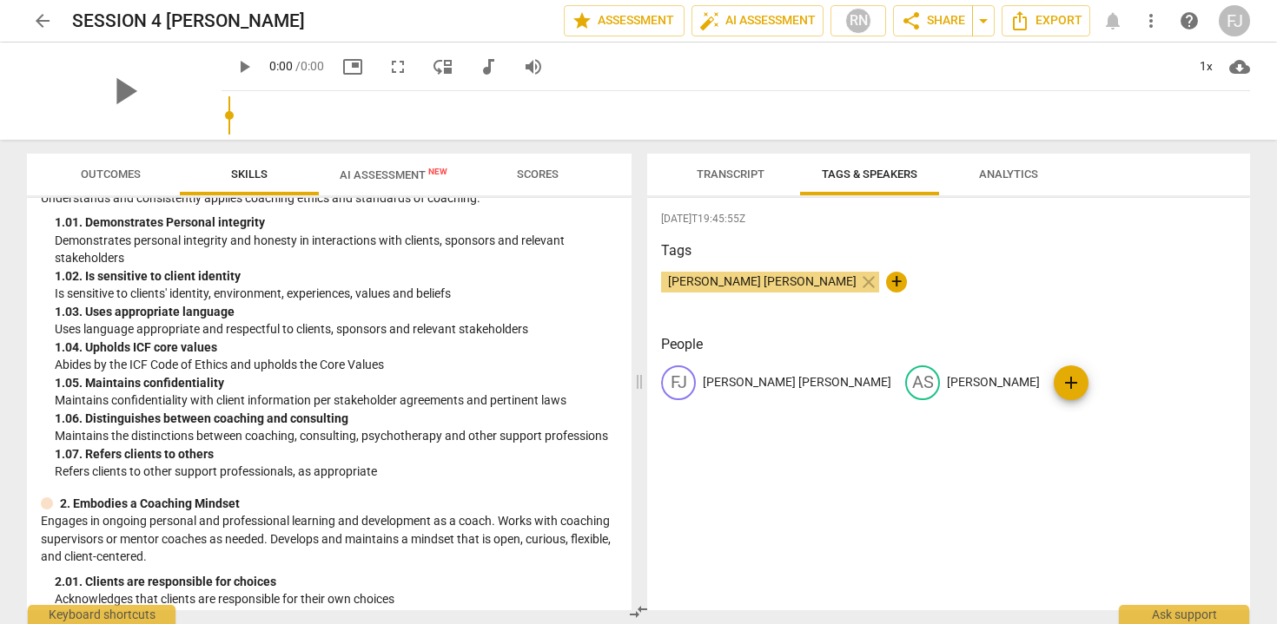
click at [387, 171] on span "AI Assessment New" at bounding box center [394, 174] width 108 height 13
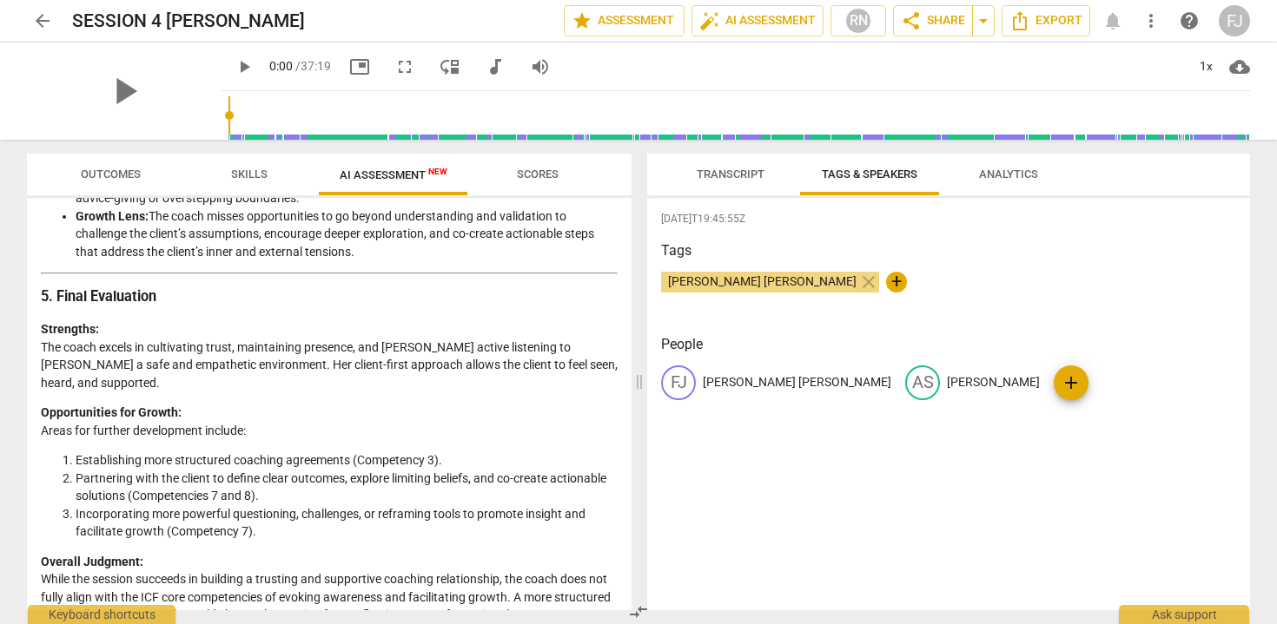
scroll to position [2596, 0]
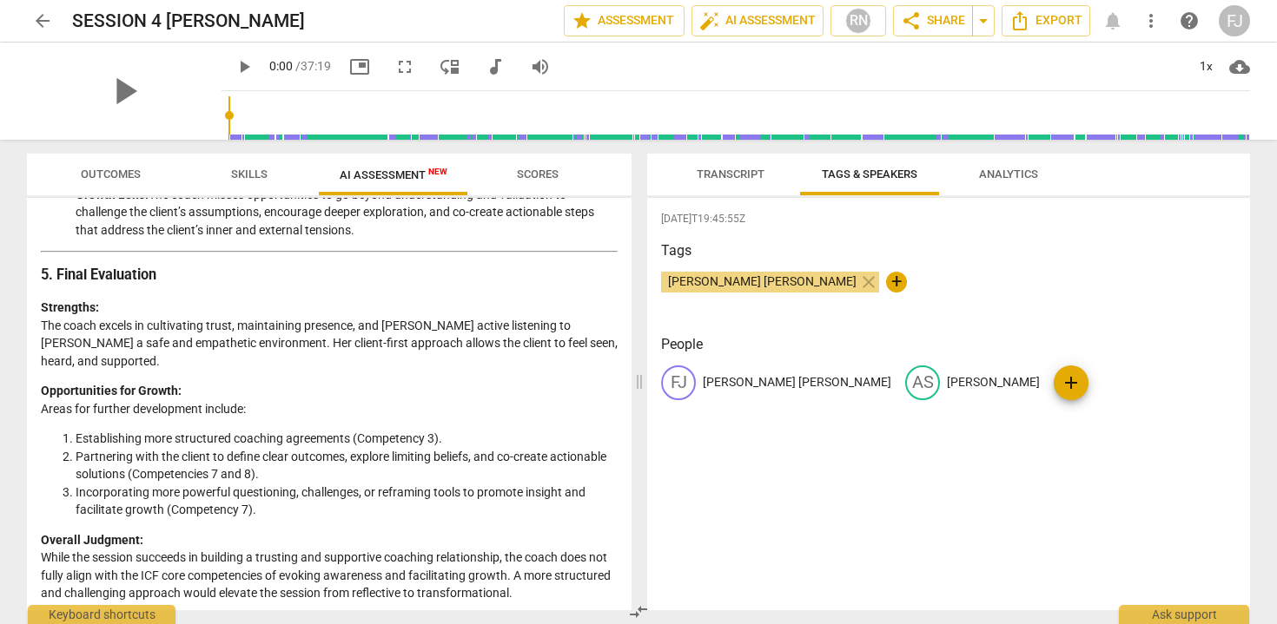
click at [708, 175] on span "Transcript" at bounding box center [731, 174] width 68 height 13
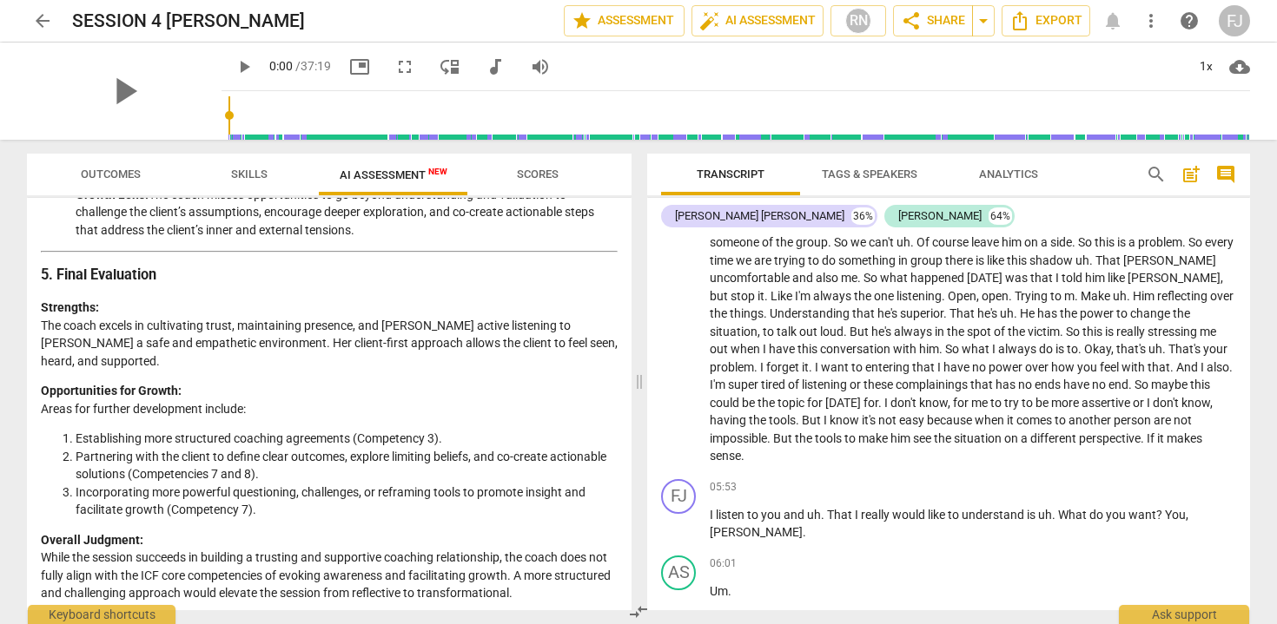
scroll to position [1202, 0]
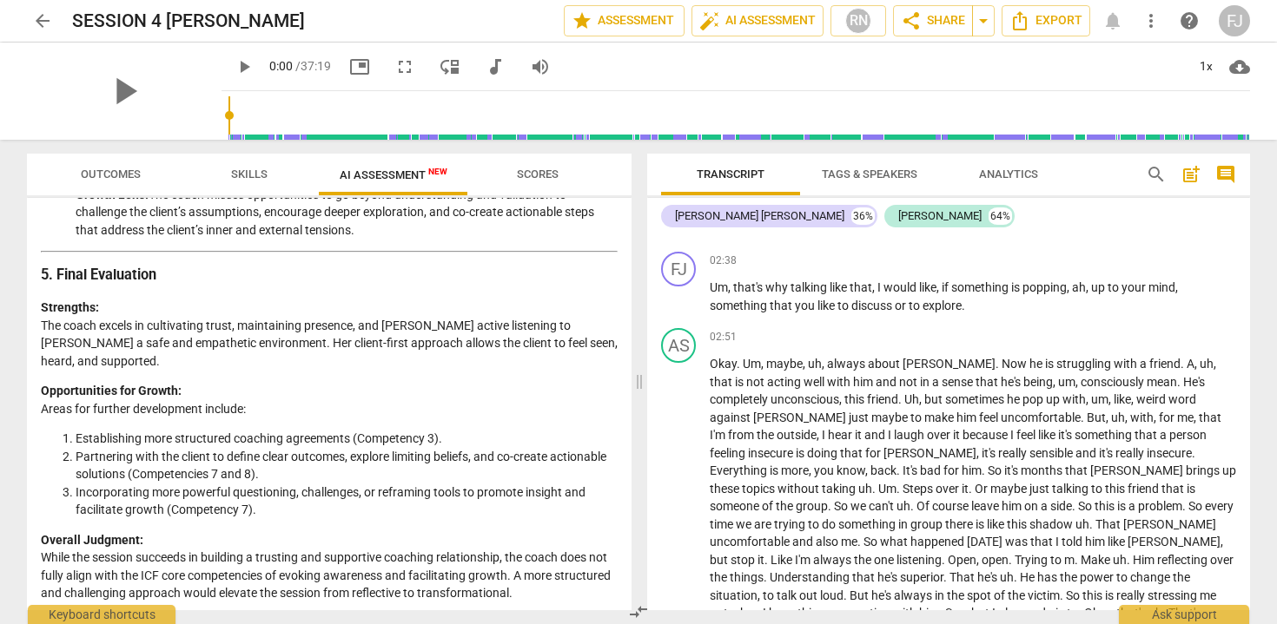
click at [41, 17] on span "arrow_back" at bounding box center [42, 20] width 21 height 21
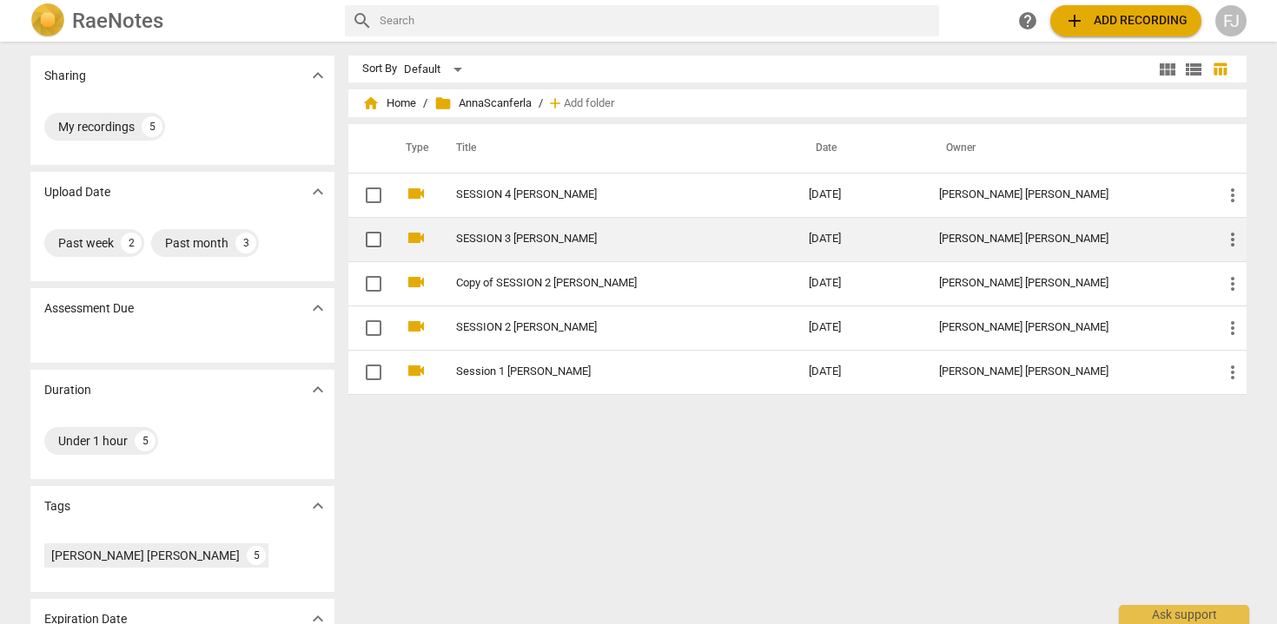
click at [485, 234] on link "SESSION 3 [PERSON_NAME]" at bounding box center [601, 239] width 290 height 13
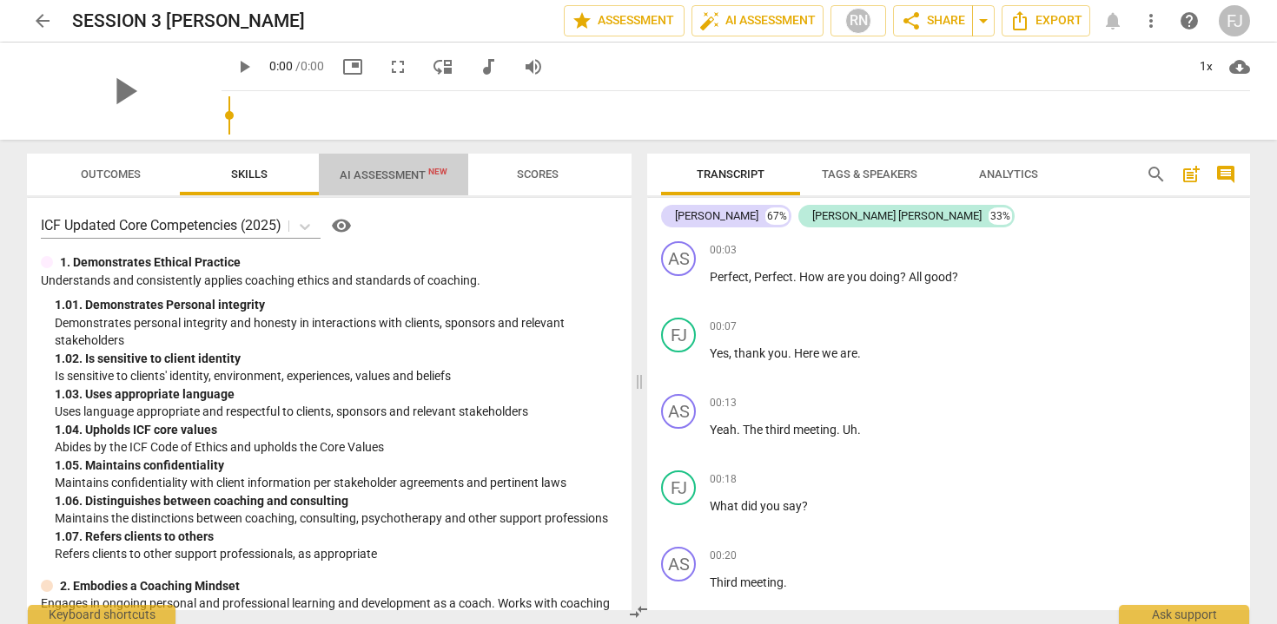
click at [407, 168] on span "AI Assessment New" at bounding box center [394, 174] width 108 height 13
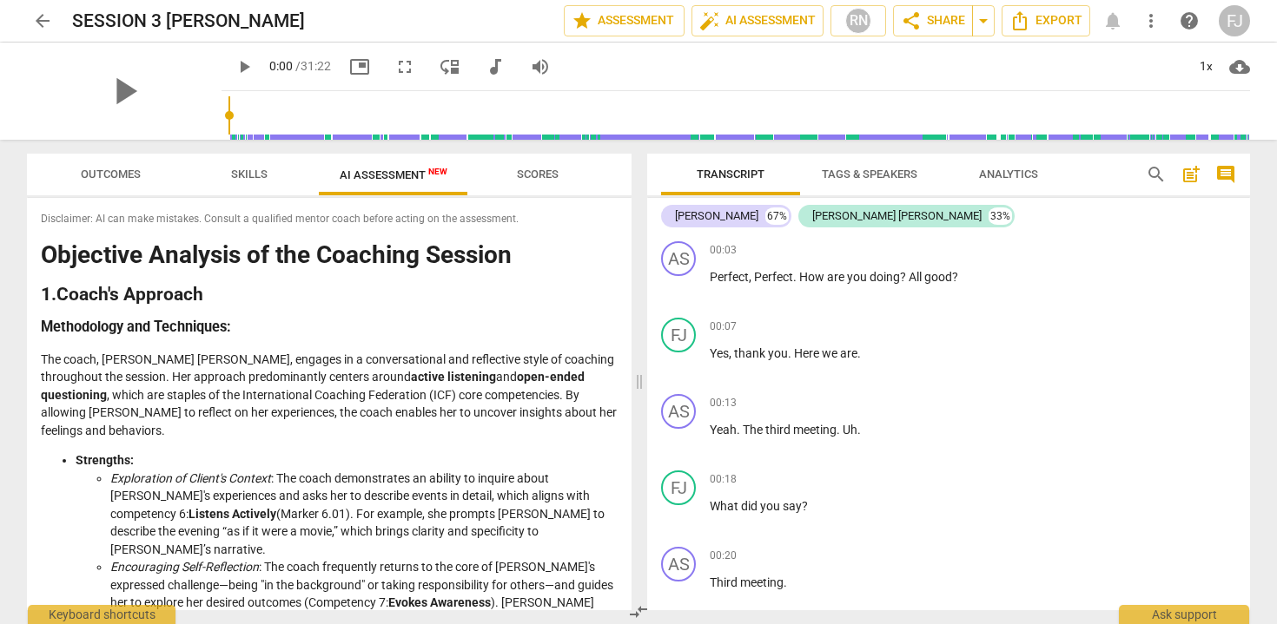
click at [997, 172] on span "Analytics" at bounding box center [1008, 174] width 59 height 13
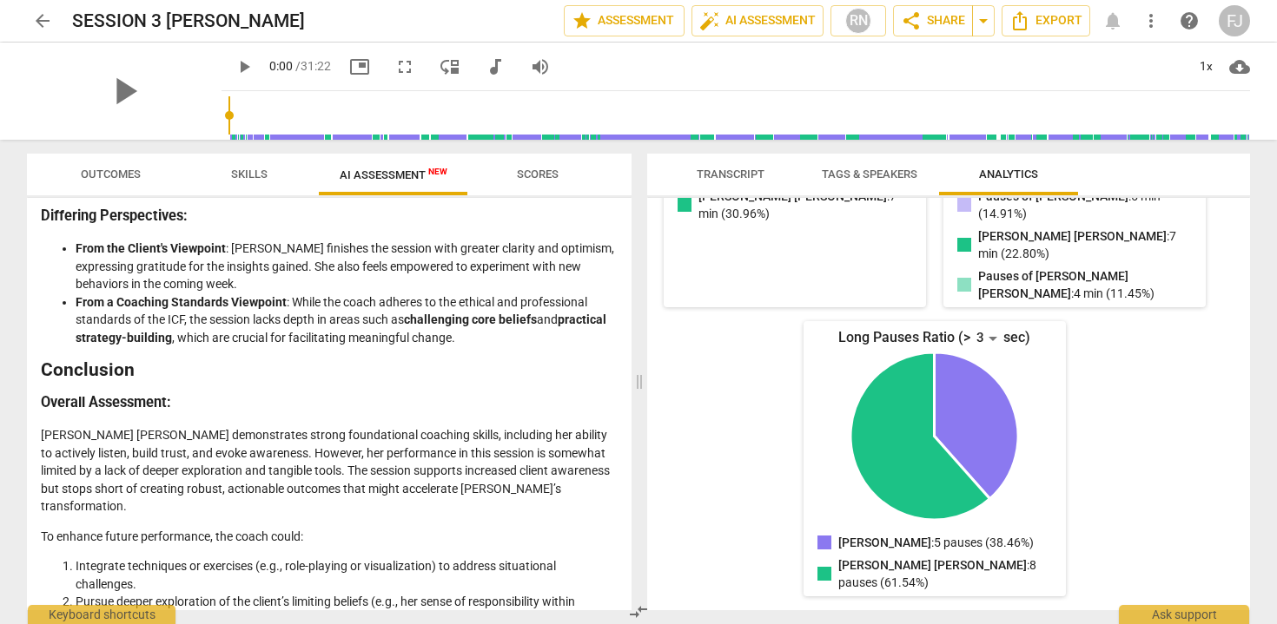
scroll to position [2539, 0]
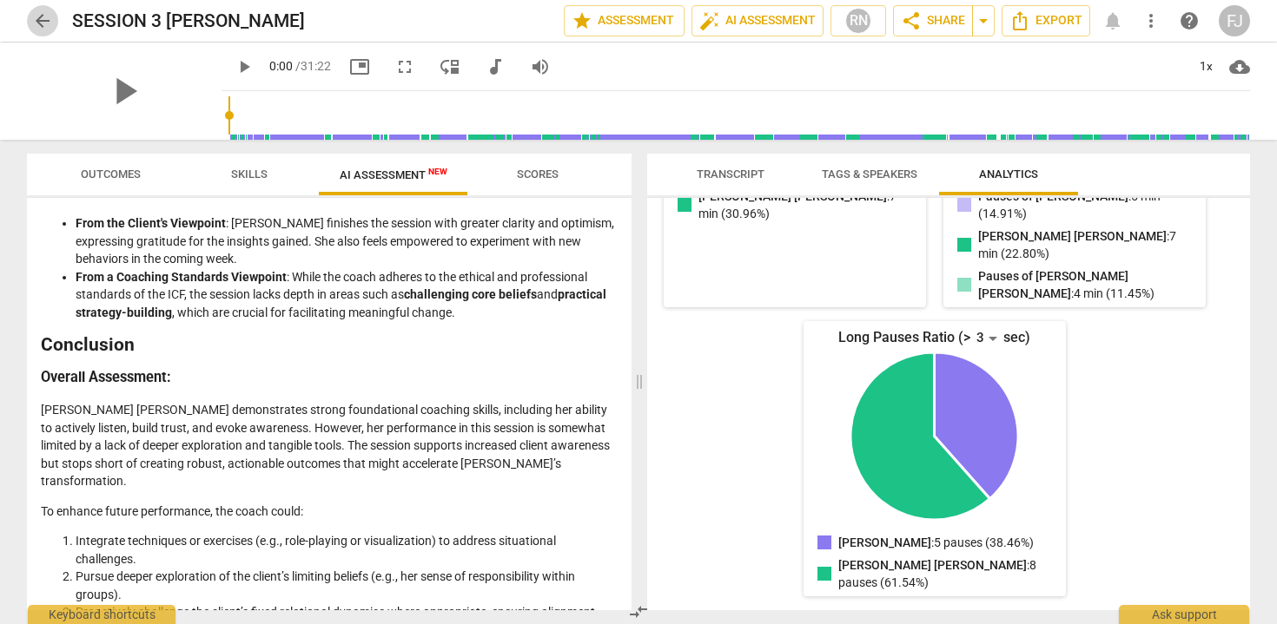
click at [44, 30] on span "arrow_back" at bounding box center [42, 20] width 21 height 21
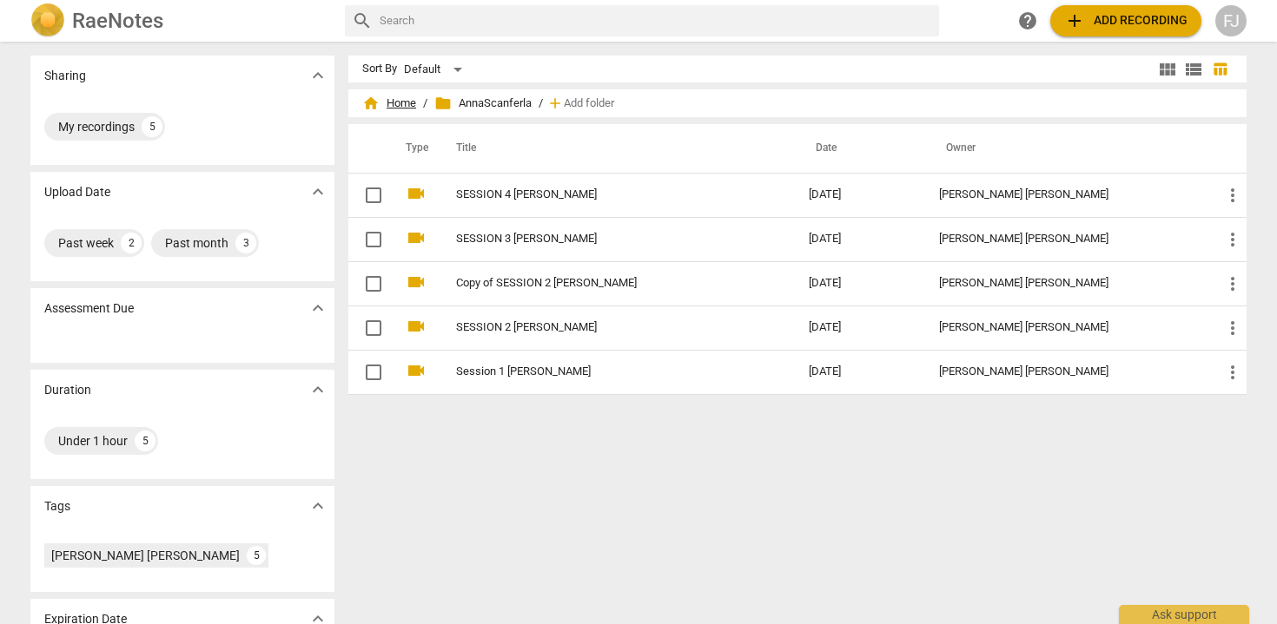
click at [402, 103] on span "home Home" at bounding box center [389, 103] width 54 height 17
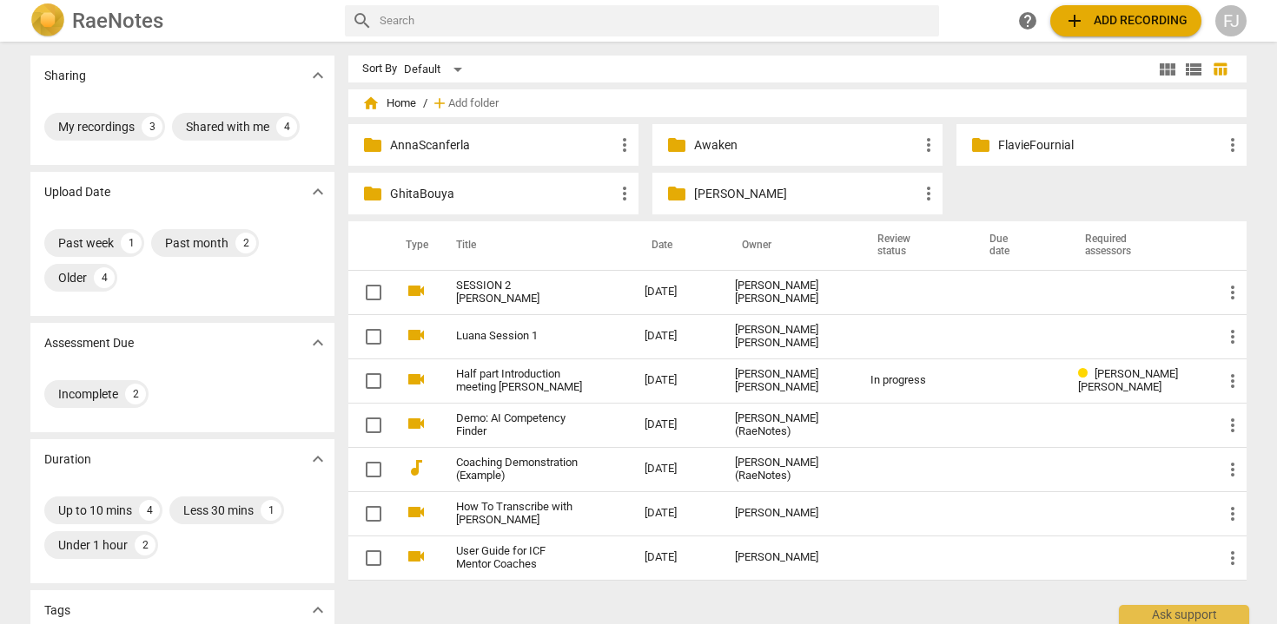
click at [736, 196] on p "[PERSON_NAME]" at bounding box center [806, 194] width 224 height 18
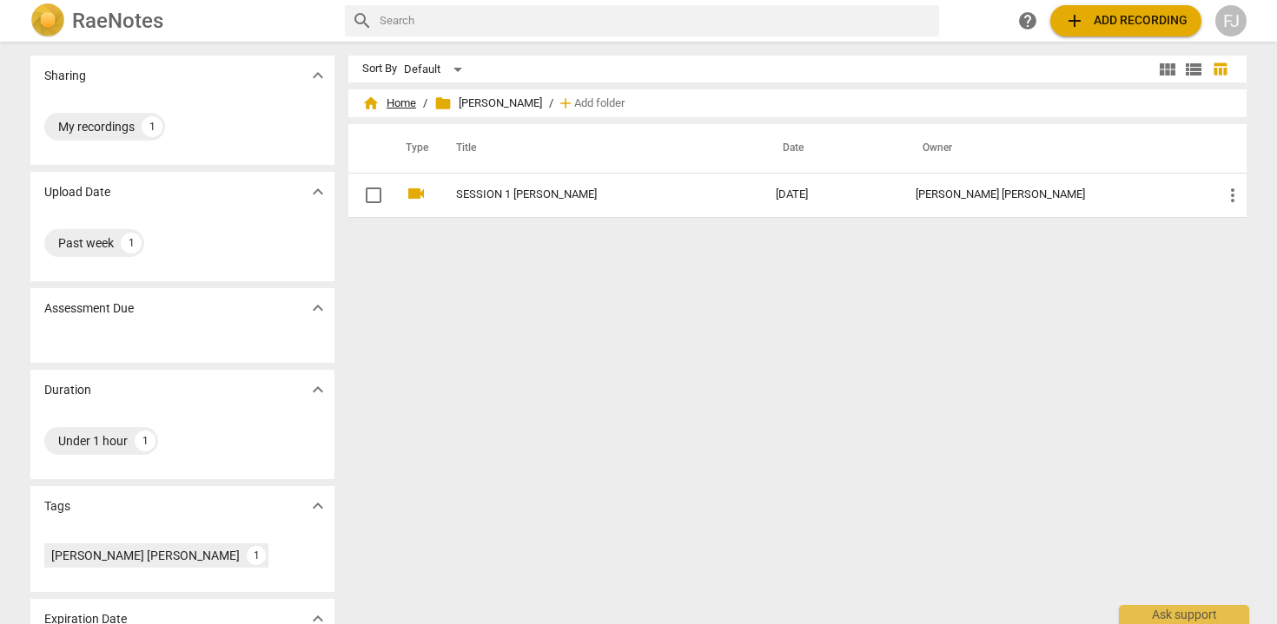
click at [408, 106] on span "home Home" at bounding box center [389, 103] width 54 height 17
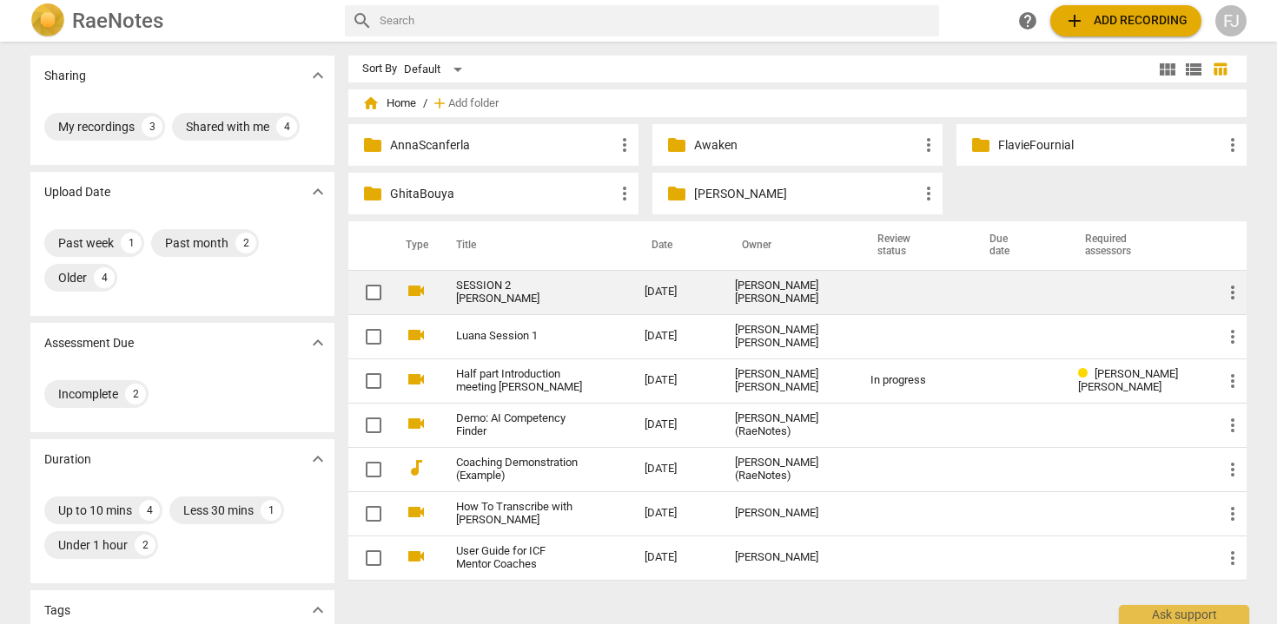
click at [366, 294] on input "checkbox" at bounding box center [373, 292] width 36 height 21
checkbox input "false"
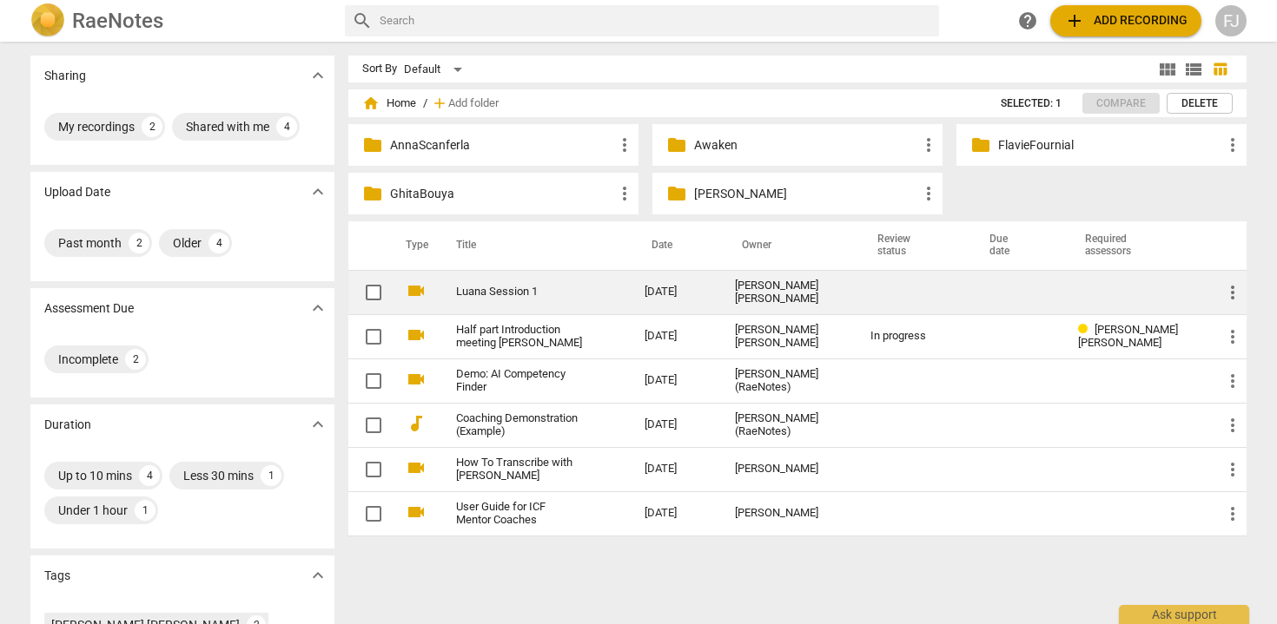
click at [716, 194] on p "[PERSON_NAME]" at bounding box center [806, 194] width 224 height 18
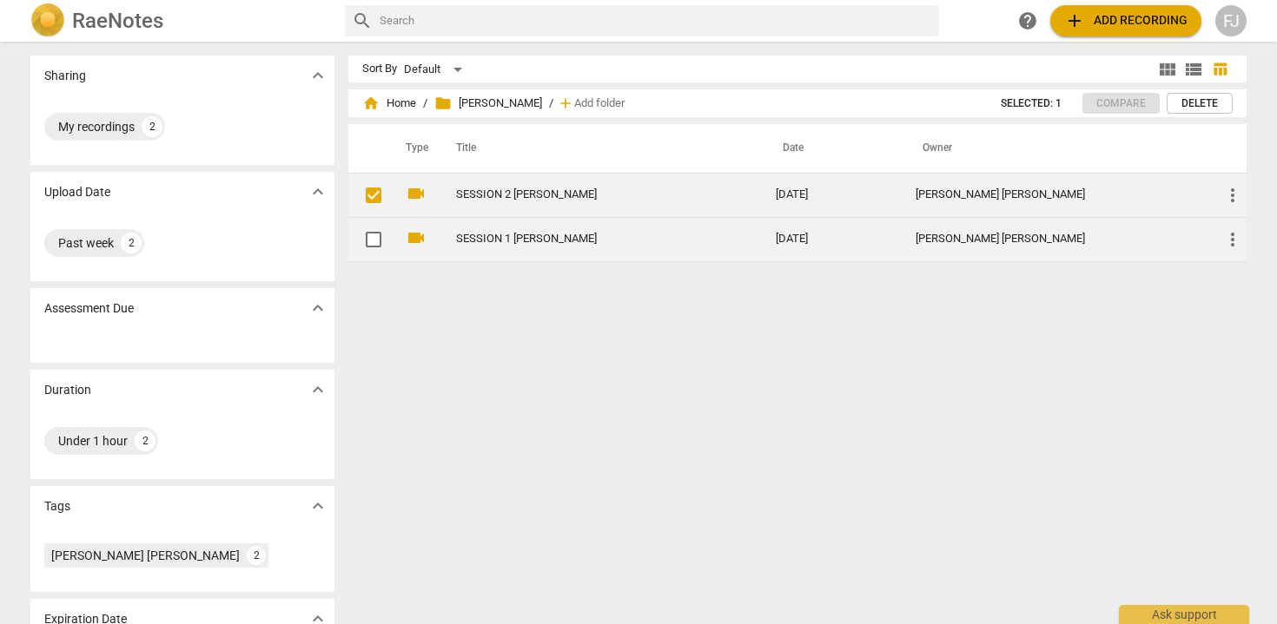
click at [490, 240] on link "SESSION 1 [PERSON_NAME]" at bounding box center [584, 239] width 257 height 13
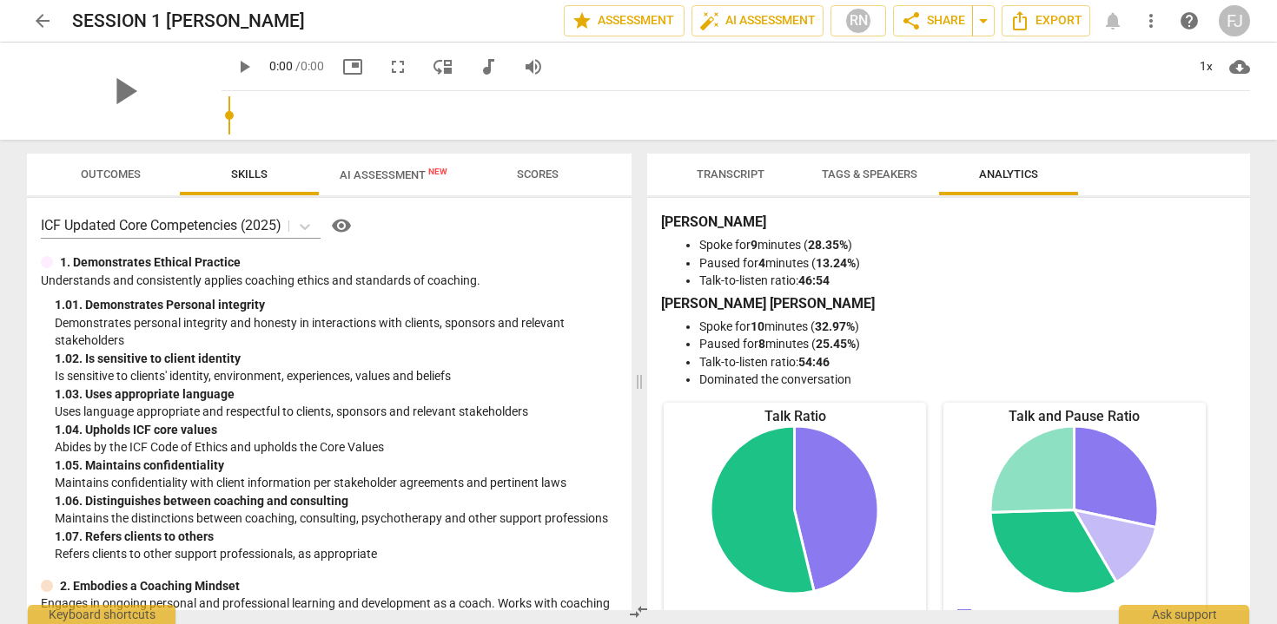
click at [389, 173] on span "AI Assessment New" at bounding box center [394, 174] width 108 height 13
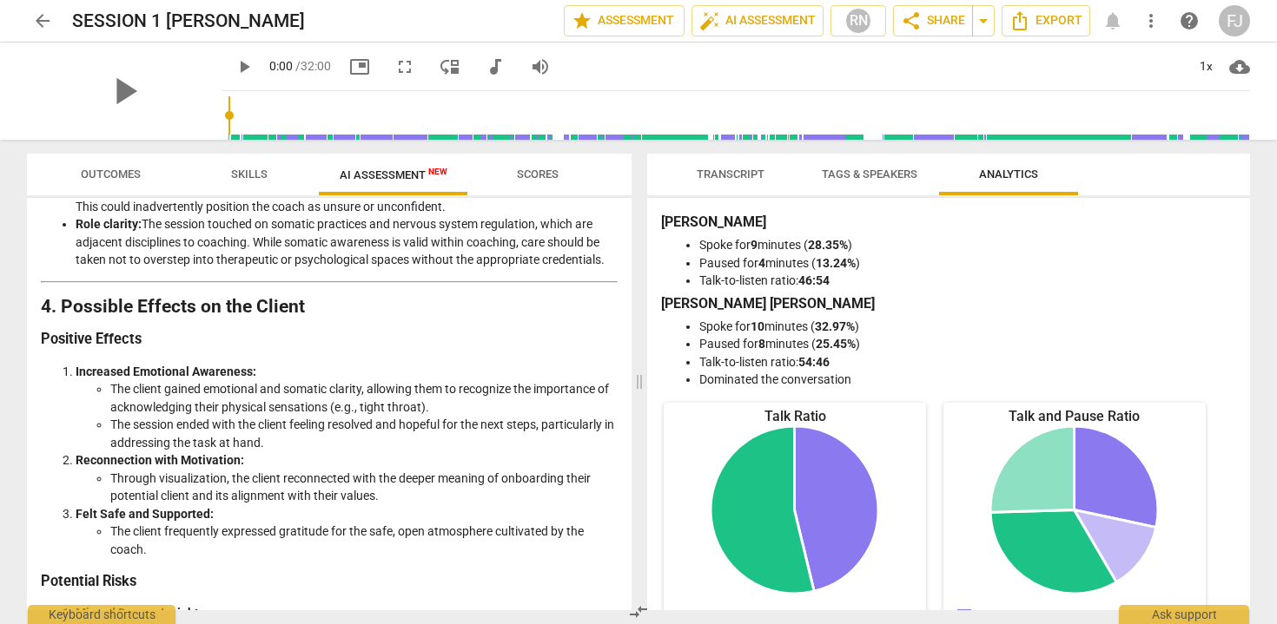
scroll to position [2580, 0]
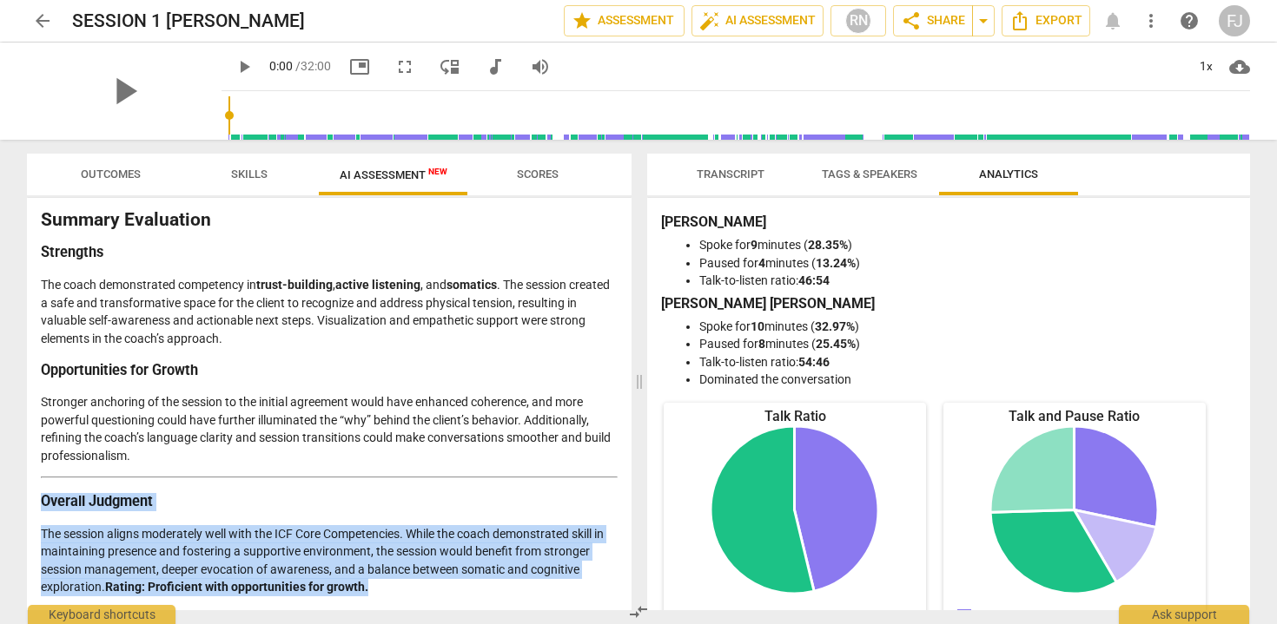
drag, startPoint x: 370, startPoint y: 592, endPoint x: 29, endPoint y: 499, distance: 353.7
click at [29, 499] on div "Disclaimer: AI can make mistakes. Consult a qualified mentor coach before actin…" at bounding box center [329, 404] width 604 height 413
copy div "Overall Judgment The session aligns moderately well with the ICF Core Competenc…"
click at [40, 17] on span "arrow_back" at bounding box center [42, 20] width 21 height 21
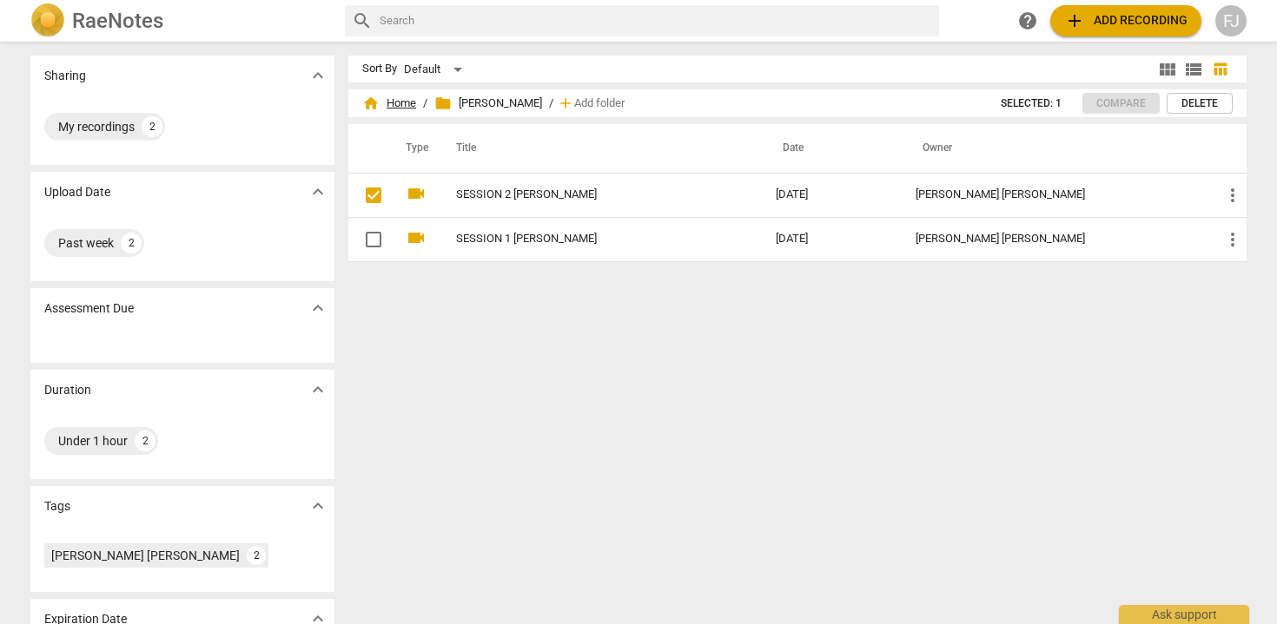
click at [380, 105] on span "home Home" at bounding box center [389, 103] width 54 height 17
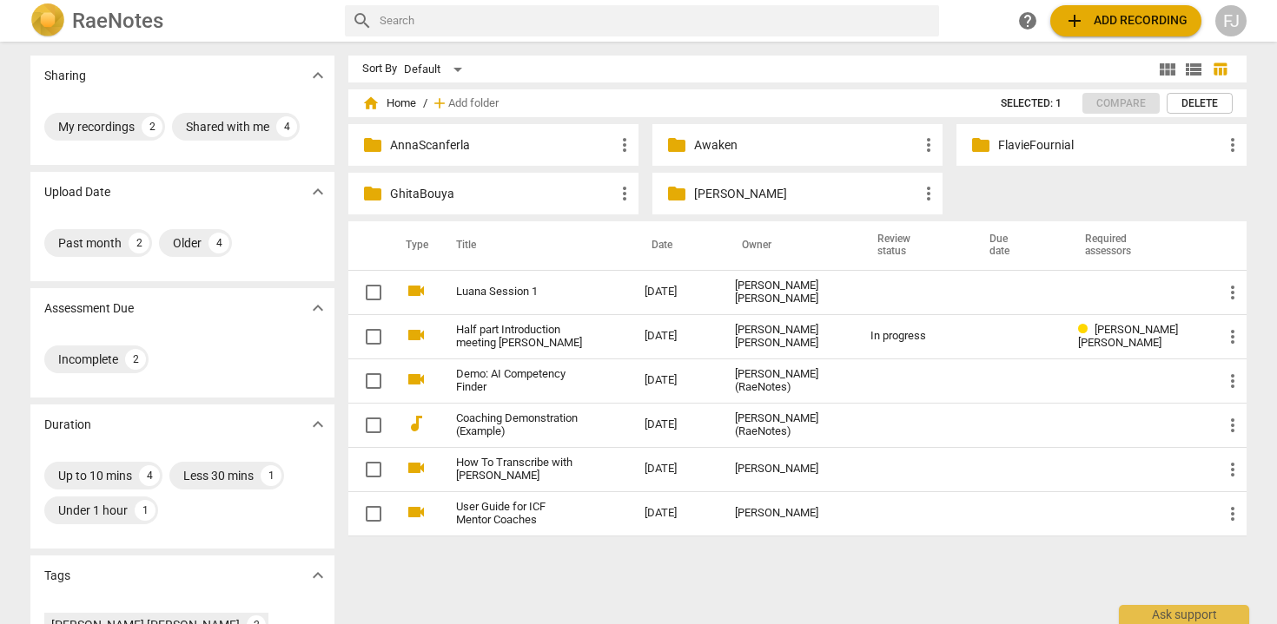
click at [1018, 148] on p "FlavieFournial" at bounding box center [1110, 145] width 224 height 18
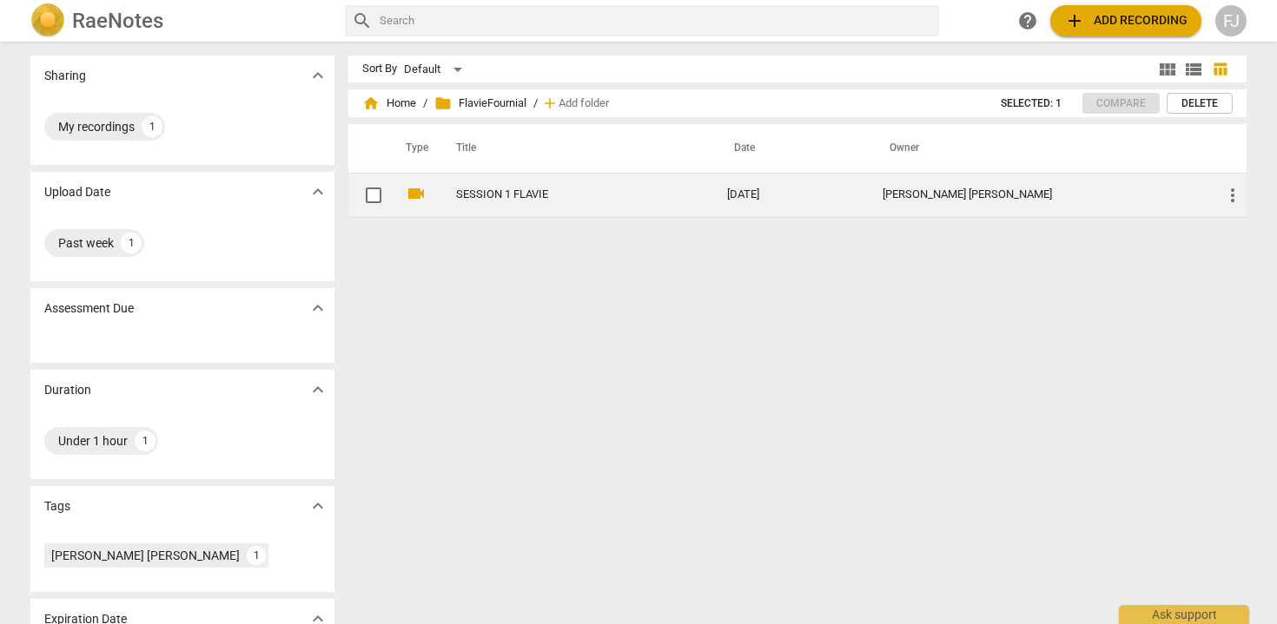
click at [448, 195] on td "SESSION 1 FLAVIE" at bounding box center [574, 195] width 278 height 44
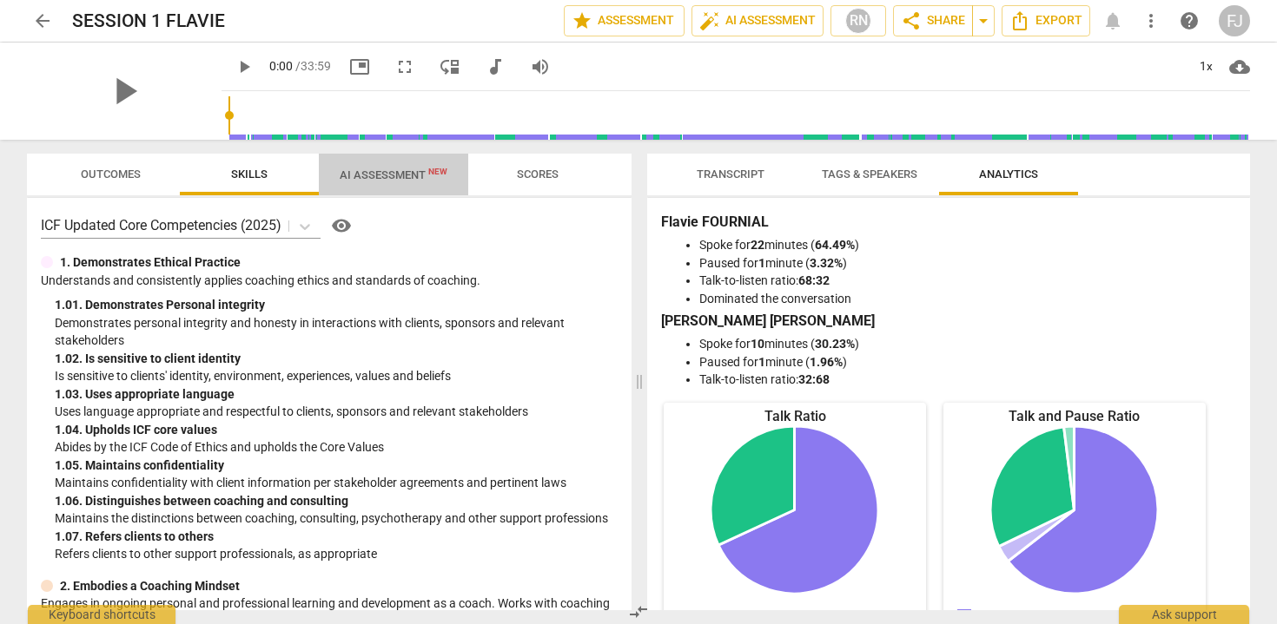
click at [433, 176] on span "New" at bounding box center [437, 172] width 19 height 10
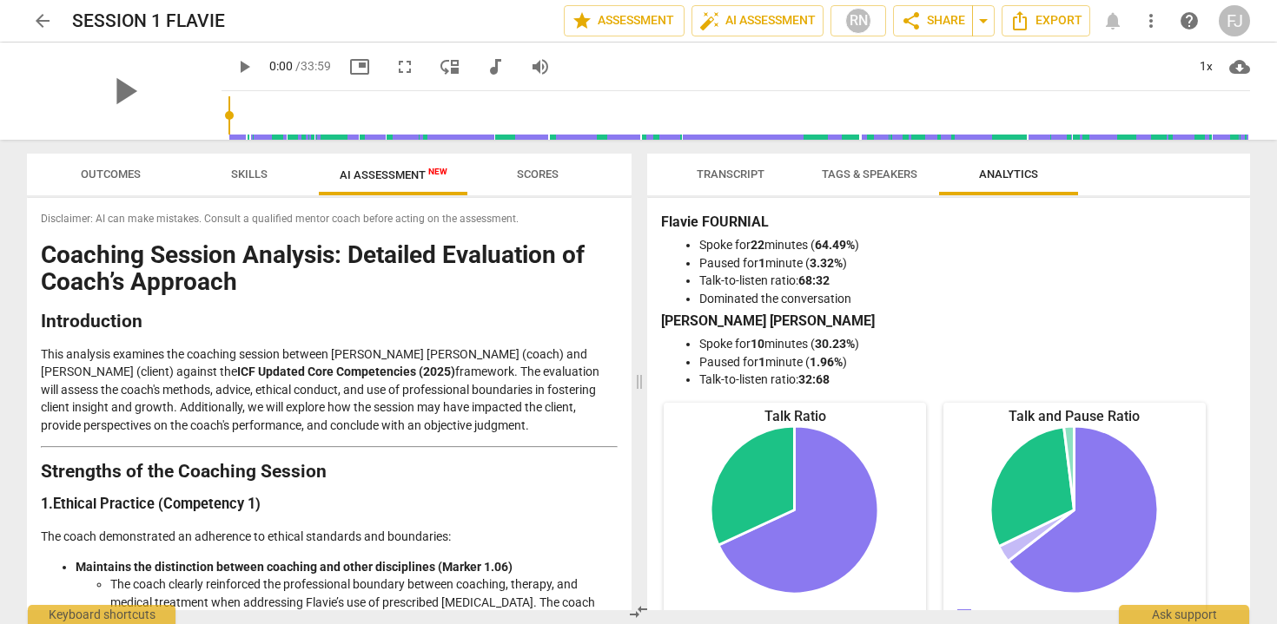
click at [40, 25] on span "arrow_back" at bounding box center [42, 20] width 21 height 21
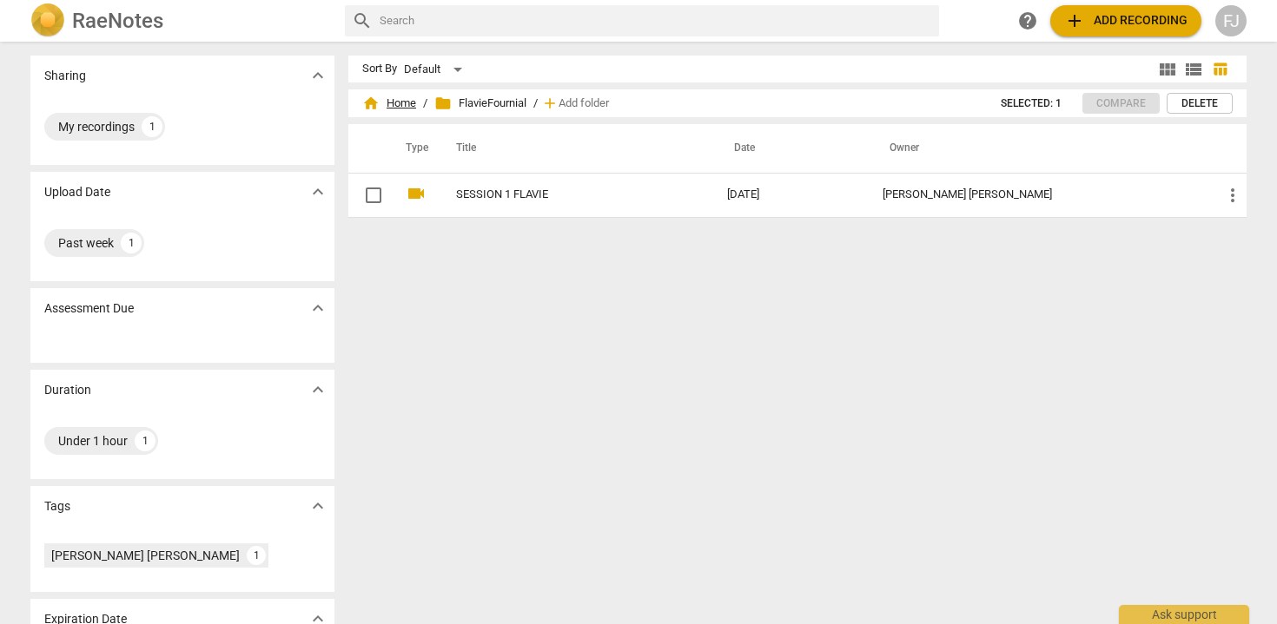
click at [399, 101] on span "home Home" at bounding box center [389, 103] width 54 height 17
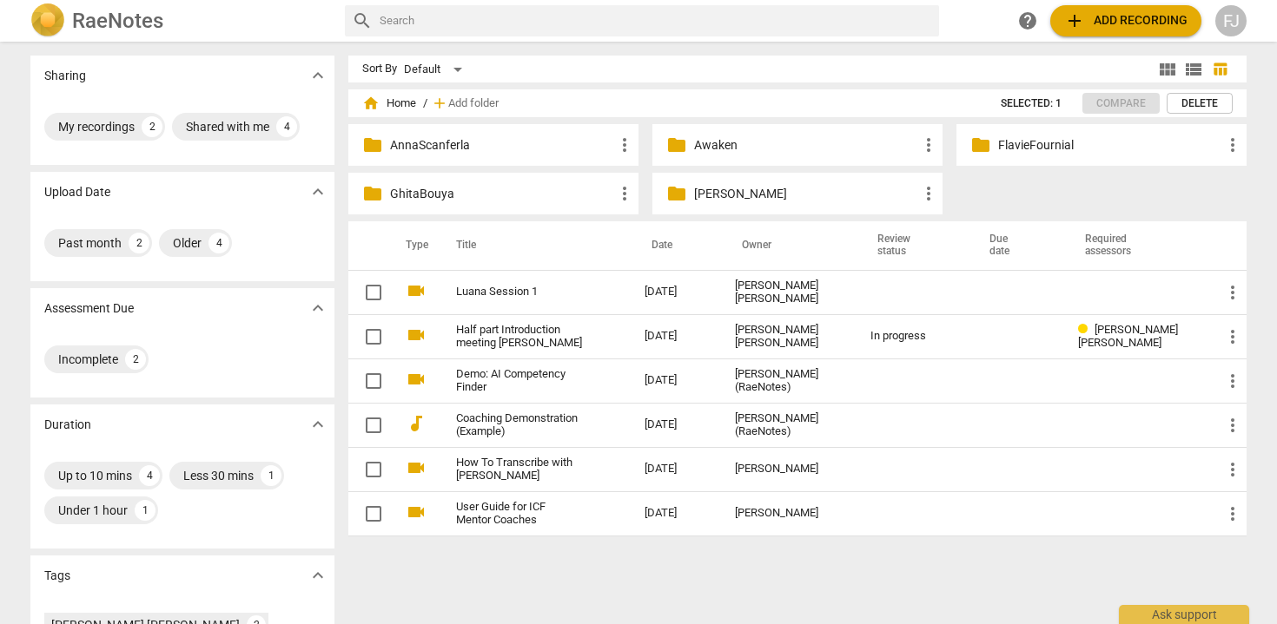
click at [450, 193] on p "GhitaBouya" at bounding box center [502, 194] width 224 height 18
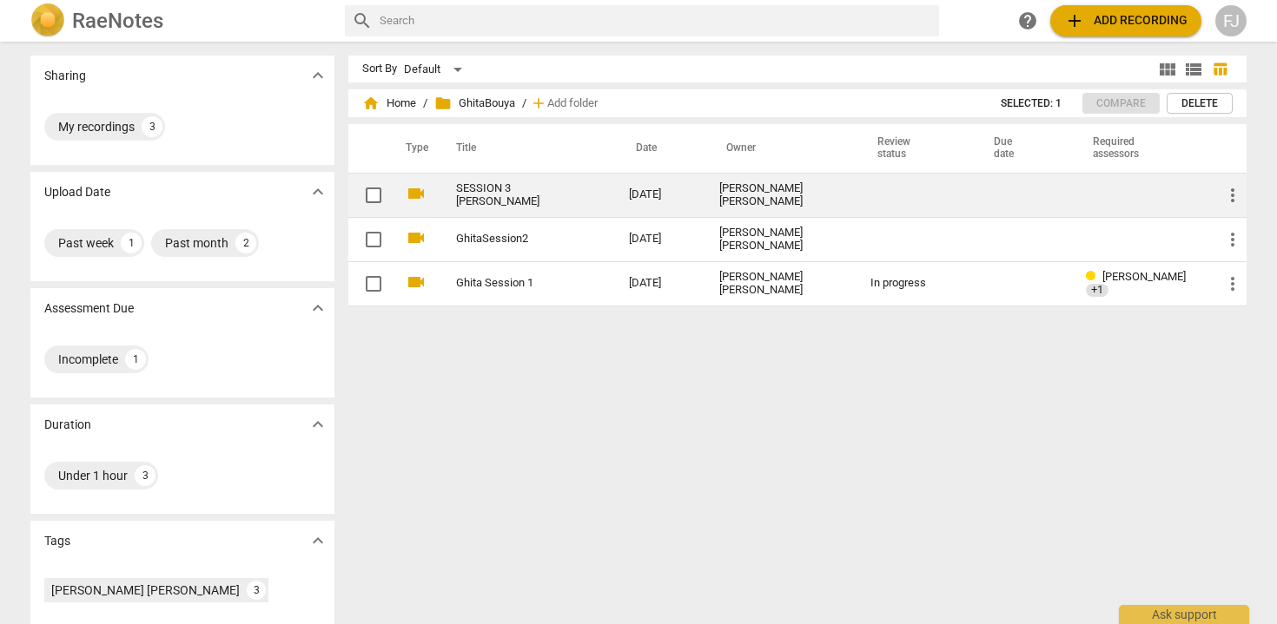
click at [524, 189] on link "SESSION 3 [PERSON_NAME]" at bounding box center [511, 195] width 110 height 26
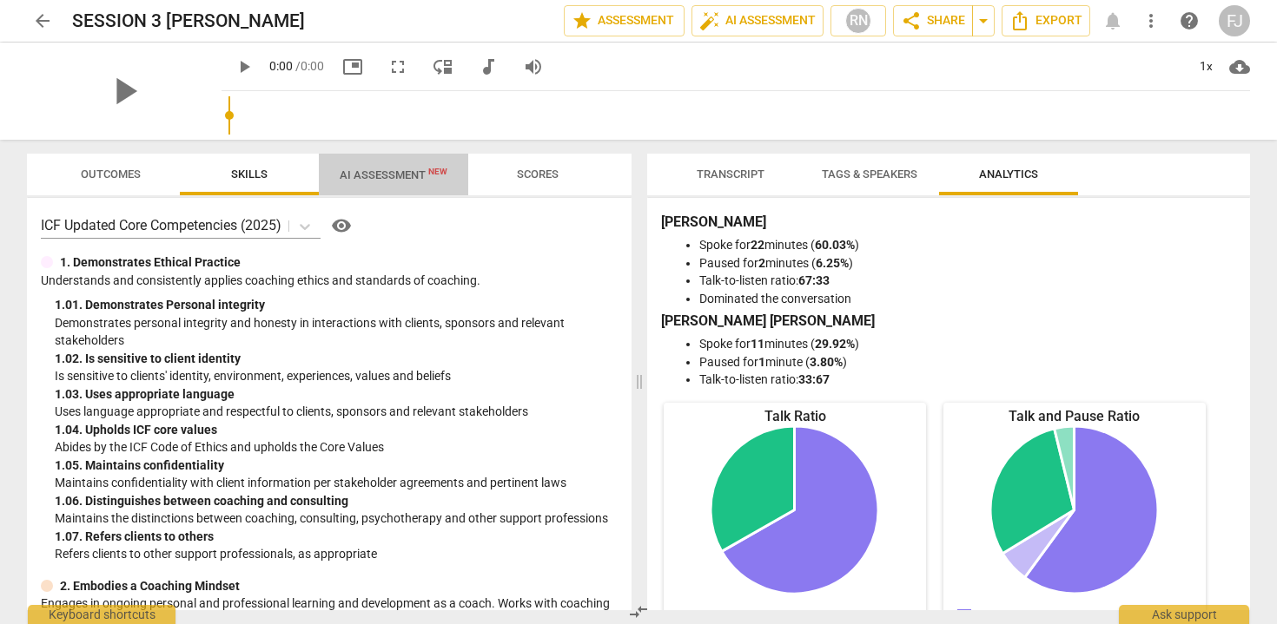
click at [413, 176] on span "AI Assessment New" at bounding box center [394, 174] width 108 height 13
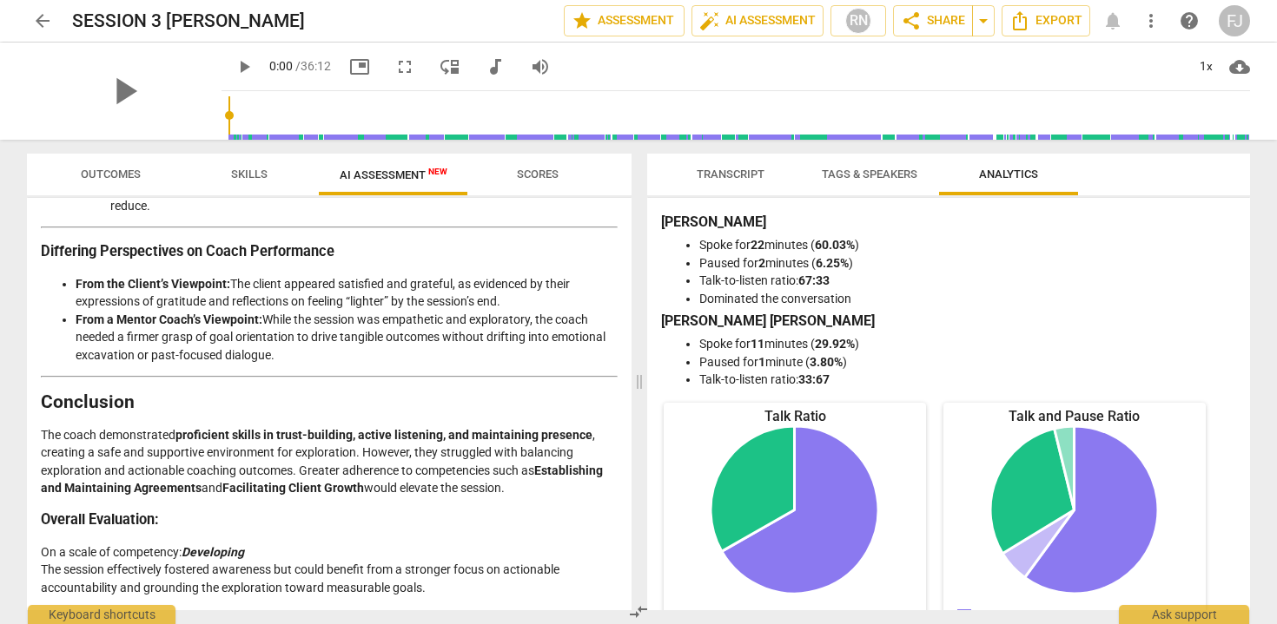
scroll to position [3259, 0]
click at [541, 178] on span "Scores" at bounding box center [538, 174] width 42 height 13
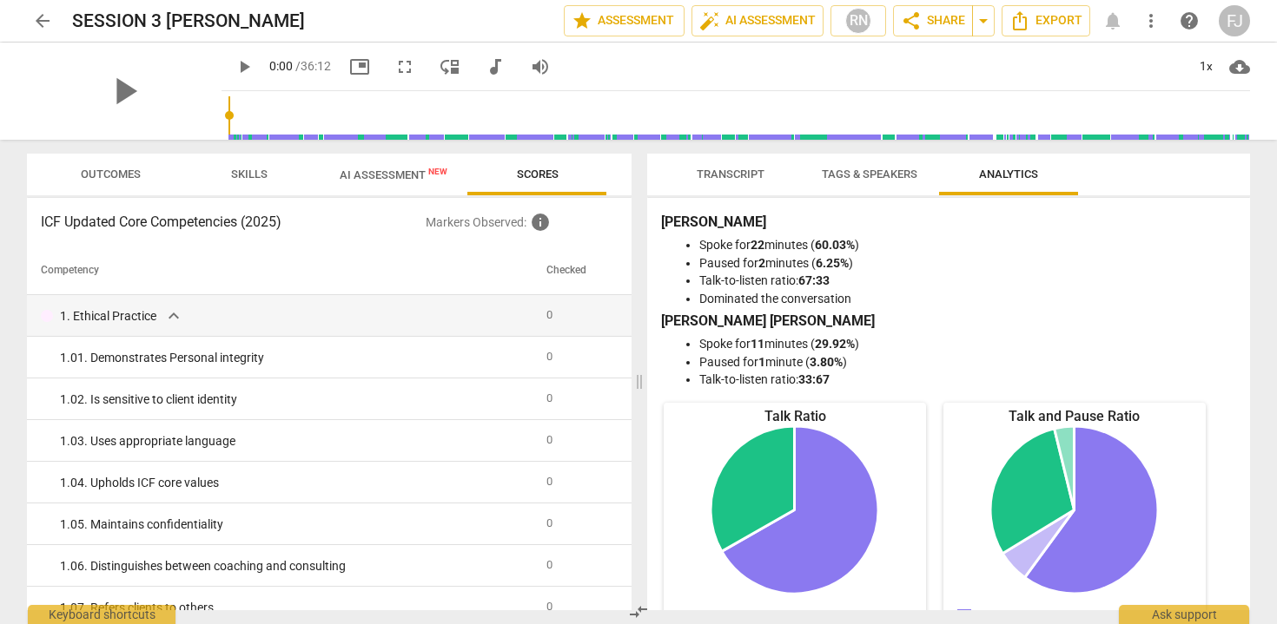
click at [402, 182] on span "AI Assessment New" at bounding box center [394, 174] width 108 height 13
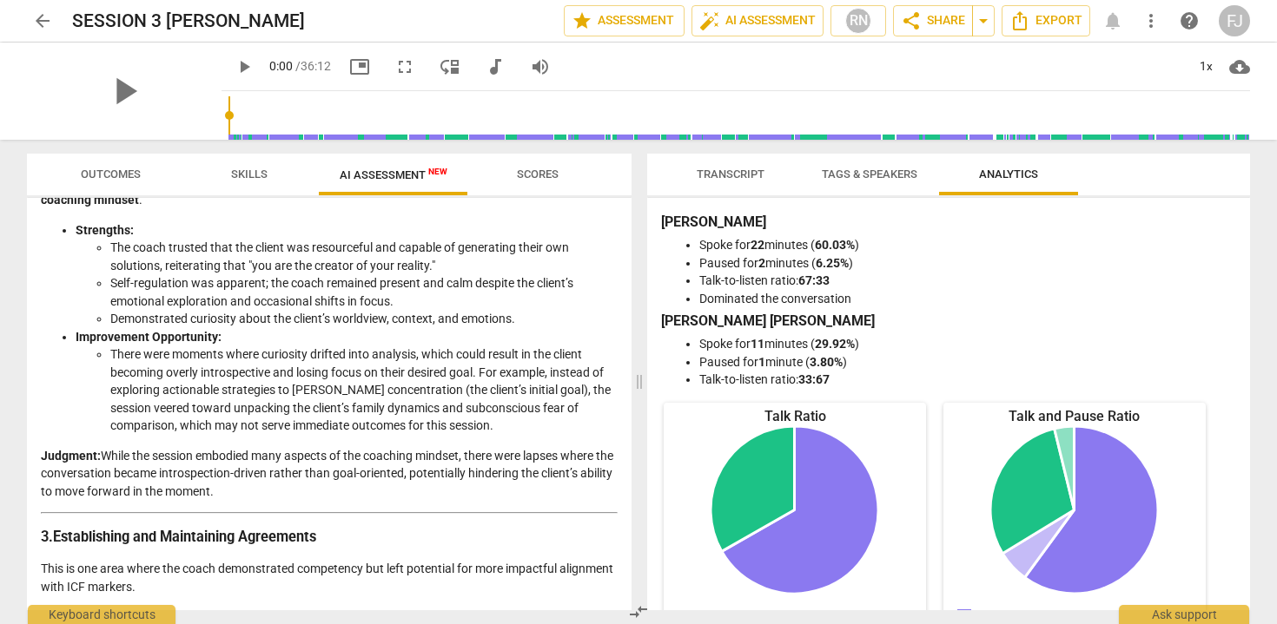
scroll to position [734, 0]
click at [111, 180] on span "Outcomes" at bounding box center [111, 174] width 60 height 13
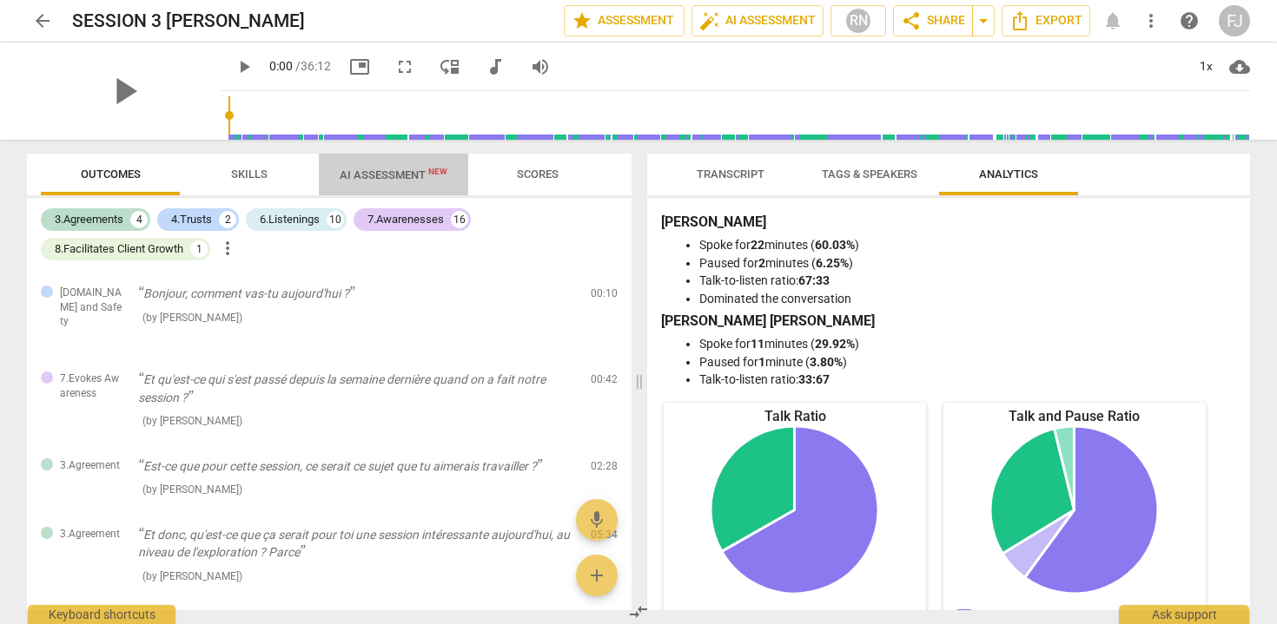
click at [347, 183] on span "AI Assessment New" at bounding box center [393, 175] width 149 height 26
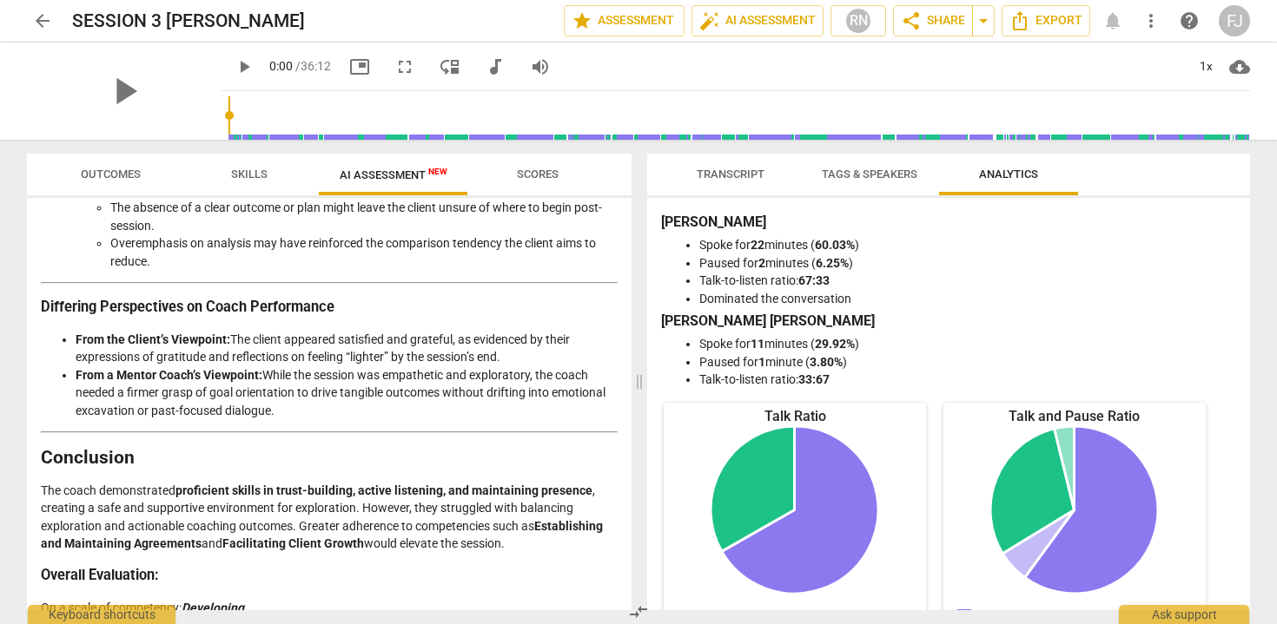
scroll to position [3259, 0]
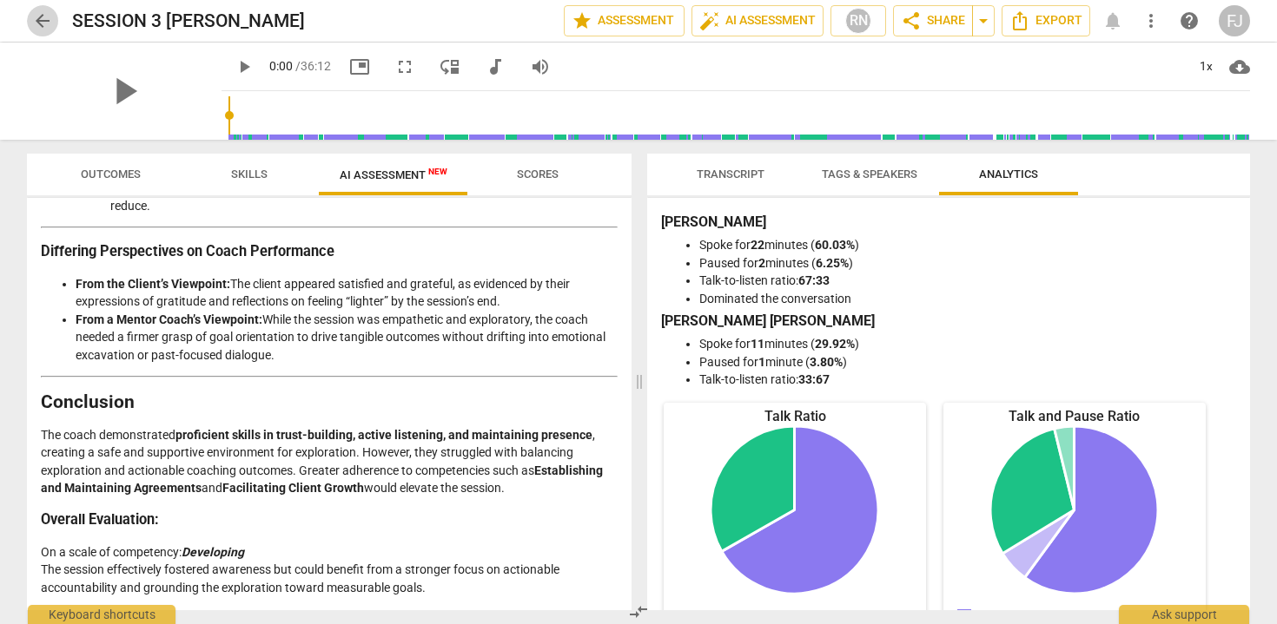
click at [43, 21] on span "arrow_back" at bounding box center [42, 20] width 21 height 21
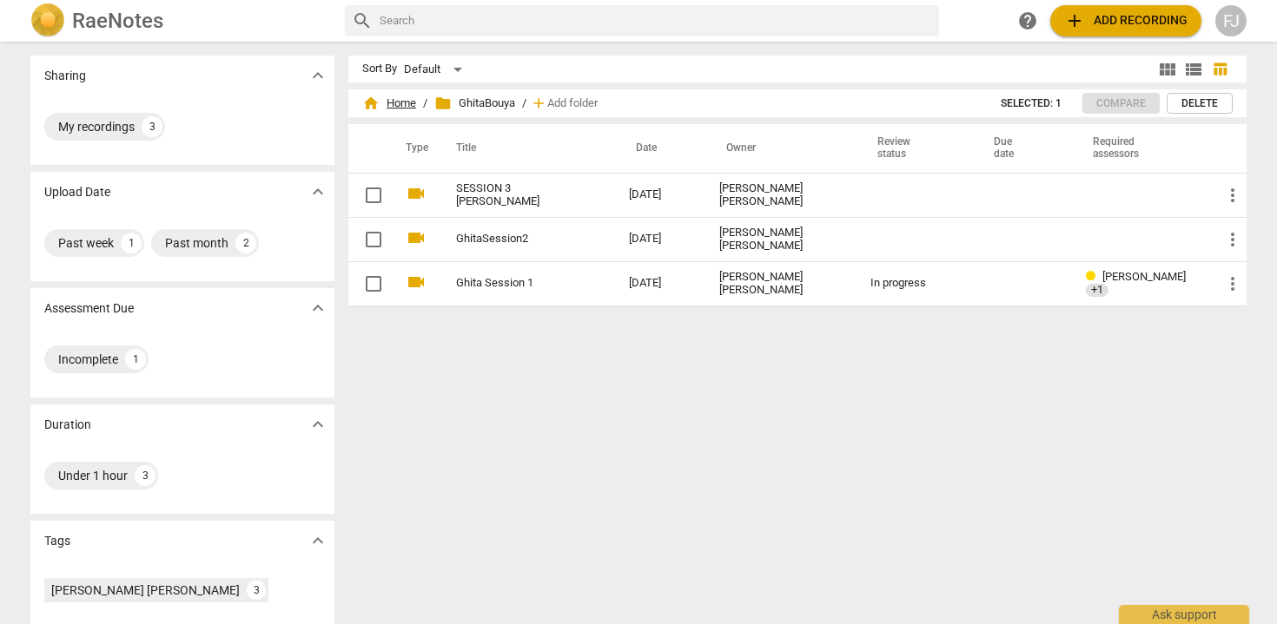
click at [373, 102] on span "home" at bounding box center [370, 103] width 17 height 17
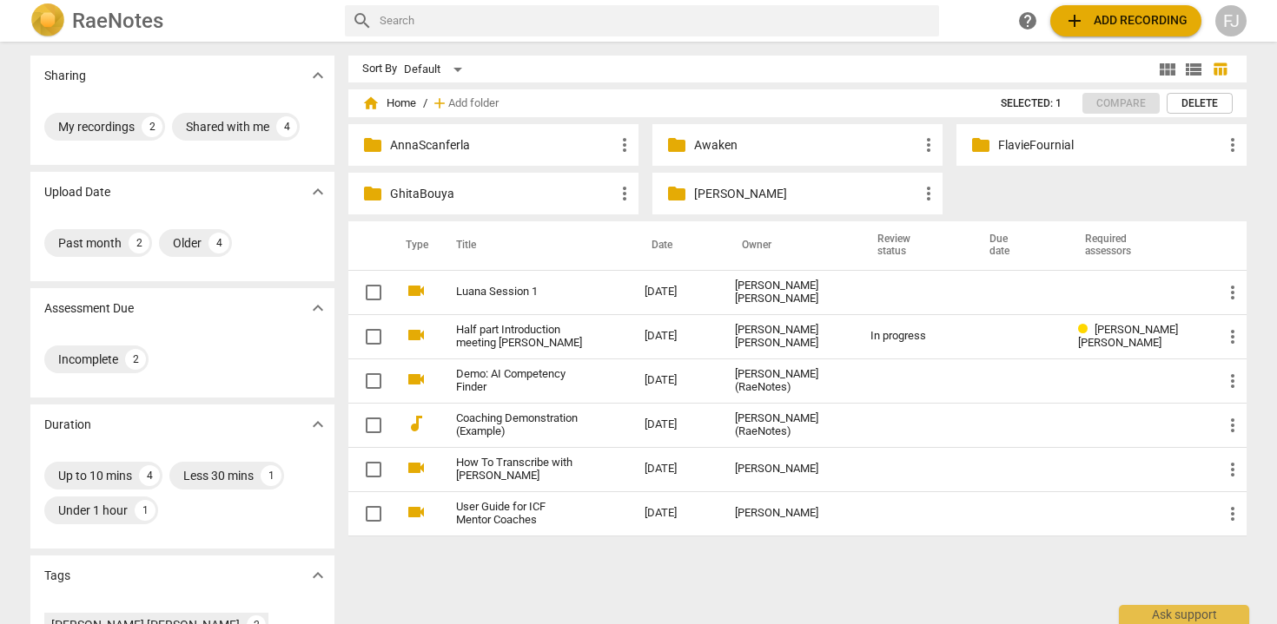
click at [745, 200] on p "[PERSON_NAME]" at bounding box center [806, 194] width 224 height 18
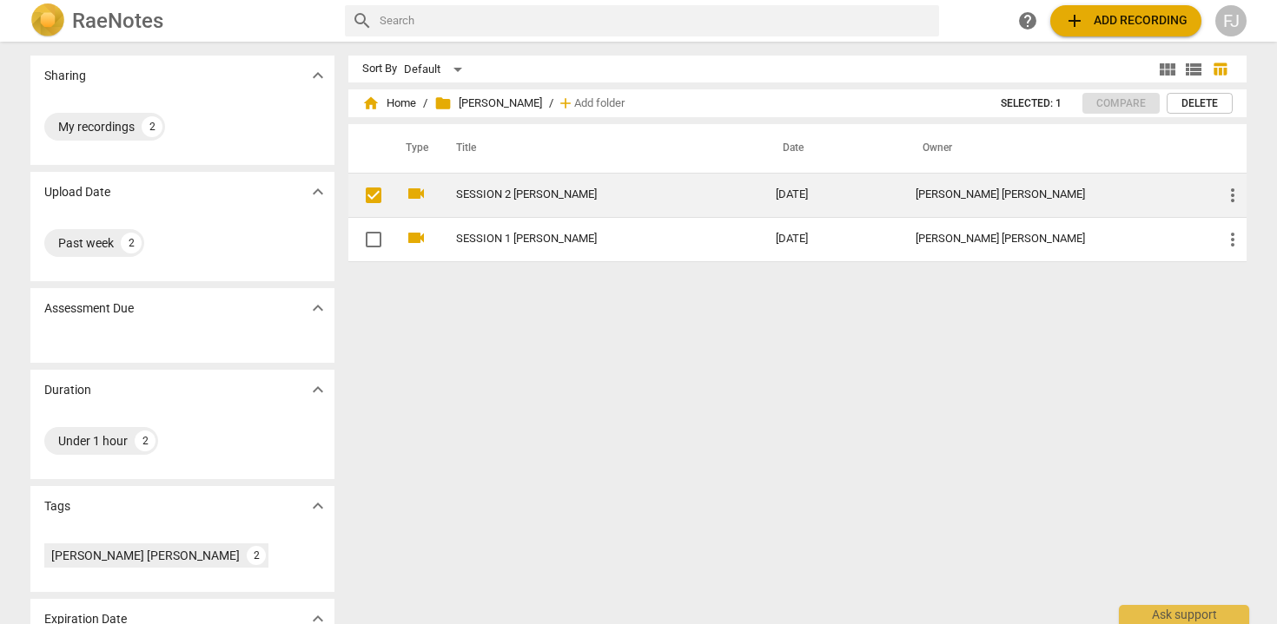
click at [568, 200] on link "SESSION 2 [PERSON_NAME]" at bounding box center [584, 194] width 257 height 13
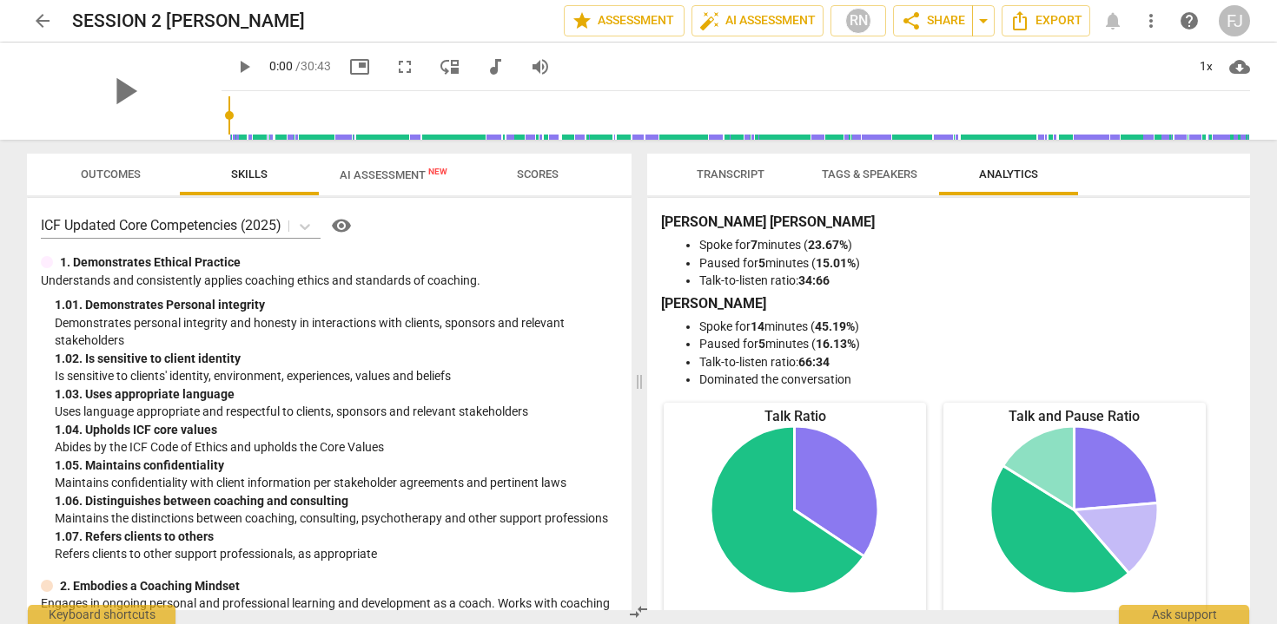
click at [408, 174] on span "AI Assessment New" at bounding box center [394, 174] width 108 height 13
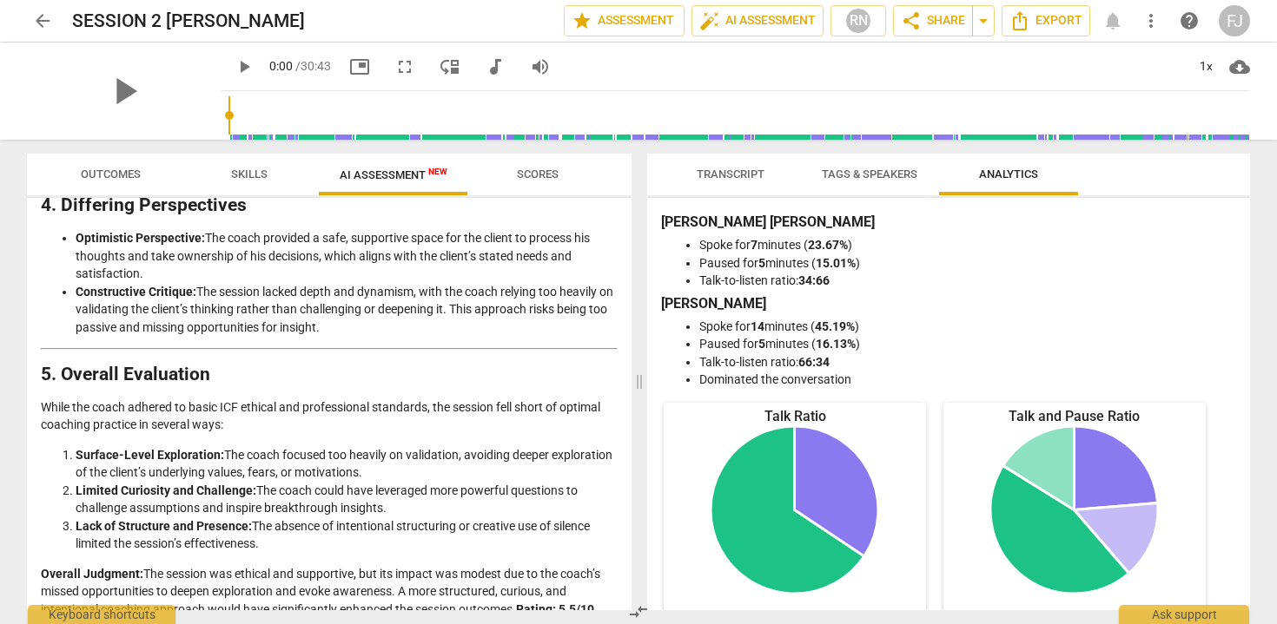
scroll to position [2557, 0]
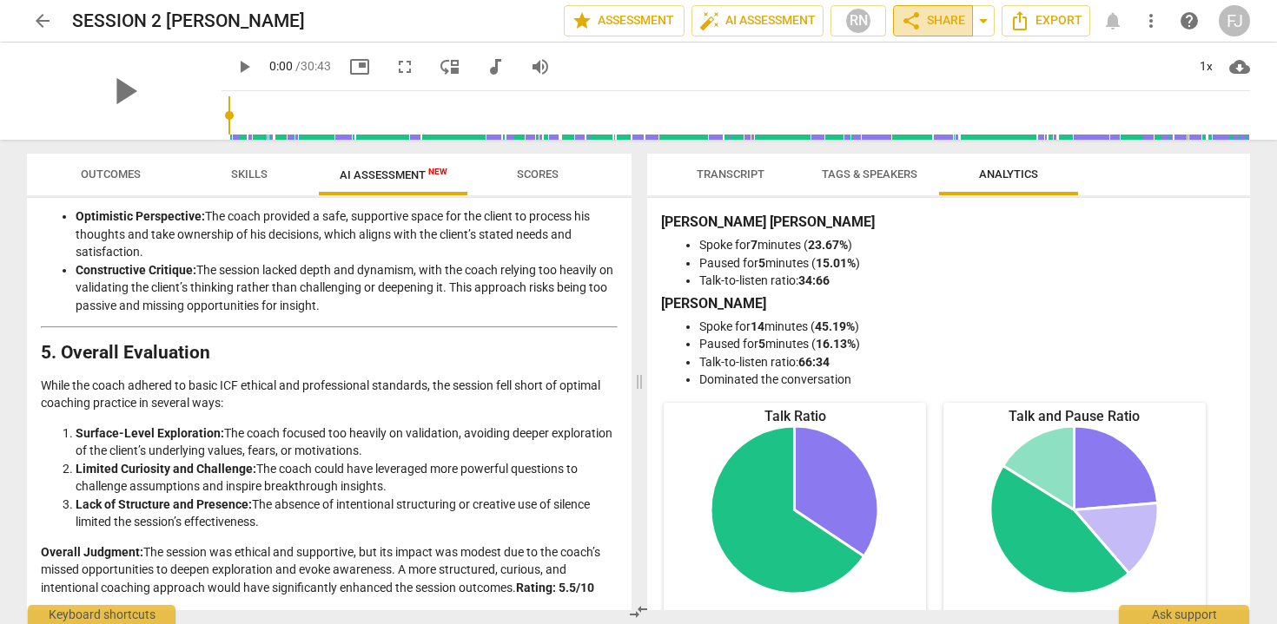
click at [948, 23] on span "share Share" at bounding box center [933, 20] width 64 height 21
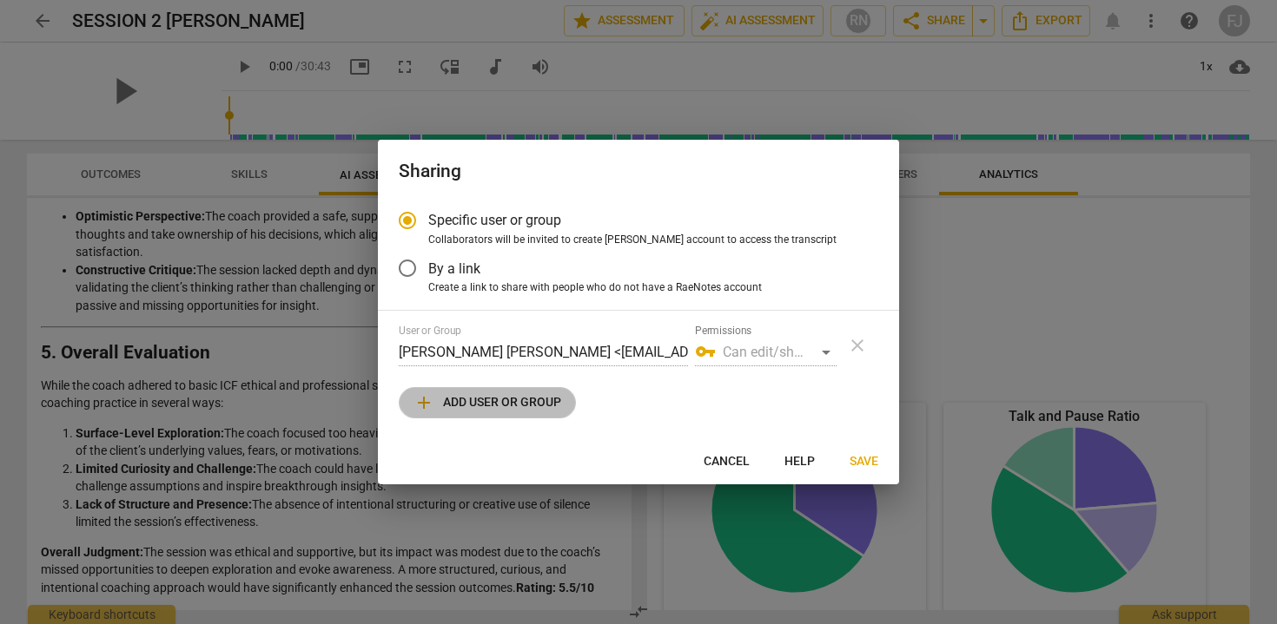
click at [477, 397] on span "add Add user or group" at bounding box center [487, 403] width 148 height 21
radio input "false"
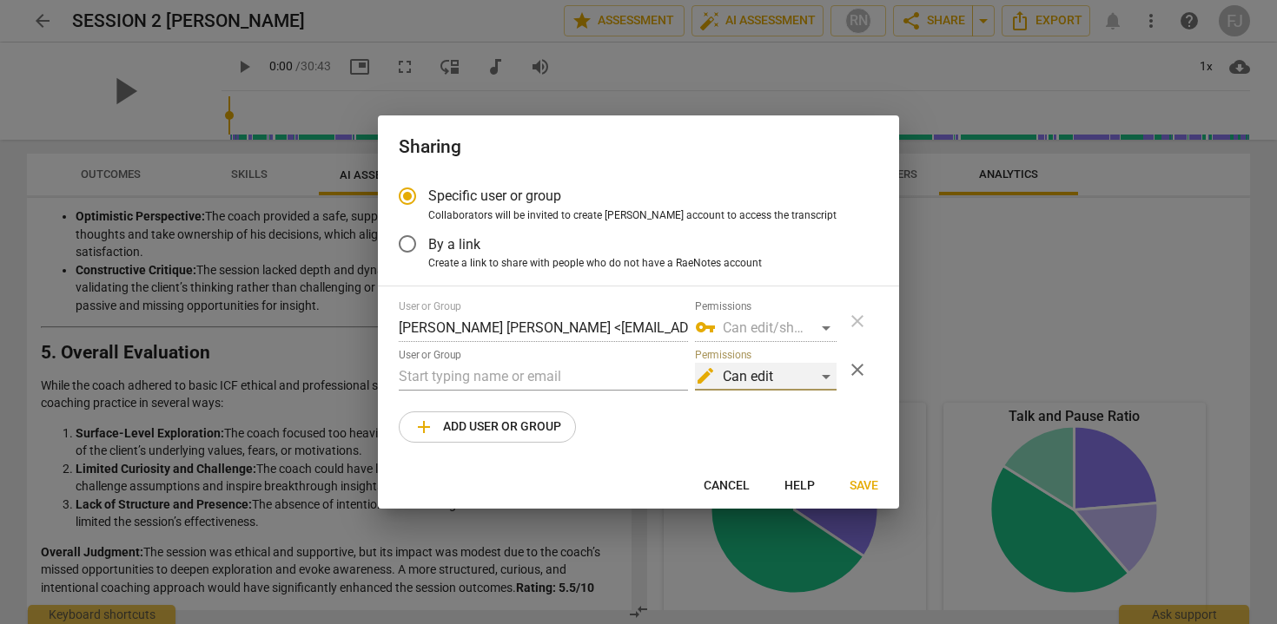
click at [814, 370] on div "edit Can edit" at bounding box center [766, 377] width 142 height 28
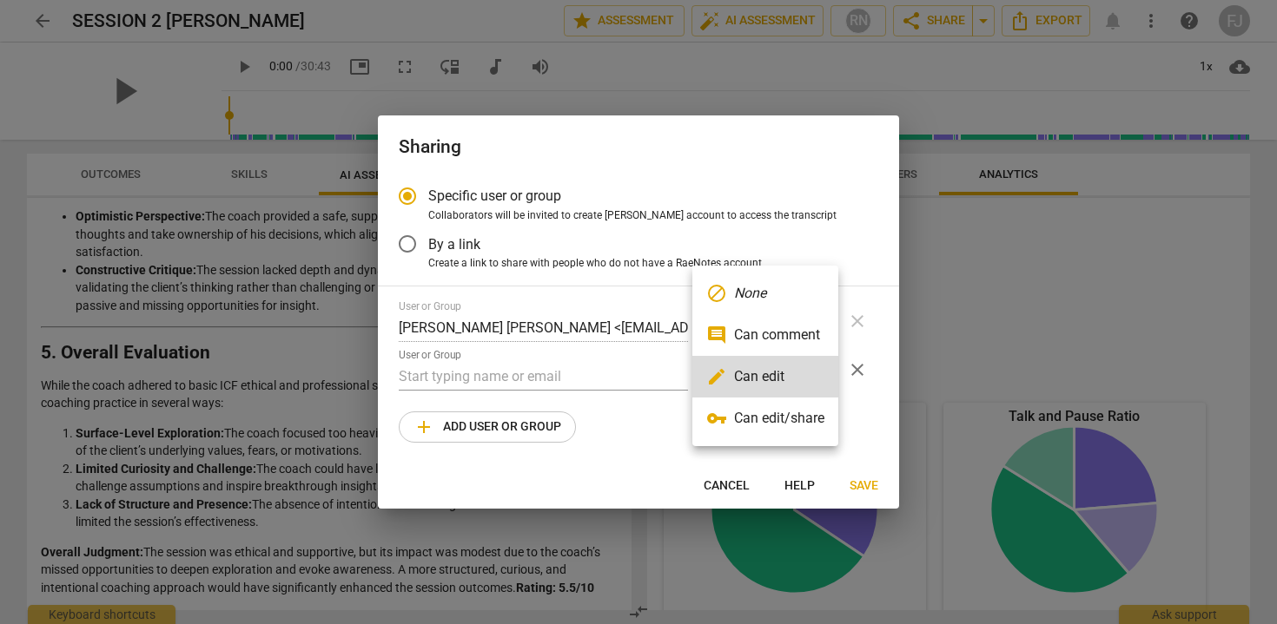
click at [527, 373] on div at bounding box center [638, 312] width 1277 height 624
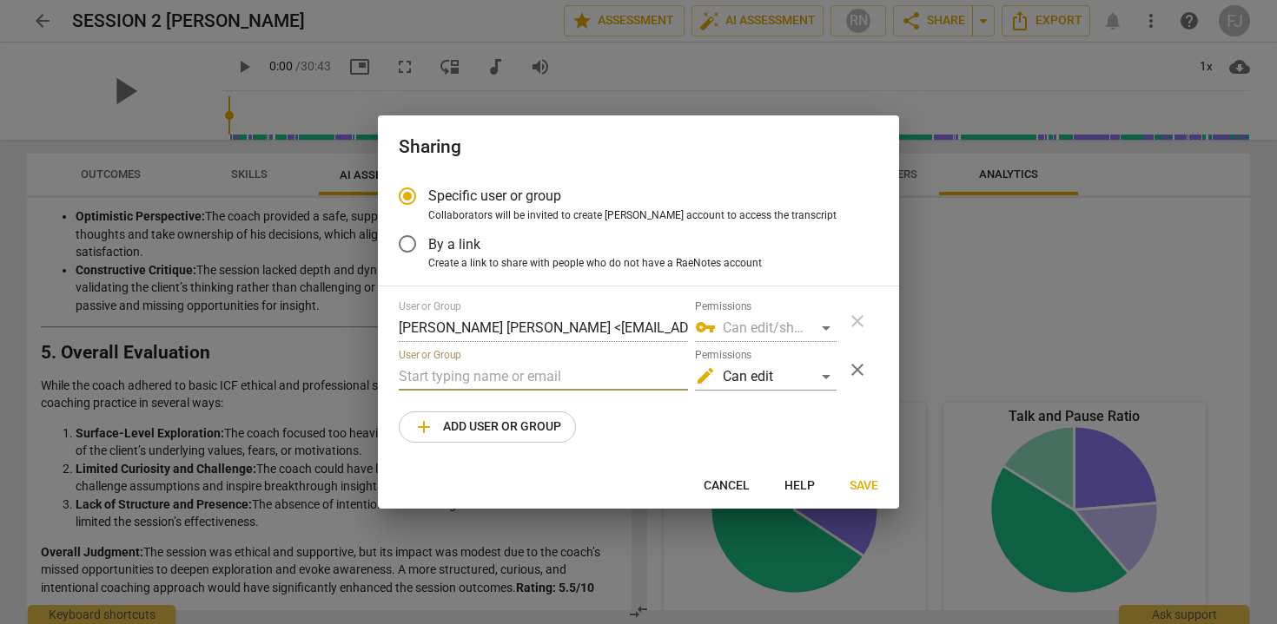
click at [492, 381] on input "text" at bounding box center [543, 377] width 289 height 28
drag, startPoint x: 462, startPoint y: 381, endPoint x: 386, endPoint y: 375, distance: 76.7
click at [386, 375] on div "Specific user or group Collaborators will be invited to create RaeNotes account…" at bounding box center [638, 319] width 521 height 288
paste input "Mazzarino"
click at [523, 380] on input "Mazzarino" at bounding box center [543, 377] width 289 height 28
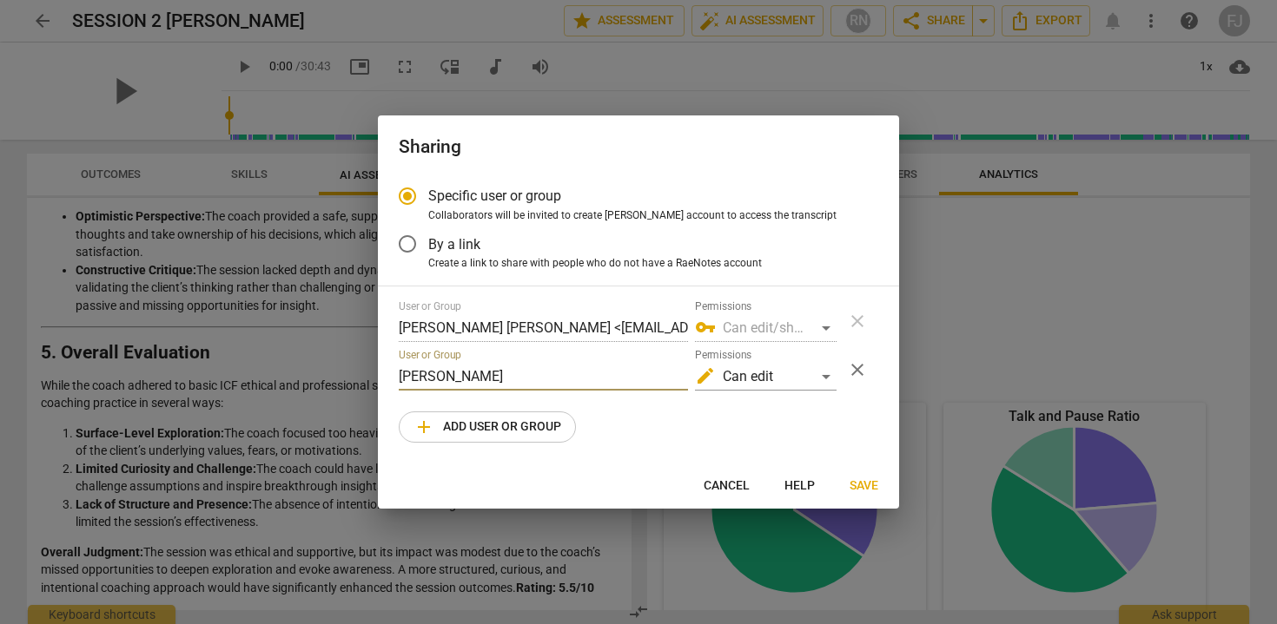
drag, startPoint x: 523, startPoint y: 380, endPoint x: 404, endPoint y: 366, distance: 119.7
click at [404, 366] on input "Mazzarino" at bounding box center [543, 377] width 289 height 28
click at [584, 378] on input "Mazzarino" at bounding box center [543, 377] width 289 height 28
drag, startPoint x: 489, startPoint y: 373, endPoint x: 374, endPoint y: 375, distance: 114.7
click at [374, 375] on div "Sharing Specific user or group Collaborators will be invited to create RaeNotes…" at bounding box center [638, 312] width 1277 height 624
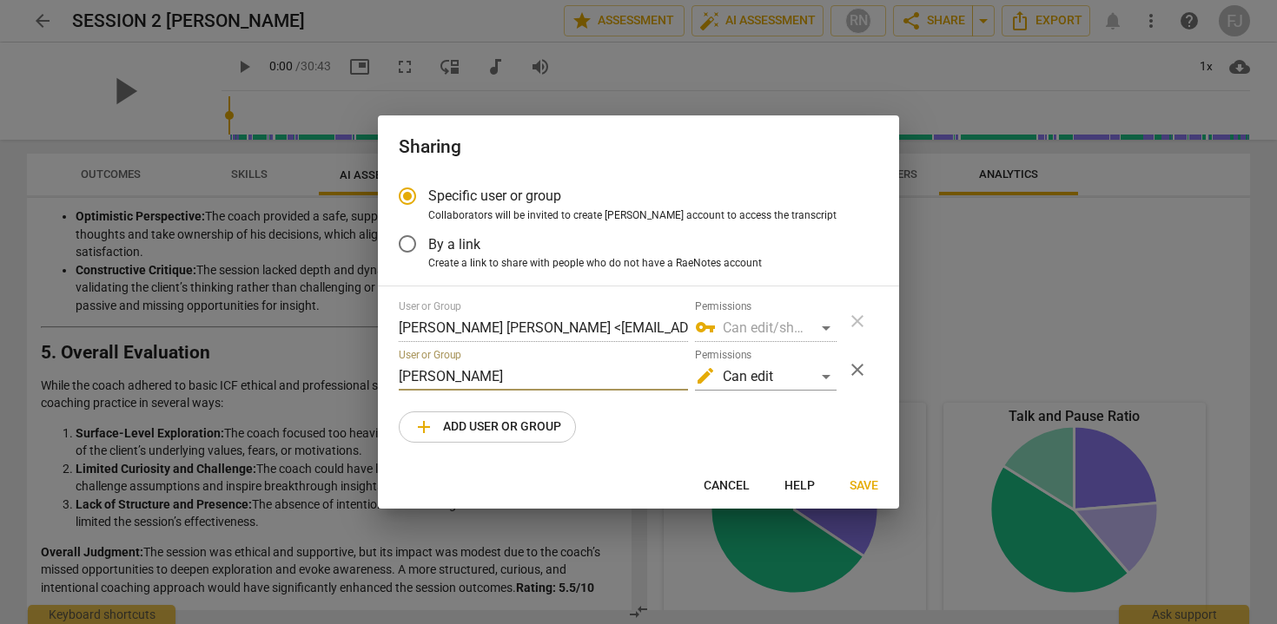
paste input "betina.mazzarino newfieldnetwork.com"
click at [512, 380] on input "betina.mazzarino newfieldnetwork.com" at bounding box center [543, 377] width 289 height 28
type input "betina.mazzarino@newfieldnetwork.com"
click at [838, 413] on div "User or Group Fanny Jeanne BERNADET <bernadetfanny@gmail.com> Permissions vpn_k…" at bounding box center [638, 371] width 479 height 142
click at [849, 491] on span "Save" at bounding box center [863, 486] width 29 height 17
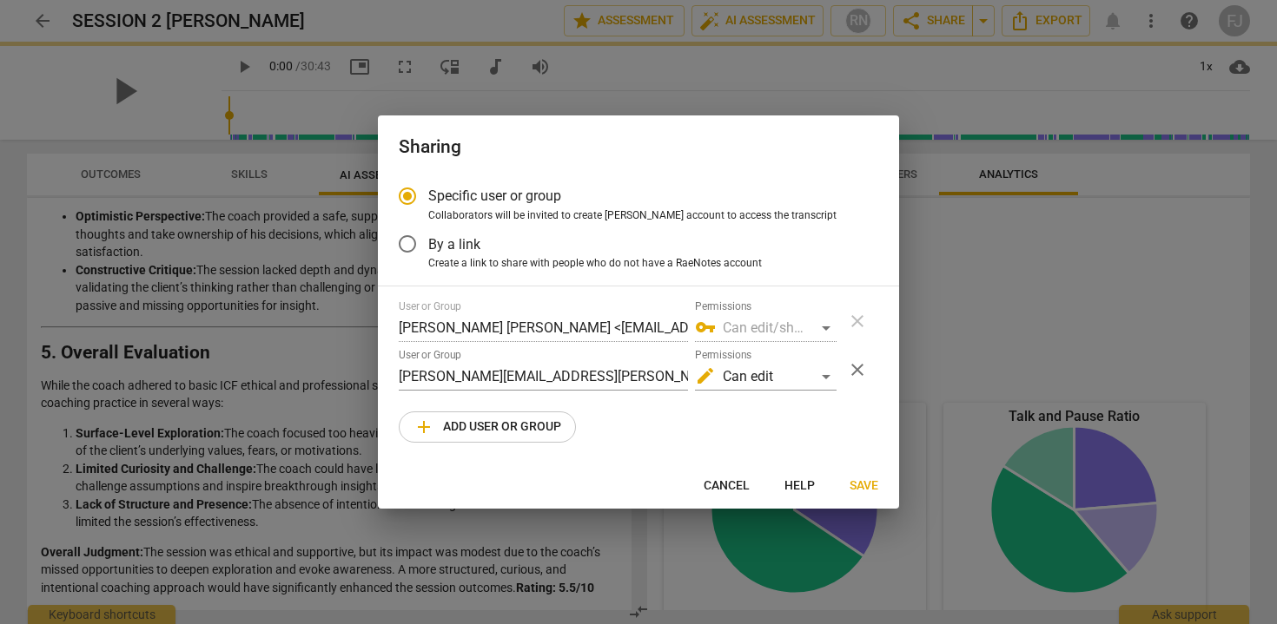
radio input "false"
type input "Betina Mazzarino <betina.mazzarino@newfieldnetwork.com>"
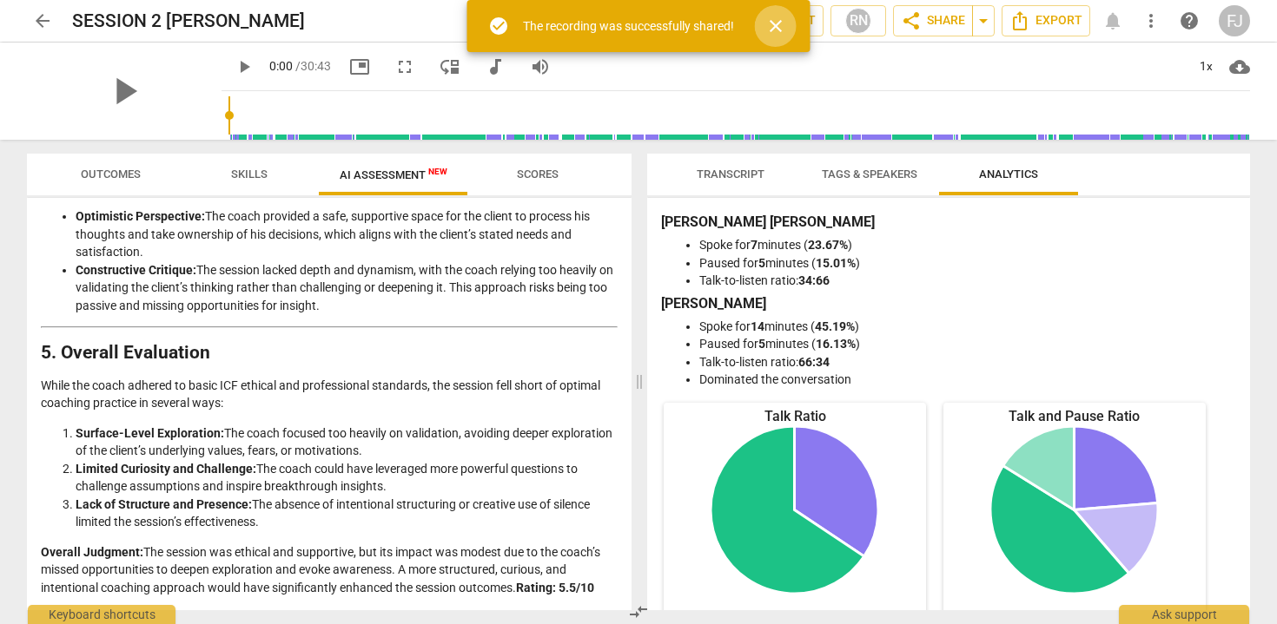
click at [775, 26] on span "close" at bounding box center [775, 26] width 21 height 21
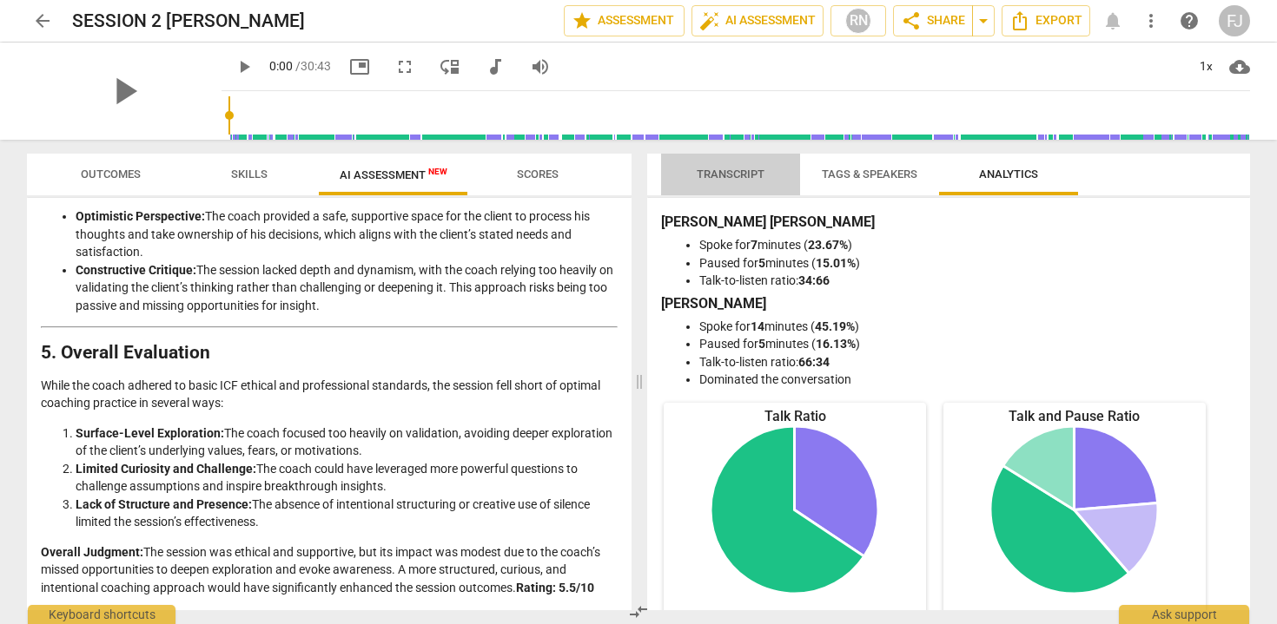
click at [772, 177] on span "Transcript" at bounding box center [730, 174] width 109 height 23
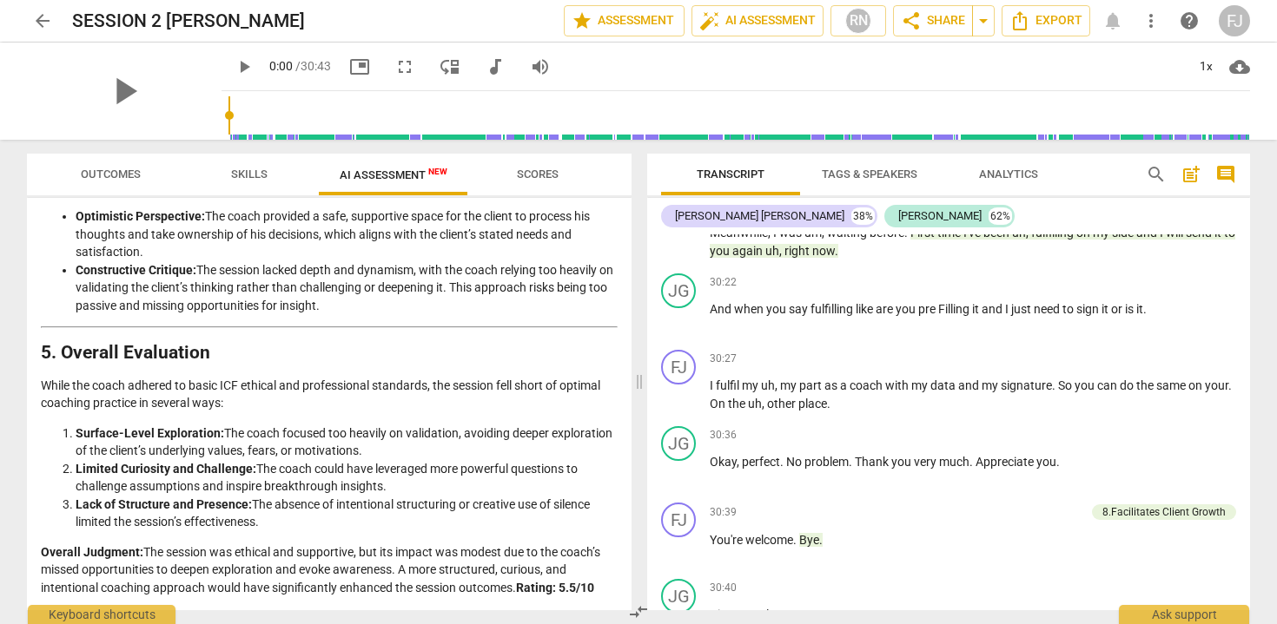
scroll to position [9448, 0]
